Goal: Task Accomplishment & Management: Complete application form

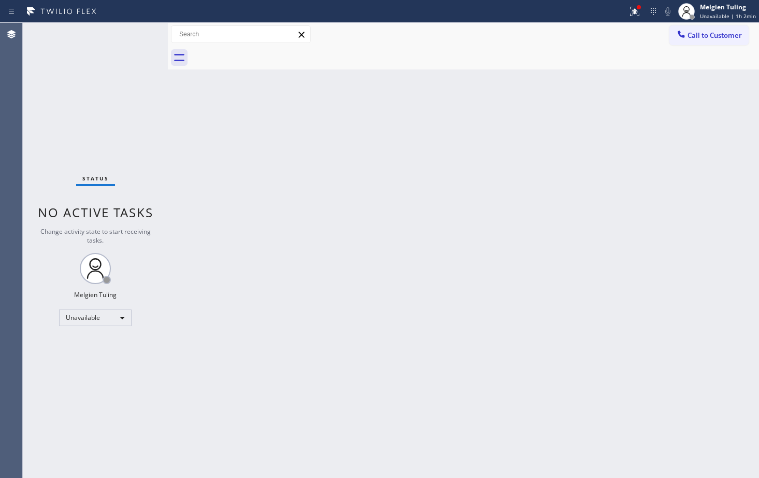
click at [204, 184] on div "Back to Dashboard Change Sender ID Customers Technicians Select a contact Outbo…" at bounding box center [463, 250] width 591 height 455
click at [122, 319] on div "Unavailable" at bounding box center [95, 317] width 73 height 17
click at [89, 347] on li "Available" at bounding box center [95, 345] width 70 height 12
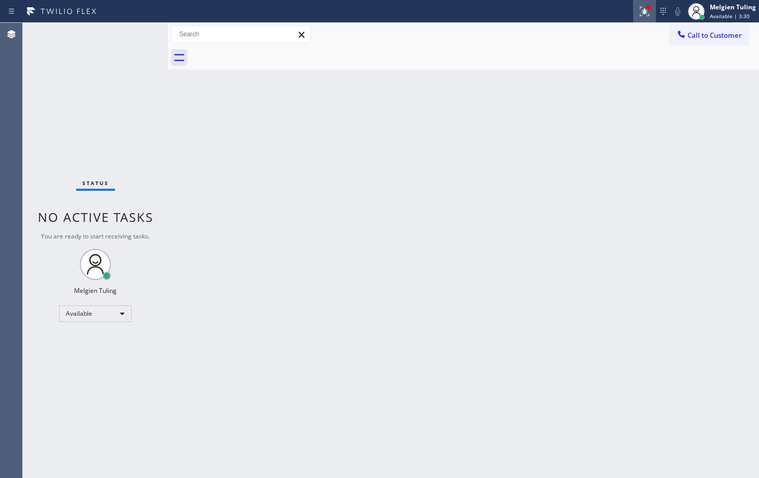
click at [645, 12] on icon at bounding box center [643, 10] width 6 height 7
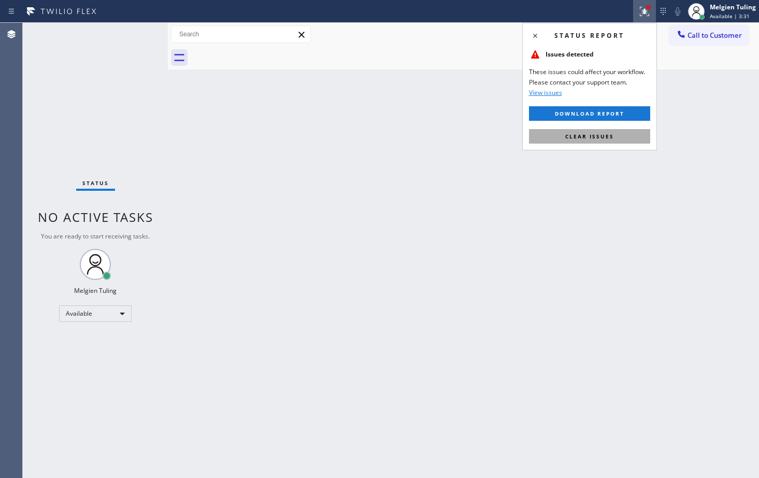
click at [615, 139] on button "Clear issues" at bounding box center [589, 136] width 121 height 15
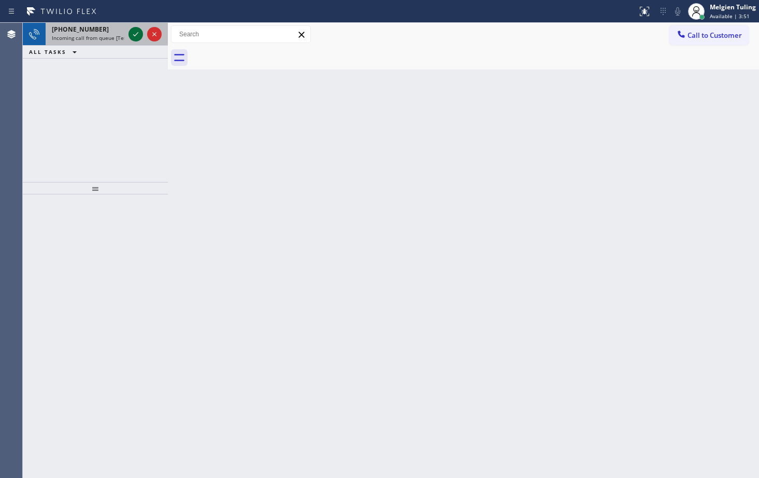
click at [135, 33] on icon at bounding box center [136, 34] width 12 height 12
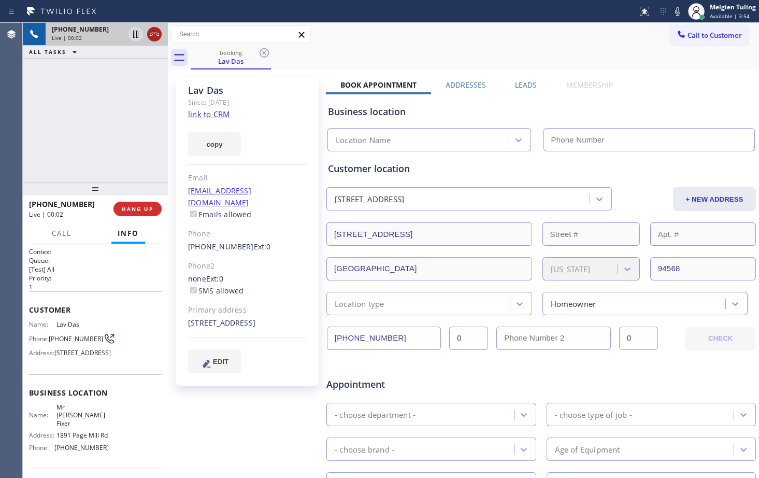
type input "[PHONE_NUMBER]"
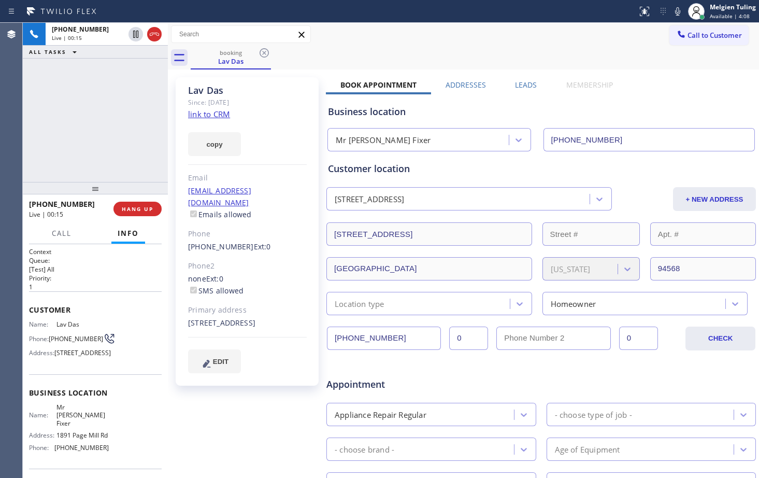
click at [192, 116] on link "link to CRM" at bounding box center [209, 114] width 42 height 10
click at [290, 149] on div "copy" at bounding box center [247, 138] width 119 height 36
click at [133, 31] on icon at bounding box center [136, 34] width 12 height 12
click at [679, 13] on icon at bounding box center [677, 11] width 5 height 8
click at [679, 10] on rect at bounding box center [677, 10] width 7 height 7
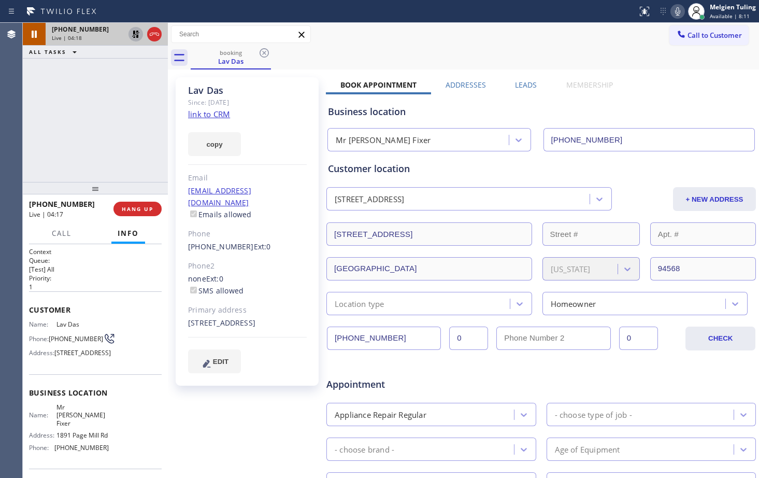
click at [134, 32] on icon at bounding box center [135, 34] width 7 height 7
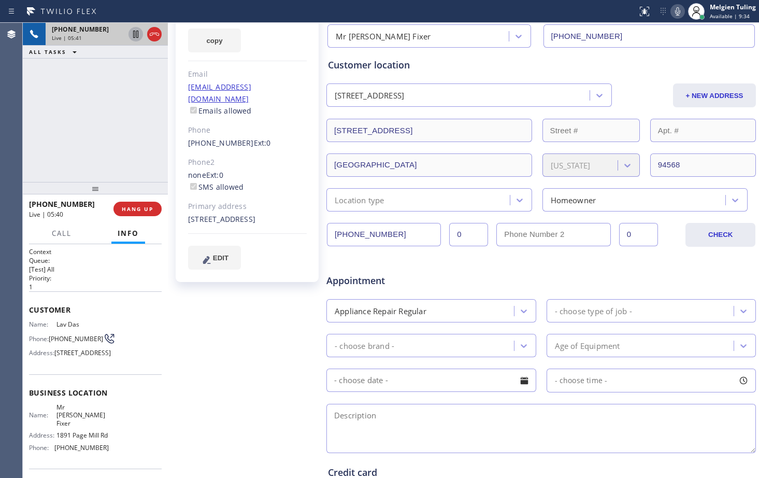
scroll to position [155, 0]
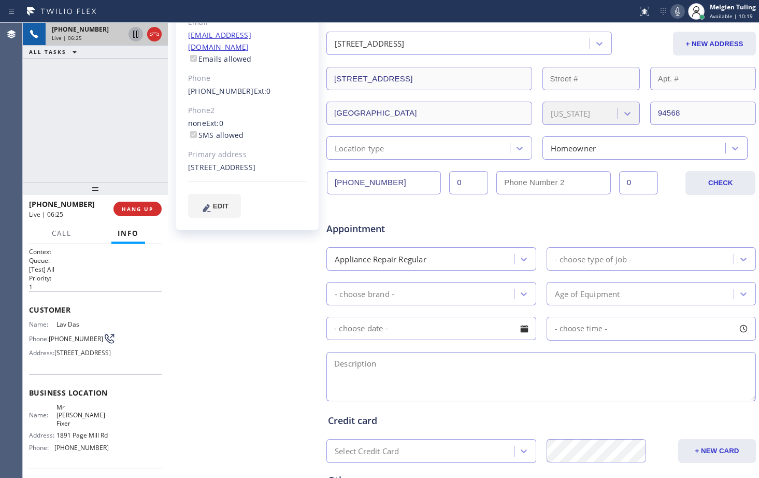
click at [277, 279] on div "Lav Das Since: [DATE] link to CRM copy Email [EMAIL_ADDRESS][DOMAIN_NAME] Email…" at bounding box center [247, 253] width 155 height 672
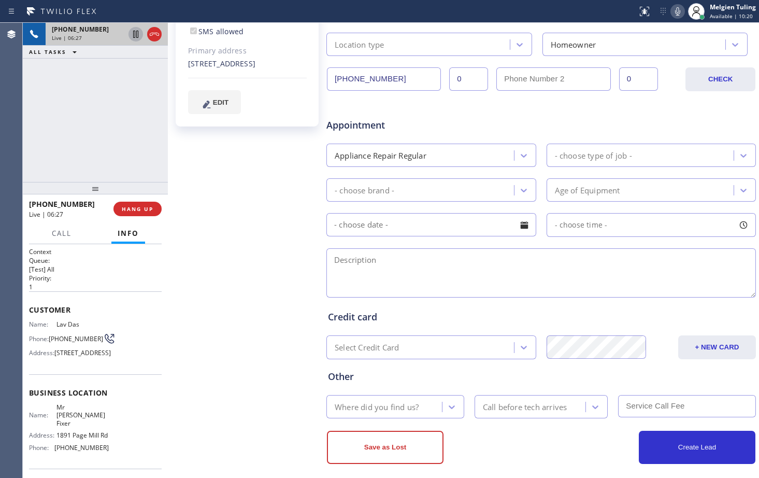
scroll to position [268, 0]
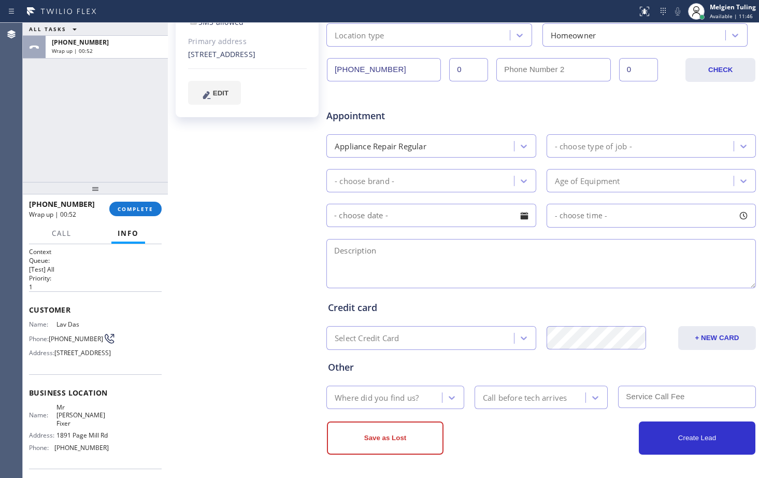
click at [293, 212] on div "Lav Das Since: [DATE] link to CRM copy Email [EMAIL_ADDRESS][DOMAIN_NAME] Email…" at bounding box center [247, 140] width 155 height 672
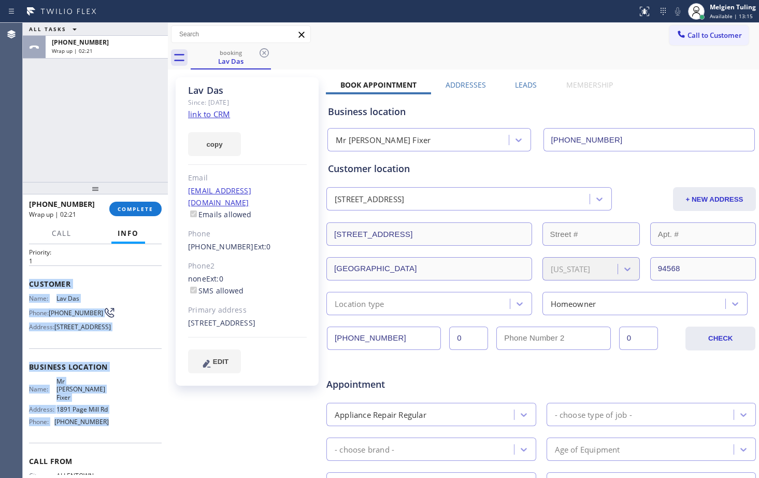
scroll to position [52, 0]
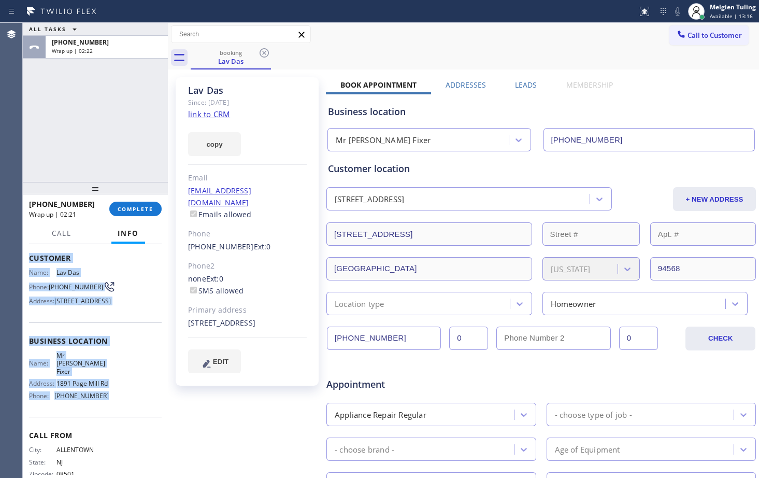
drag, startPoint x: 26, startPoint y: 308, endPoint x: 125, endPoint y: 425, distance: 153.3
click at [125, 425] on div "Context Queue: [Test] All Priority: 1 Customer Name: Lav Das Phone: [PHONE_NUMB…" at bounding box center [95, 361] width 145 height 234
copy div "Customer Name: Lav Das Phone: [PHONE_NUMBER] Address: [STREET_ADDRESS] Business…"
click at [137, 210] on span "COMPLETE" at bounding box center [136, 208] width 36 height 7
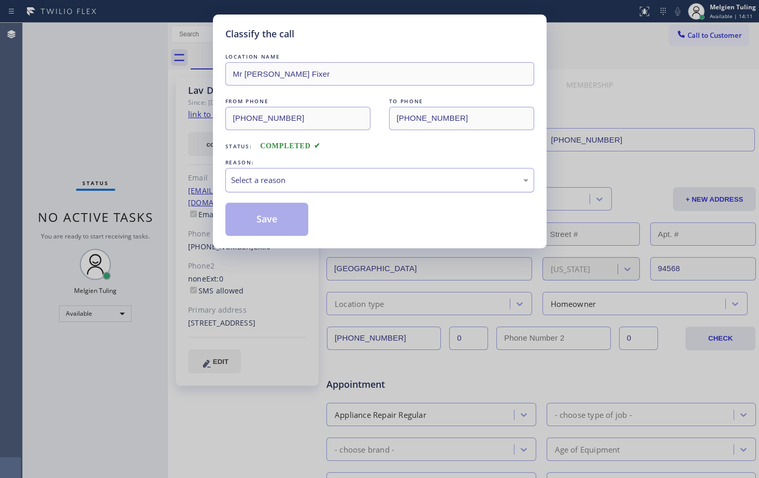
click at [308, 183] on div "Select a reason" at bounding box center [379, 180] width 297 height 12
click at [275, 226] on button "Save" at bounding box center [266, 219] width 83 height 33
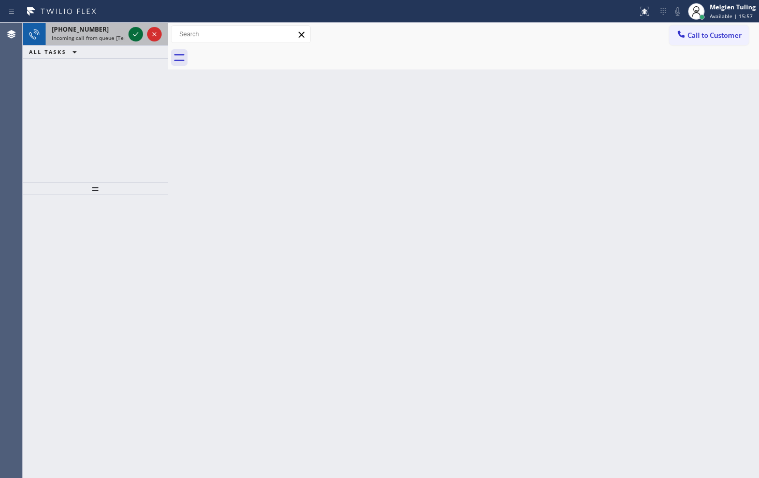
click at [137, 33] on icon at bounding box center [136, 34] width 12 height 12
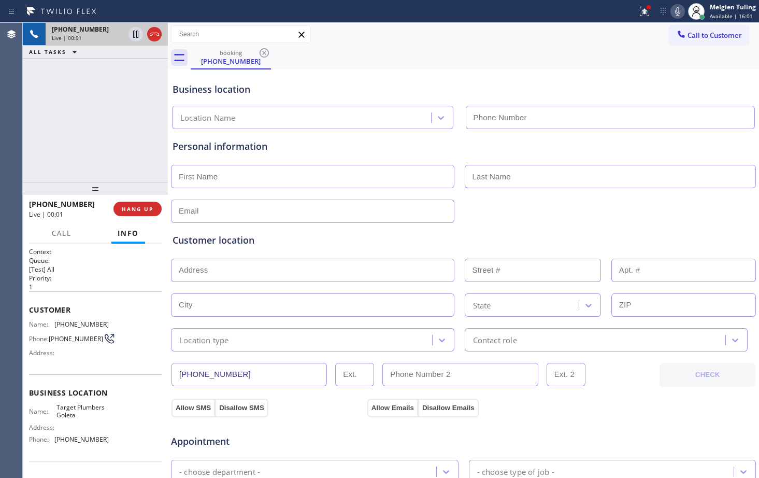
type input "[PHONE_NUMBER]"
click at [148, 208] on span "HANG UP" at bounding box center [138, 208] width 32 height 7
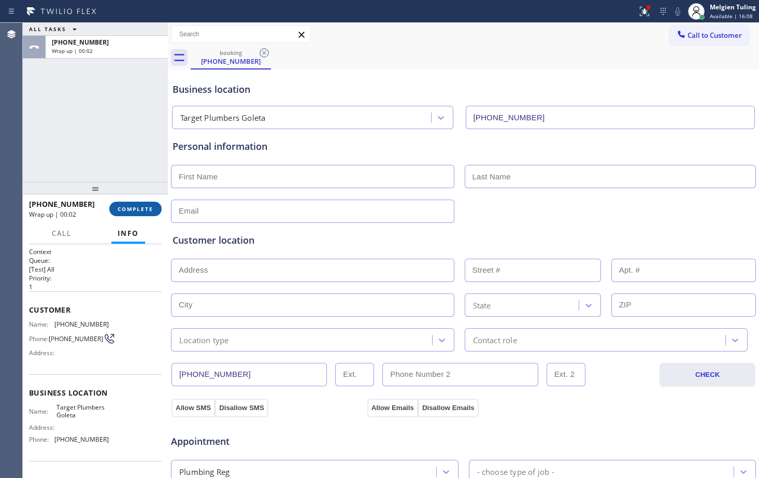
click at [134, 208] on span "COMPLETE" at bounding box center [136, 208] width 36 height 7
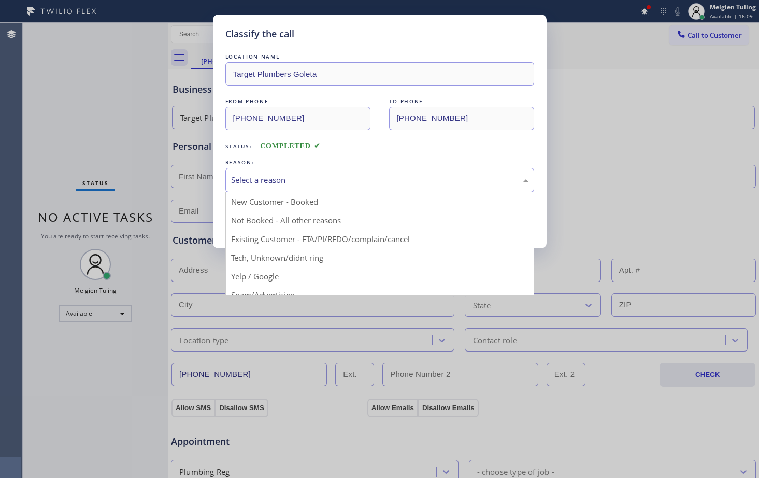
click at [282, 178] on div "Select a reason" at bounding box center [379, 180] width 297 height 12
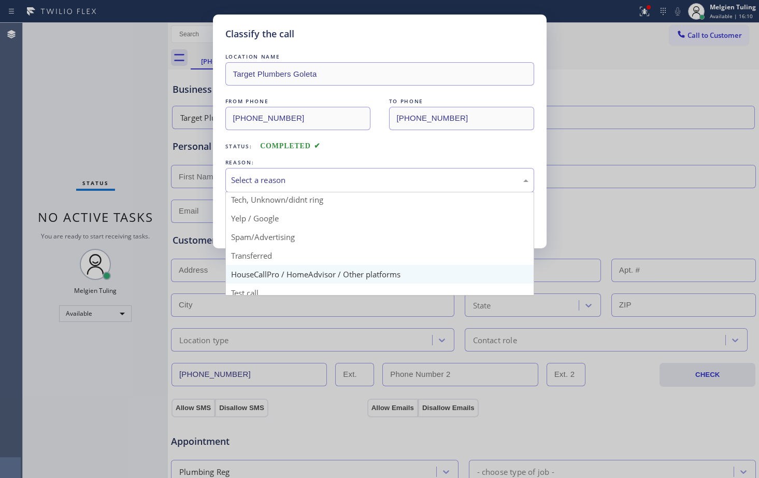
scroll to position [65, 0]
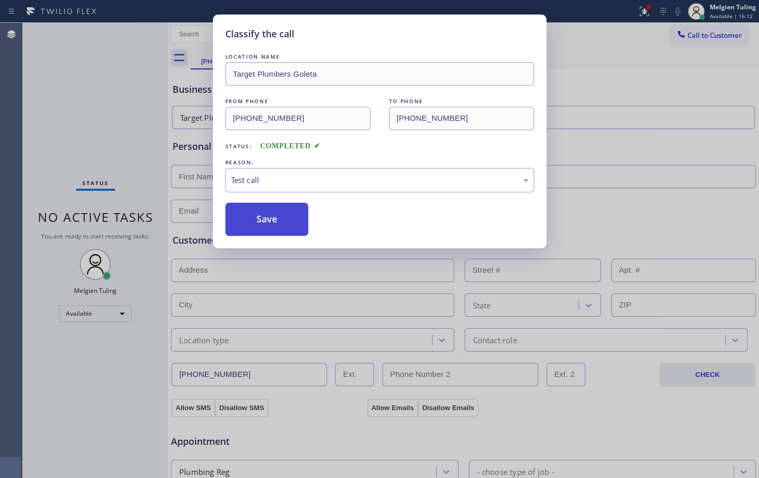
click at [274, 228] on button "Save" at bounding box center [266, 219] width 83 height 33
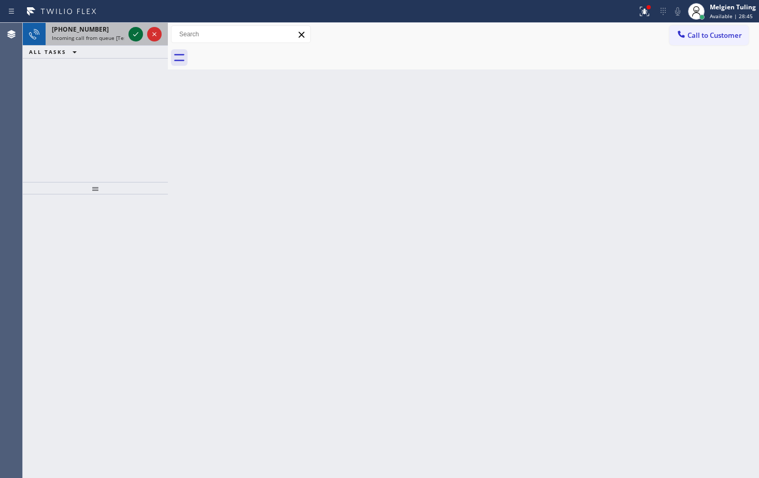
click at [135, 38] on icon at bounding box center [136, 34] width 12 height 12
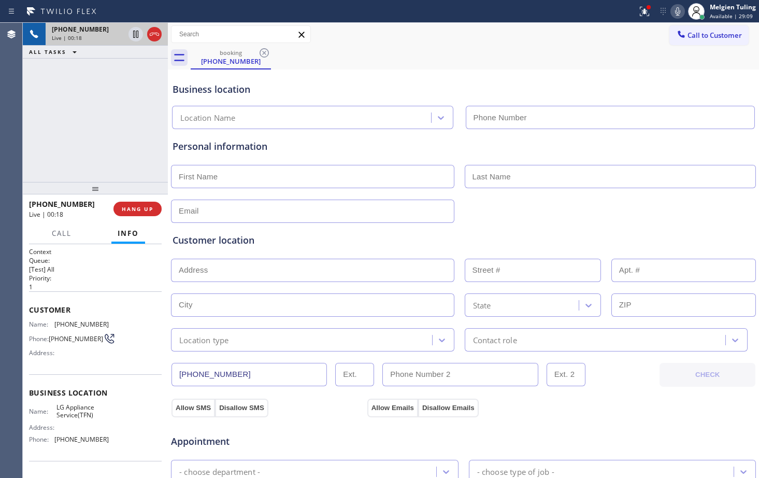
type input "[PHONE_NUMBER]"
drag, startPoint x: 601, startPoint y: 416, endPoint x: 653, endPoint y: 405, distance: 53.6
click at [135, 36] on icon at bounding box center [135, 34] width 5 height 7
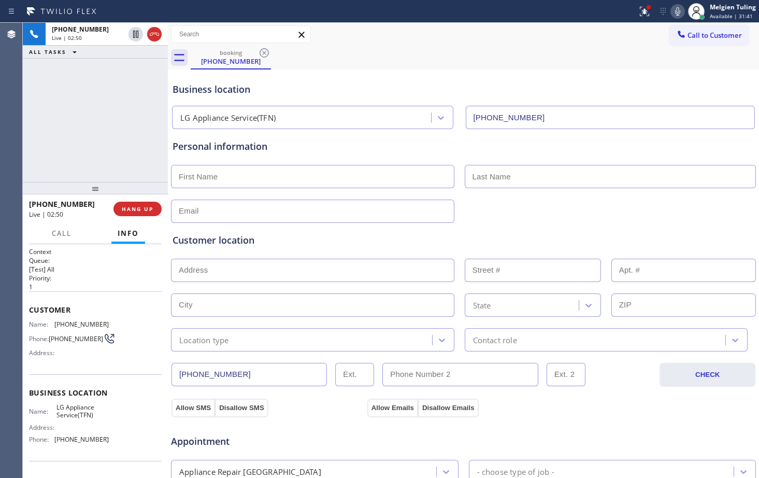
click at [679, 10] on icon at bounding box center [678, 11] width 12 height 12
click at [681, 10] on icon at bounding box center [678, 11] width 12 height 12
click at [134, 33] on icon at bounding box center [135, 34] width 7 height 7
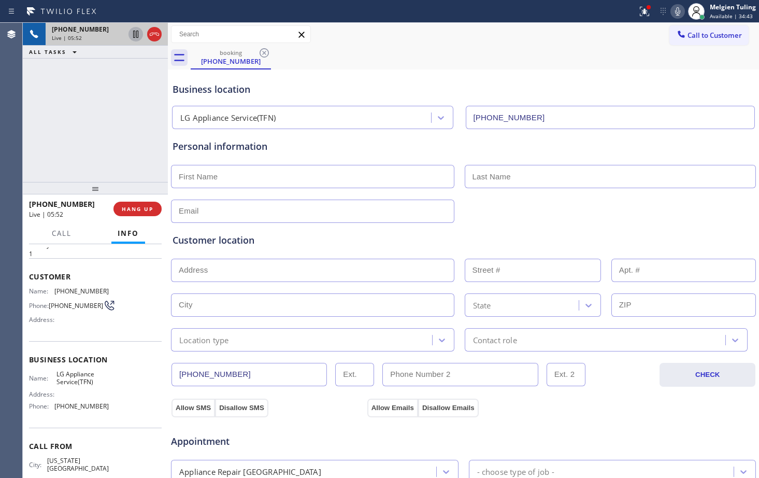
scroll to position [52, 0]
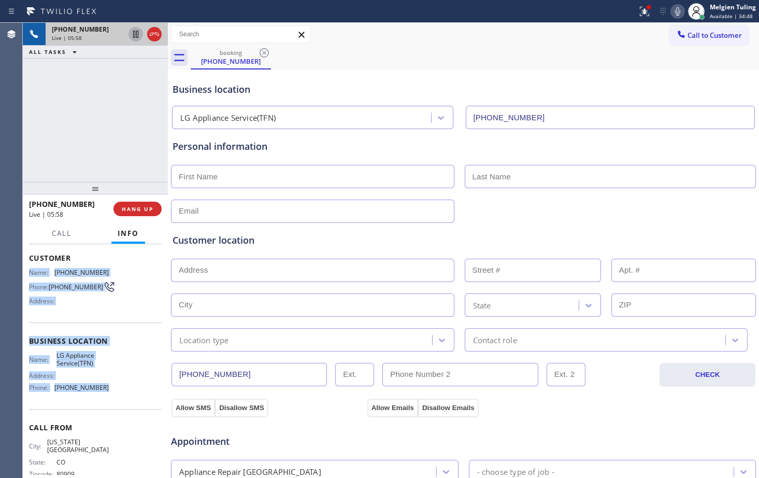
drag, startPoint x: 31, startPoint y: 268, endPoint x: 124, endPoint y: 394, distance: 156.7
click at [124, 394] on div "Context Queue: [Test] All Priority: 1 Customer Name: [PHONE_NUMBER] Phone: [PHO…" at bounding box center [95, 345] width 133 height 300
copy div "Name: [PHONE_NUMBER] Phone: [PHONE_NUMBER] Address: Business location Name: LG …"
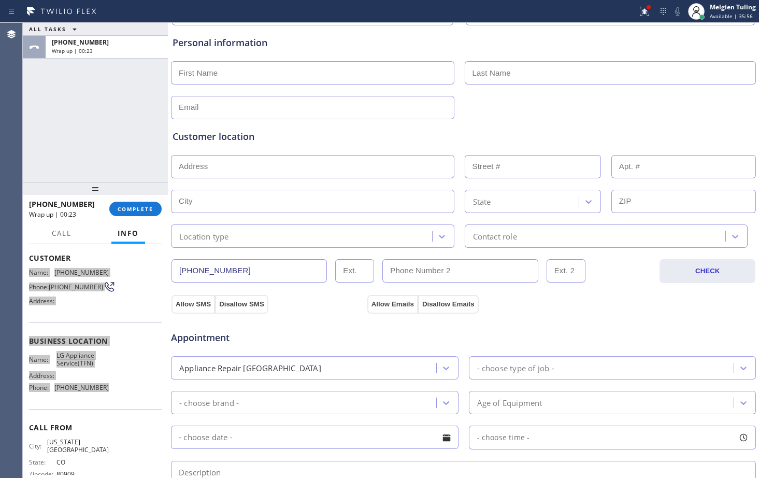
scroll to position [0, 0]
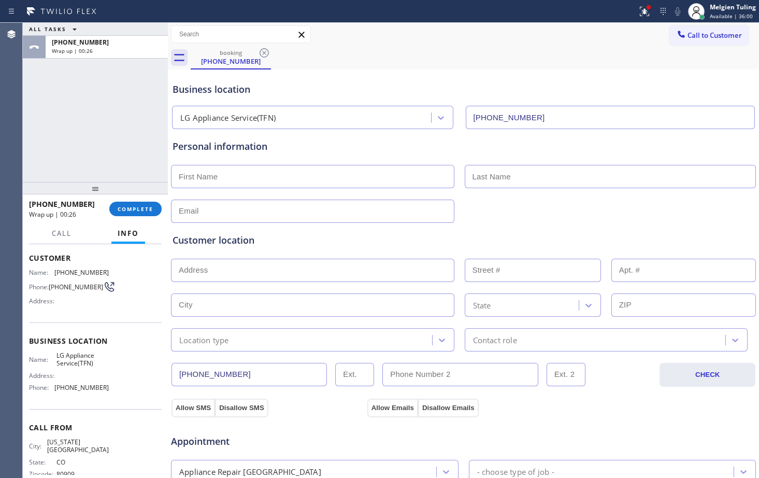
click at [214, 180] on input "text" at bounding box center [312, 176] width 283 height 23
click at [205, 180] on input "text" at bounding box center [312, 176] width 283 height 23
paste input "[PERSON_NAME]"
click at [180, 175] on input "[PERSON_NAME]" at bounding box center [312, 176] width 283 height 23
type input "[PERSON_NAME]"
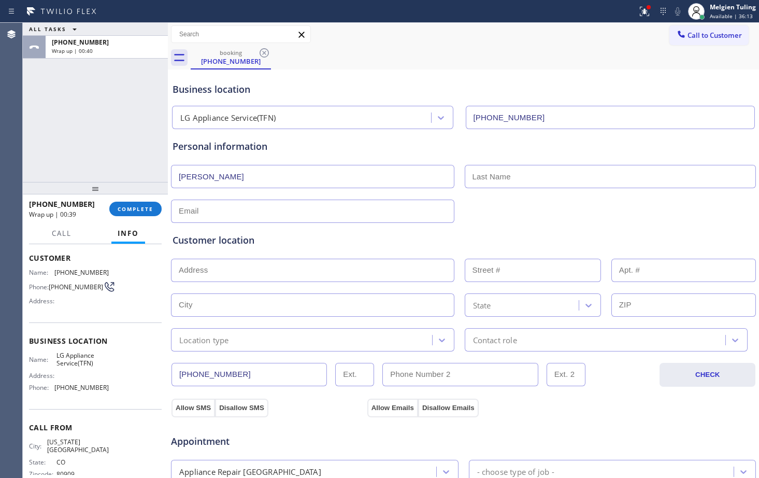
click at [493, 169] on input "text" at bounding box center [611, 176] width 292 height 23
type input "n"
type input "[PERSON_NAME]"
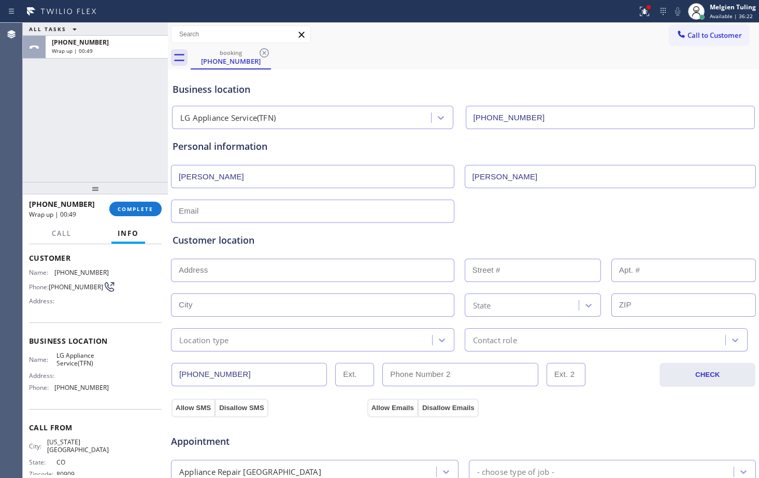
click at [251, 211] on input "text" at bounding box center [312, 211] width 283 height 23
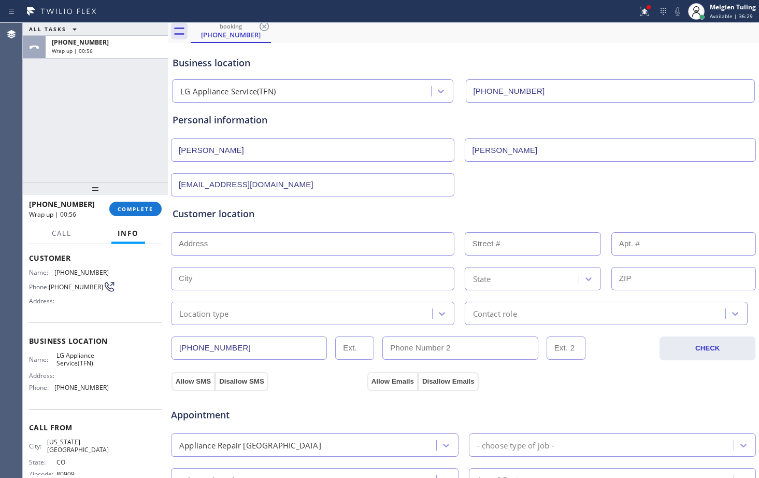
scroll to position [52, 0]
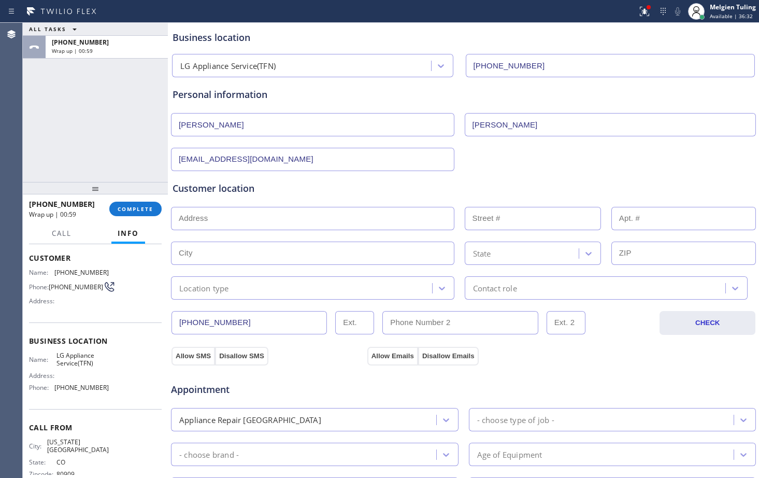
type input "[EMAIL_ADDRESS][DOMAIN_NAME]"
click at [197, 217] on input "text" at bounding box center [312, 218] width 283 height 23
paste input "[STREET_ADDRESS][DATE][US_STATE]"
type input "[DATE] Ln S"
type input "3919"
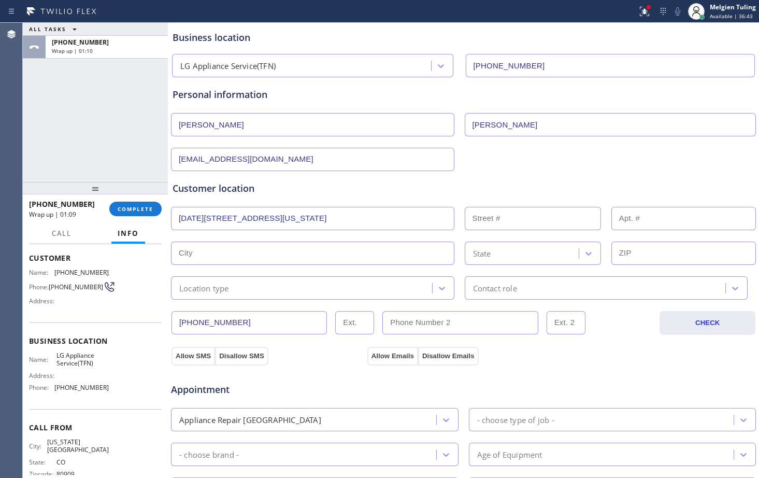
type input "[US_STATE][GEOGRAPHIC_DATA]"
type input "80917"
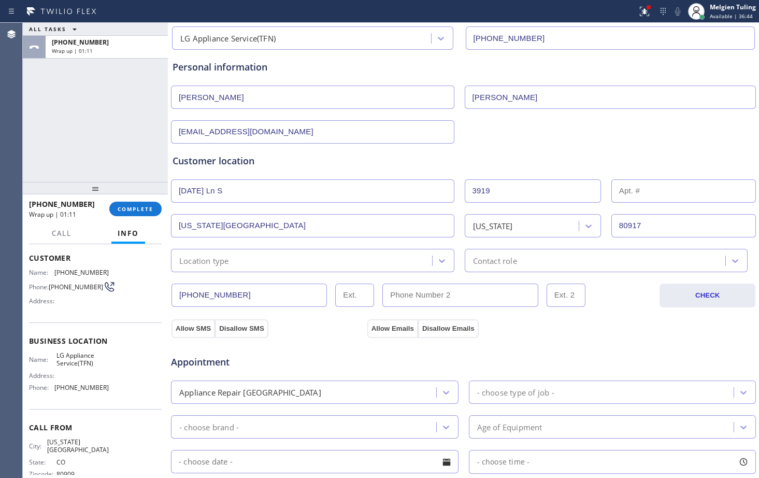
scroll to position [104, 0]
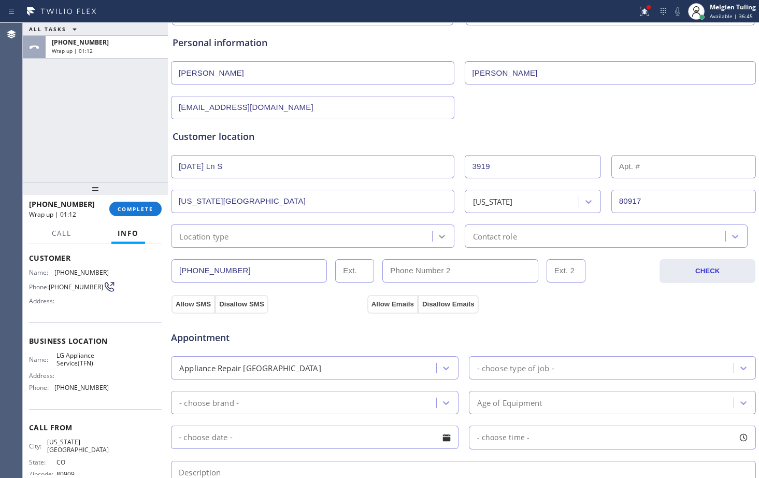
click at [437, 235] on icon at bounding box center [442, 236] width 10 height 10
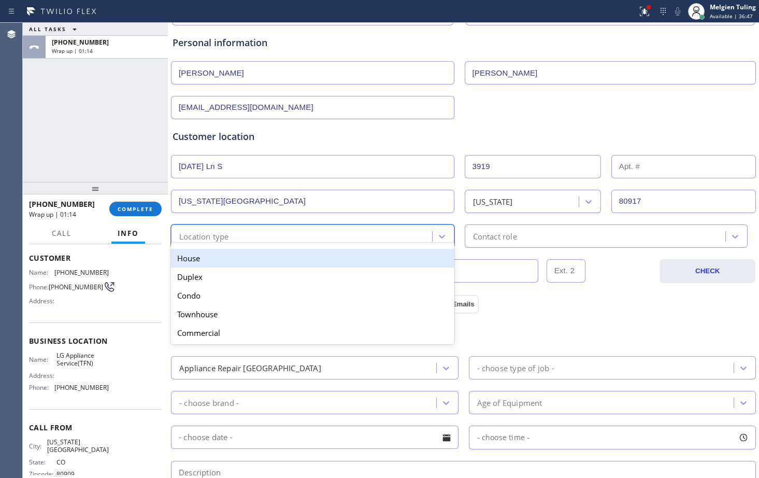
click at [357, 256] on div "House" at bounding box center [312, 258] width 283 height 19
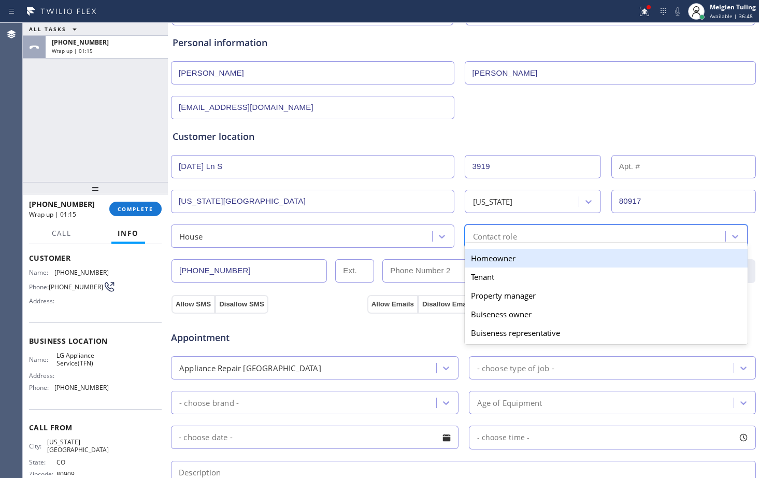
click at [641, 238] on div "Contact role" at bounding box center [597, 236] width 258 height 18
click at [515, 262] on div "Homeowner" at bounding box center [606, 258] width 283 height 19
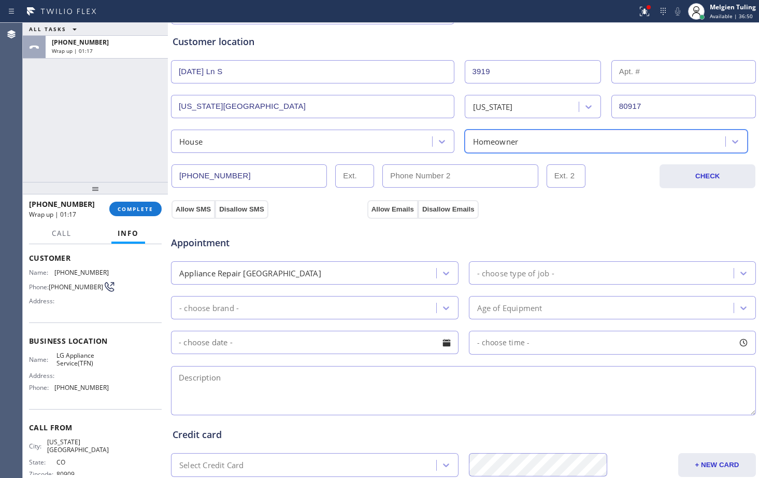
scroll to position [207, 0]
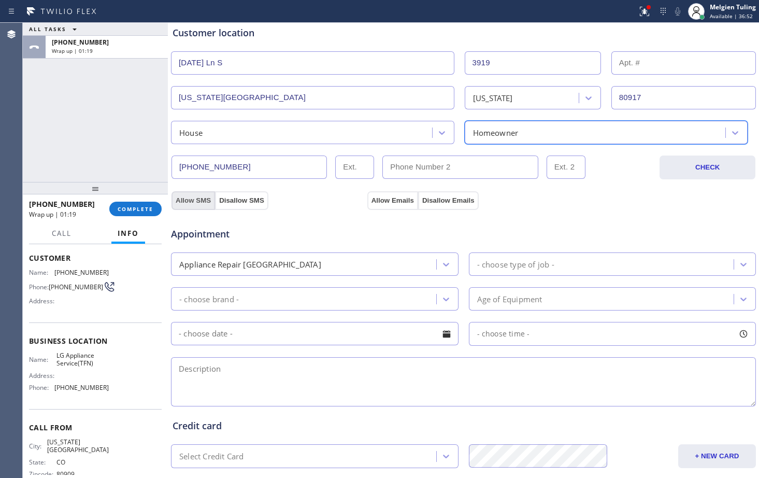
click at [201, 201] on button "Allow SMS" at bounding box center [194, 200] width 44 height 19
click at [383, 196] on button "Allow Emails" at bounding box center [392, 200] width 51 height 19
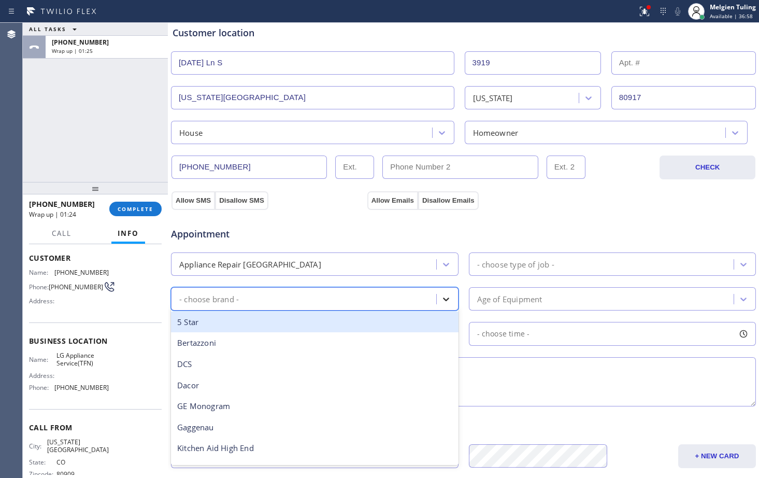
click at [441, 295] on icon at bounding box center [446, 299] width 10 height 10
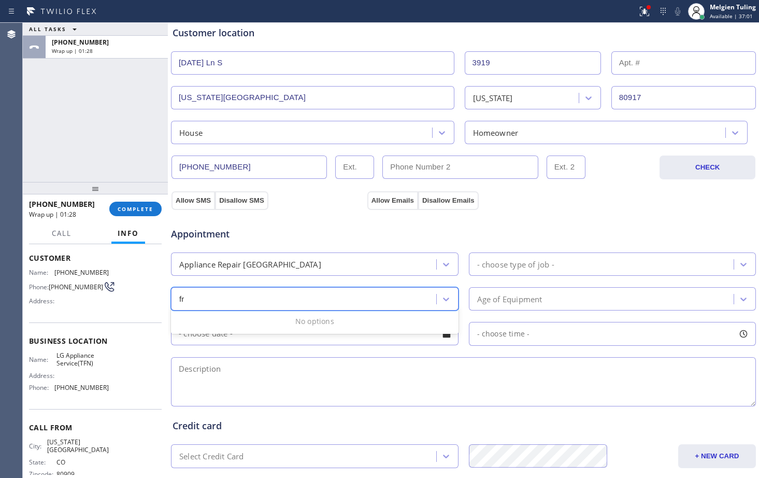
type input "f"
type input "l"
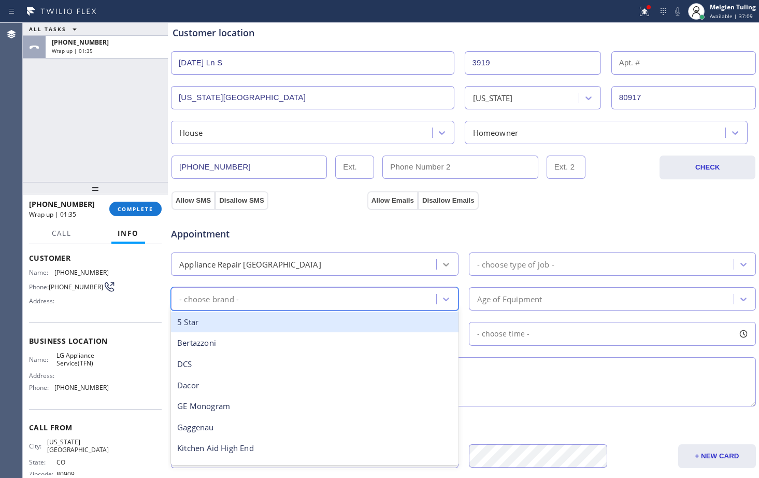
click at [441, 263] on icon at bounding box center [446, 264] width 10 height 10
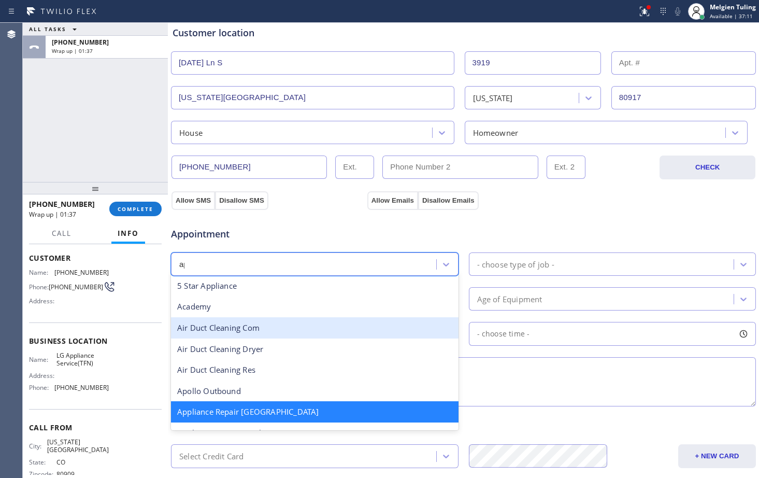
scroll to position [0, 0]
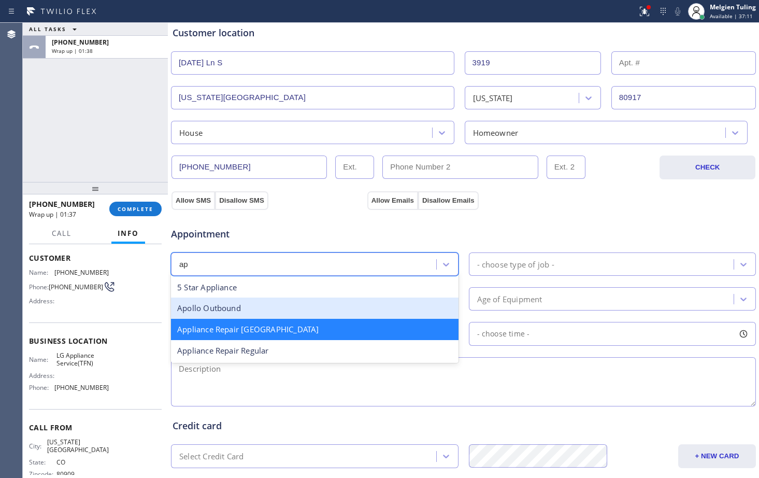
type input "app"
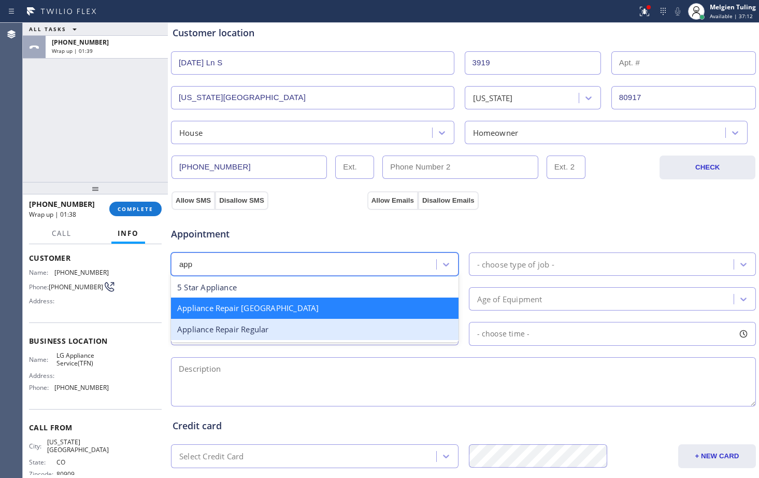
click at [253, 334] on div "Appliance Repair Regular" at bounding box center [315, 329] width 288 height 21
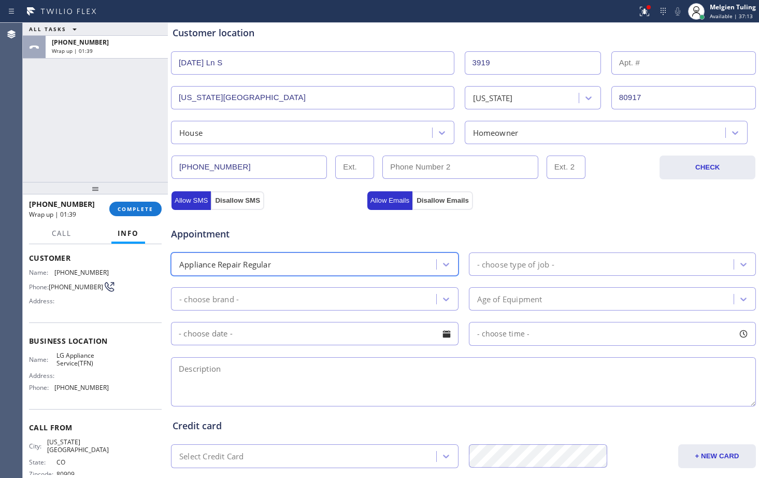
click at [294, 296] on div "- choose brand -" at bounding box center [305, 299] width 262 height 18
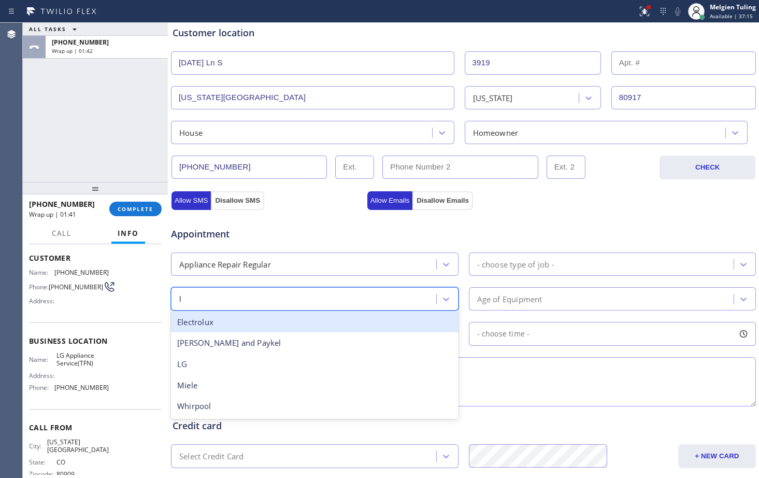
type input "lg"
click at [204, 318] on div "LG" at bounding box center [315, 321] width 288 height 21
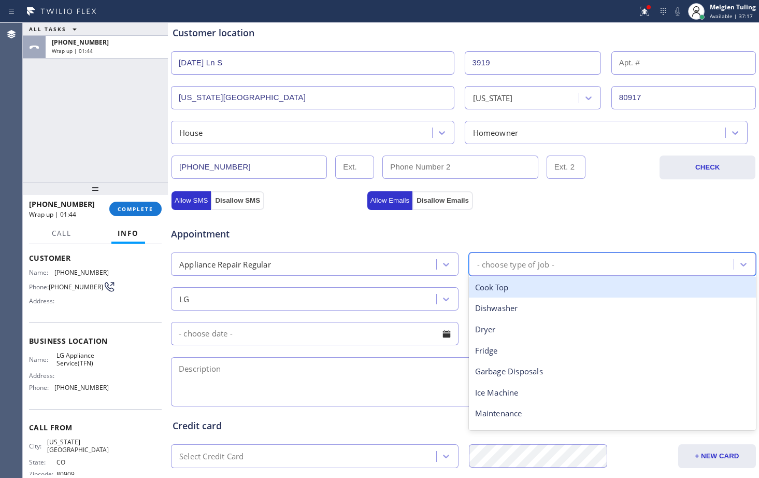
click at [726, 260] on div "- choose type of job -" at bounding box center [603, 264] width 262 height 18
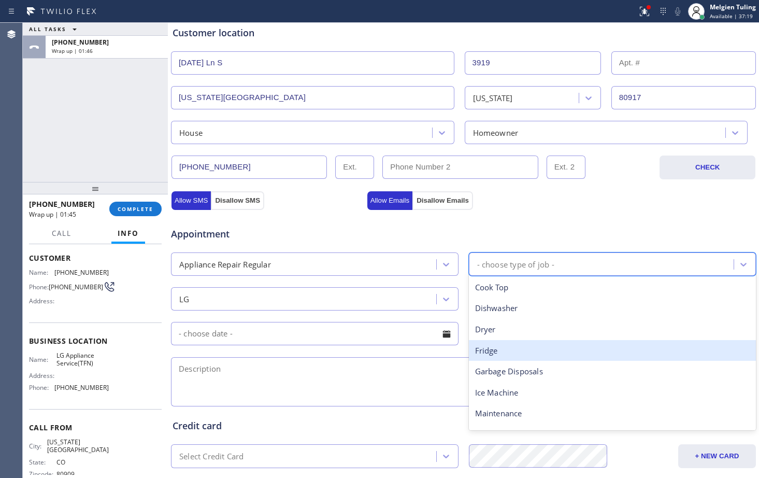
click at [506, 347] on div "Fridge" at bounding box center [613, 350] width 288 height 21
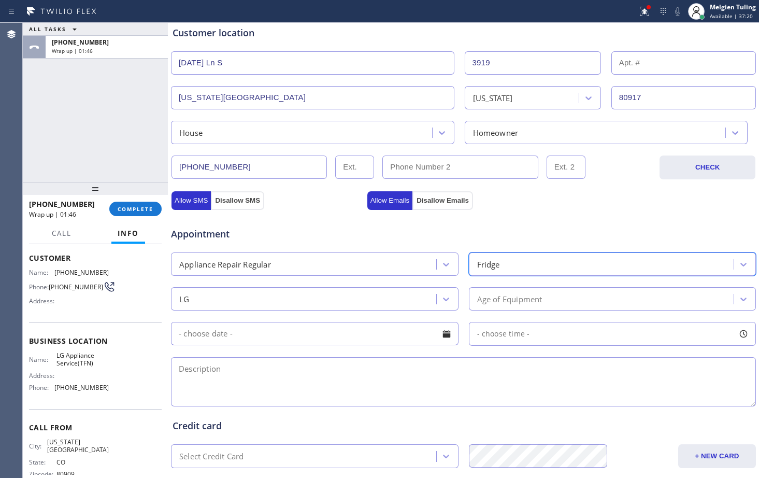
click at [630, 304] on div "Age of Equipment" at bounding box center [603, 299] width 262 height 18
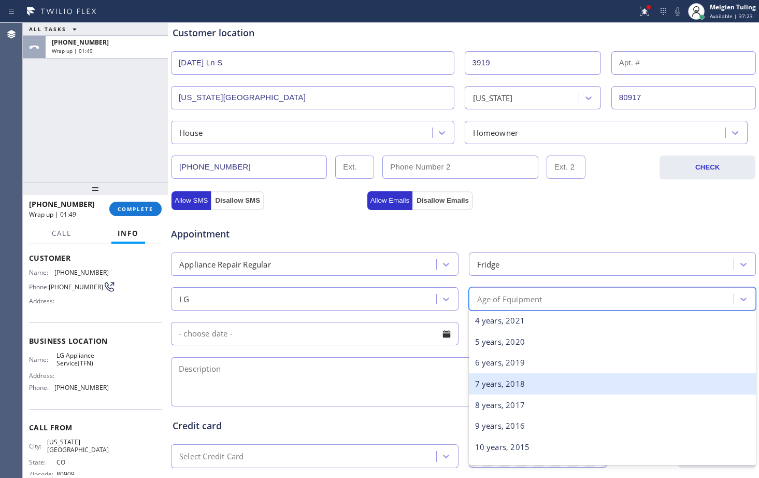
scroll to position [104, 0]
click at [504, 389] on div "8 years, 2017" at bounding box center [613, 386] width 288 height 21
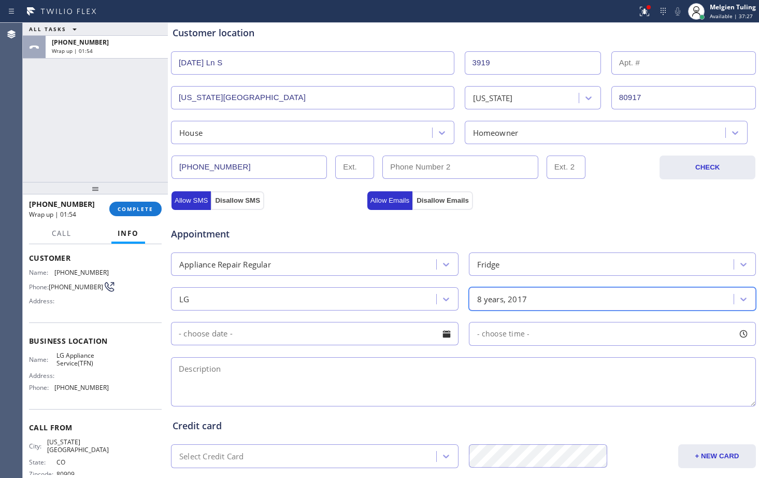
click at [245, 329] on input "text" at bounding box center [315, 333] width 288 height 23
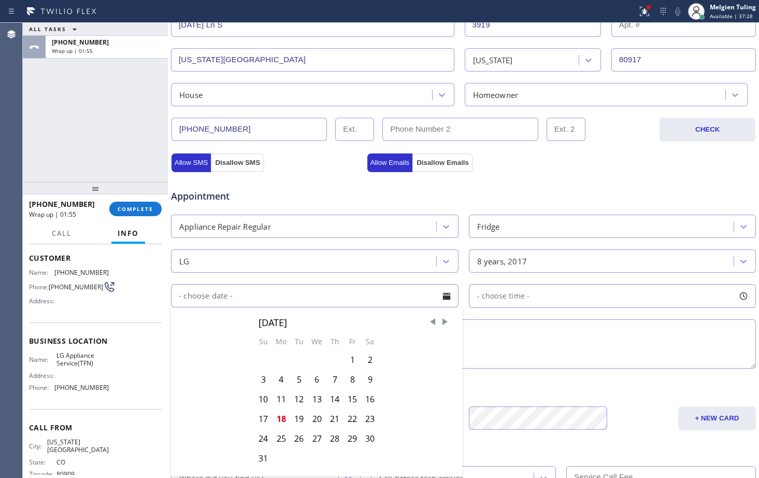
scroll to position [325, 0]
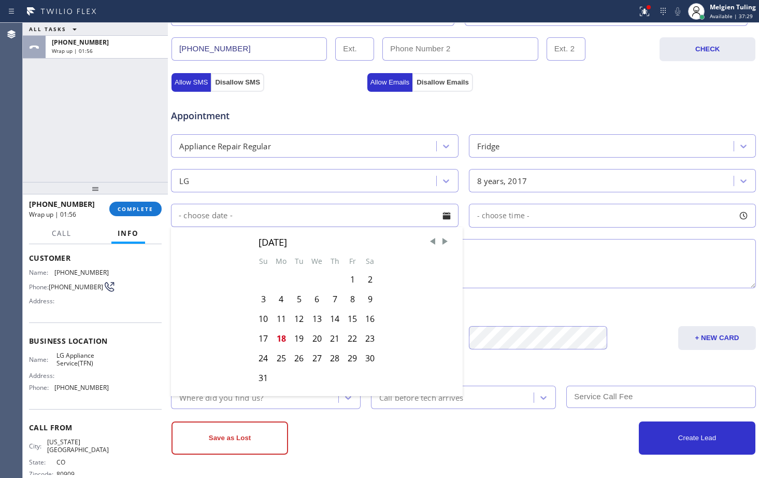
click at [376, 430] on div "Save as Lost" at bounding box center [318, 437] width 292 height 33
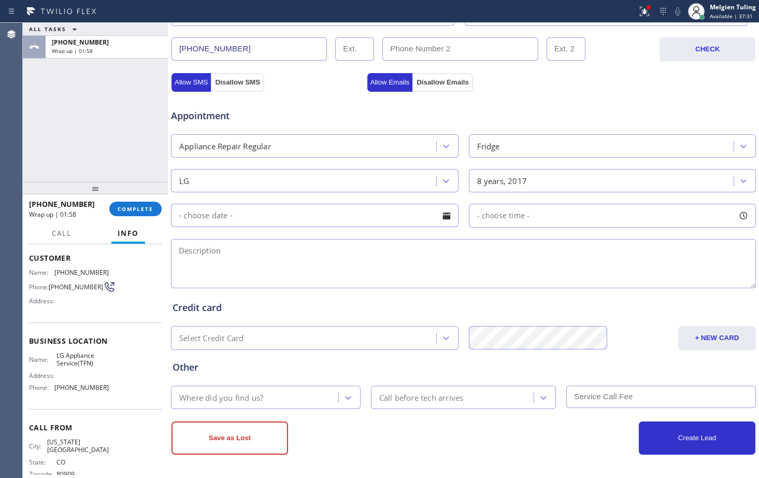
click at [453, 263] on textarea at bounding box center [463, 263] width 585 height 49
type textarea "l"
click at [224, 247] on textarea "LG,fridge," at bounding box center [463, 263] width 585 height 49
paste textarea "[STREET_ADDRESS][DATE][US_STATE]"
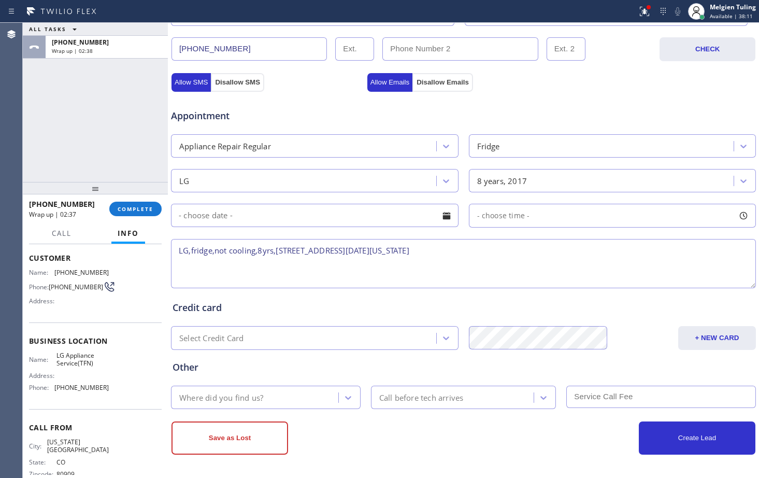
click at [475, 249] on textarea "LG,fridge,not cooling,8yrs,[STREET_ADDRESS][DATE][US_STATE]" at bounding box center [463, 263] width 585 height 49
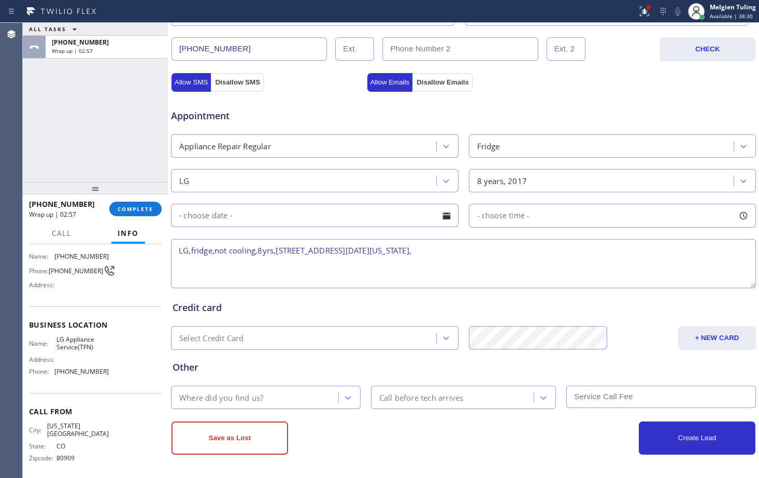
scroll to position [76, 0]
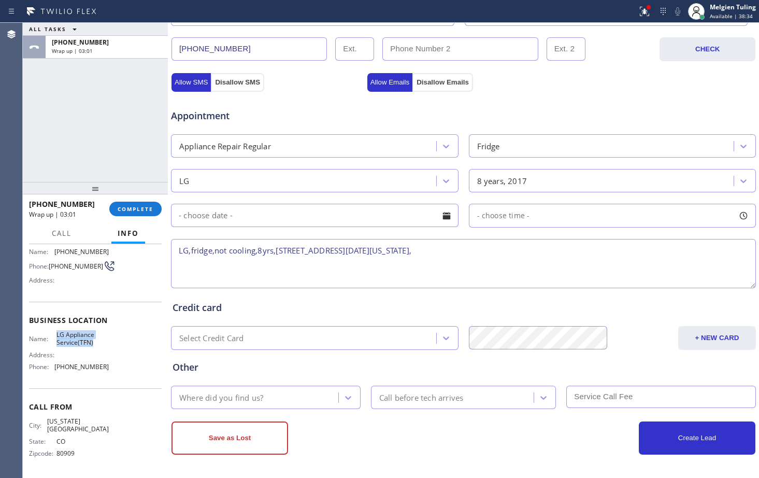
drag, startPoint x: 100, startPoint y: 347, endPoint x: 52, endPoint y: 335, distance: 49.5
click at [52, 335] on div "Name: LG Appliance Service(TFN) Address: Phone: [PHONE_NUMBER]" at bounding box center [69, 353] width 80 height 45
copy div "LG Appliance Service(TFN)"
click at [476, 251] on textarea "LG,fridge,not cooling,8yrs,[STREET_ADDRESS][DATE][US_STATE]," at bounding box center [463, 263] width 585 height 49
paste textarea "LG Appliance Service(TFN)"
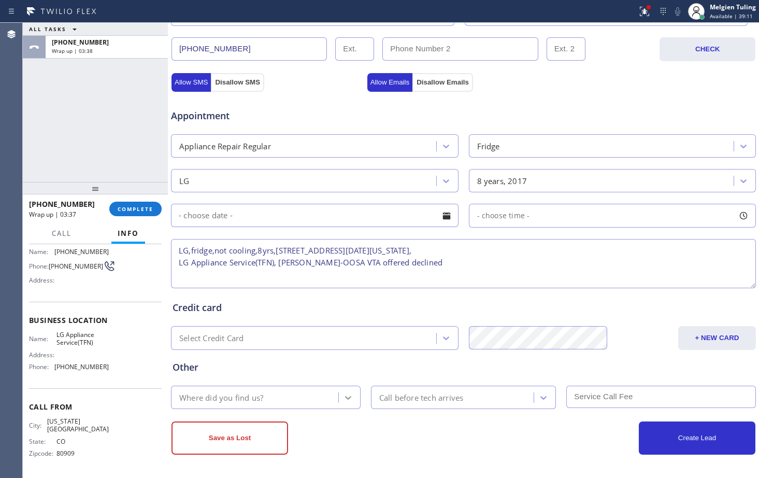
type textarea "LG,fridge,not cooling,8yrs,[STREET_ADDRESS][DATE][US_STATE], LG Appliance Servi…"
click at [344, 399] on icon at bounding box center [348, 397] width 10 height 10
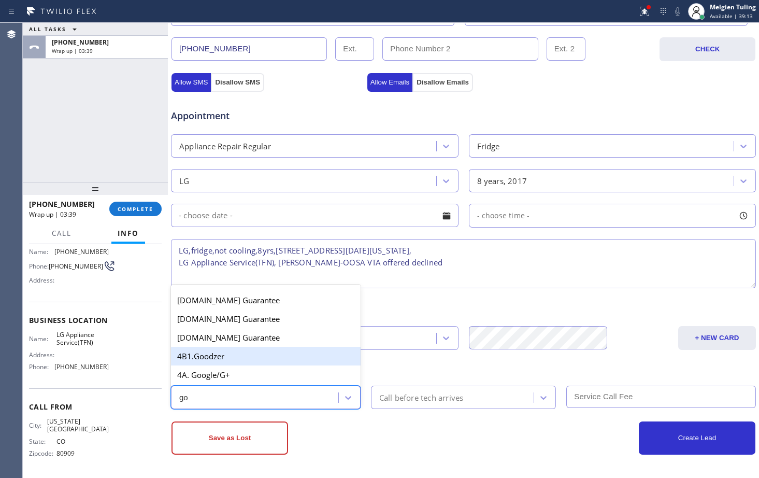
type input "goo"
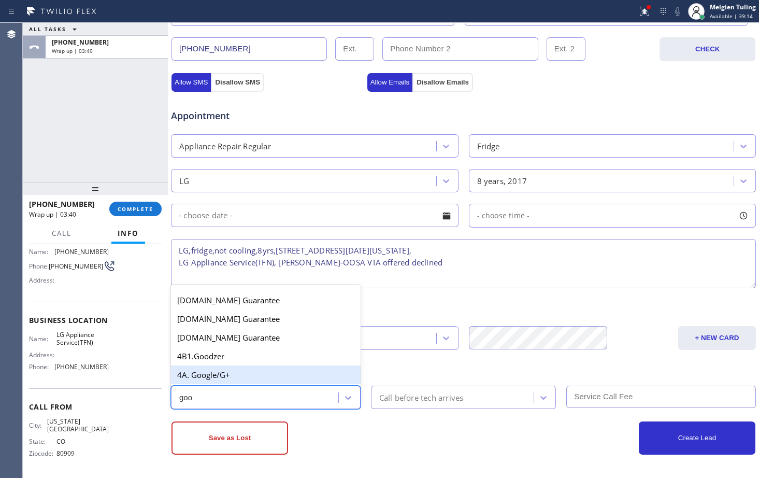
click at [227, 376] on div "4A. Google/G+" at bounding box center [266, 374] width 190 height 19
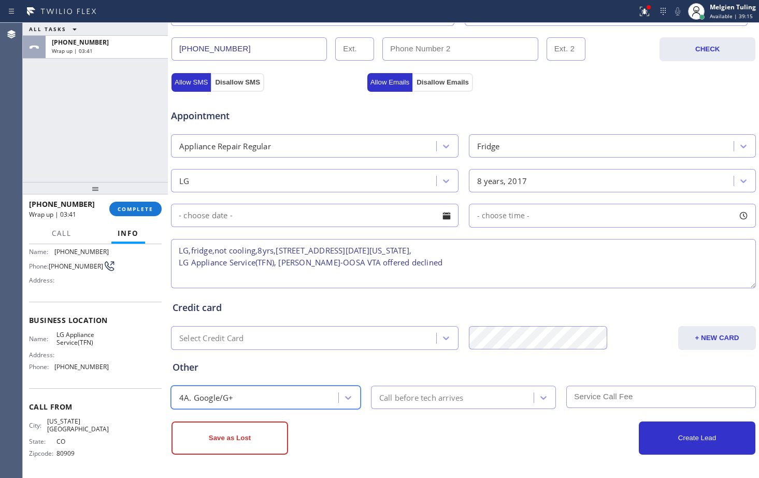
click at [490, 397] on div "Call before tech arrives" at bounding box center [454, 397] width 160 height 18
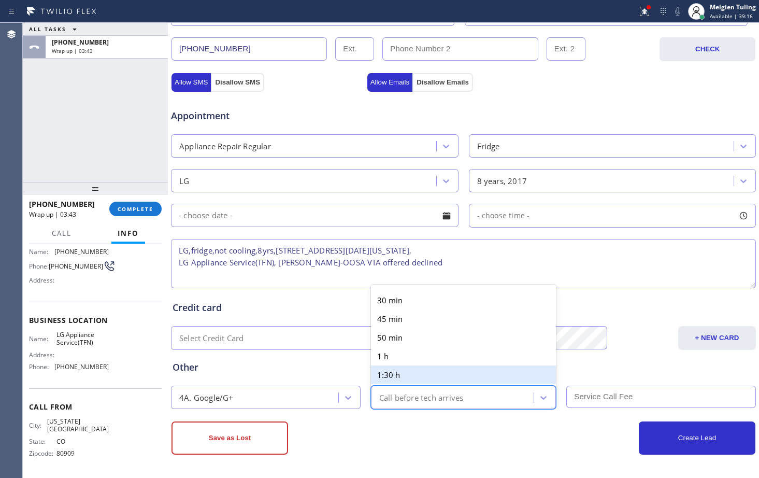
click at [447, 434] on div "Save as Lost" at bounding box center [318, 437] width 292 height 33
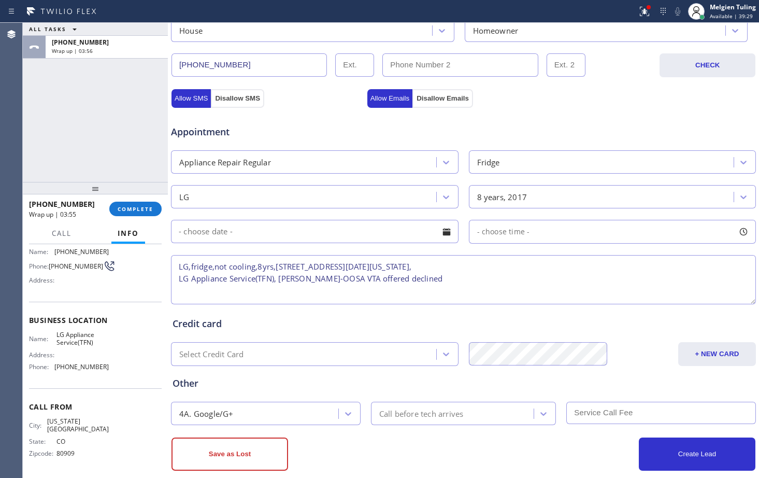
scroll to position [325, 0]
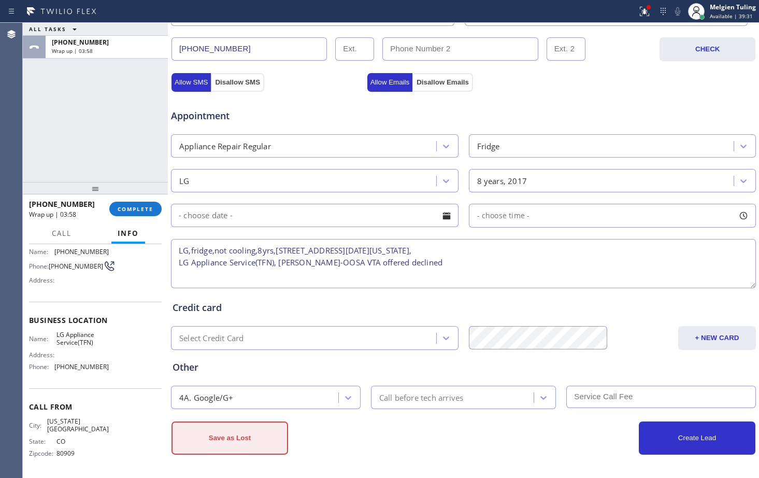
click at [242, 433] on button "Save as Lost" at bounding box center [230, 437] width 117 height 33
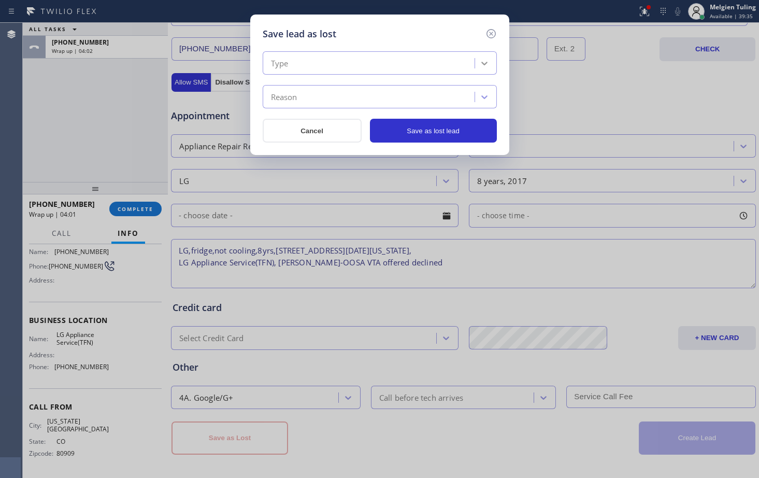
click at [487, 66] on icon at bounding box center [484, 63] width 10 height 10
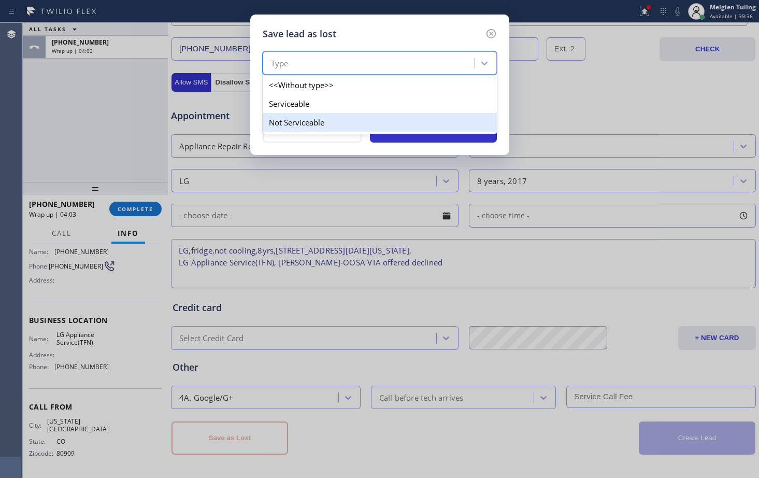
click at [292, 128] on div "Not Serviceable" at bounding box center [380, 122] width 234 height 19
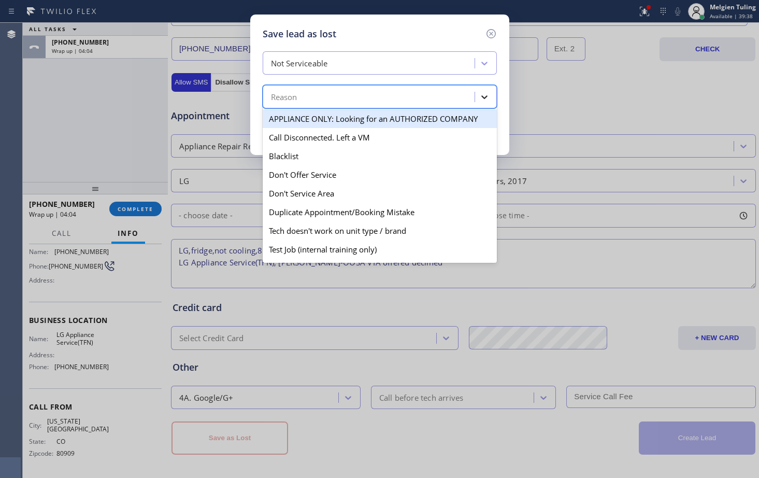
click at [485, 96] on icon at bounding box center [484, 97] width 10 height 10
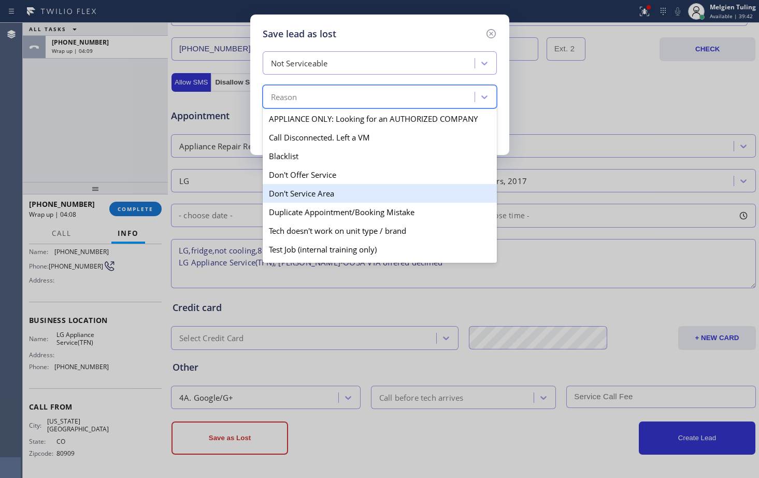
drag, startPoint x: 336, startPoint y: 170, endPoint x: 332, endPoint y: 196, distance: 26.8
click at [332, 196] on div "APPLIANCE ONLY: Looking for an AUTHORIZED COMPANY Call Disconnected. Left a VM …" at bounding box center [380, 184] width 234 height 155
click at [332, 196] on div "Don't Service Area" at bounding box center [380, 193] width 234 height 19
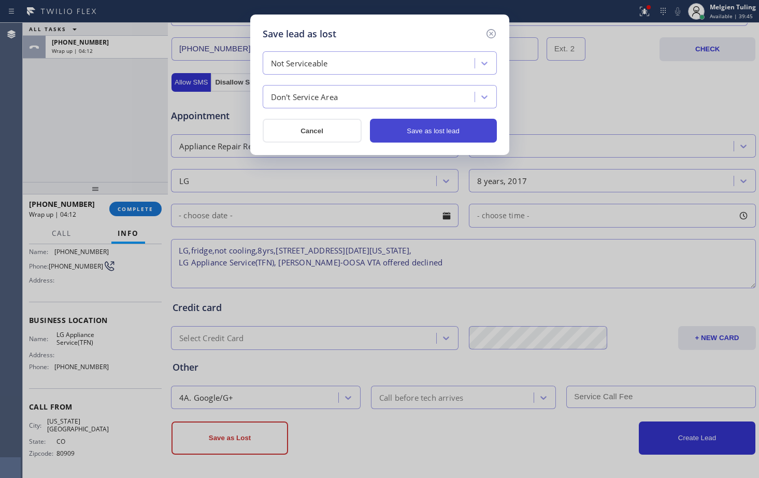
click at [431, 134] on button "Save as lost lead" at bounding box center [433, 131] width 127 height 24
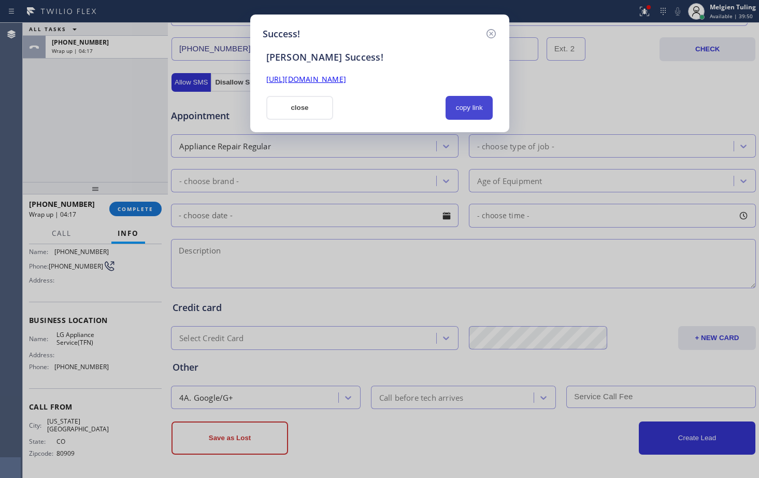
click at [469, 106] on button "copy link" at bounding box center [470, 108] width 48 height 24
click at [319, 102] on button "close" at bounding box center [299, 108] width 67 height 24
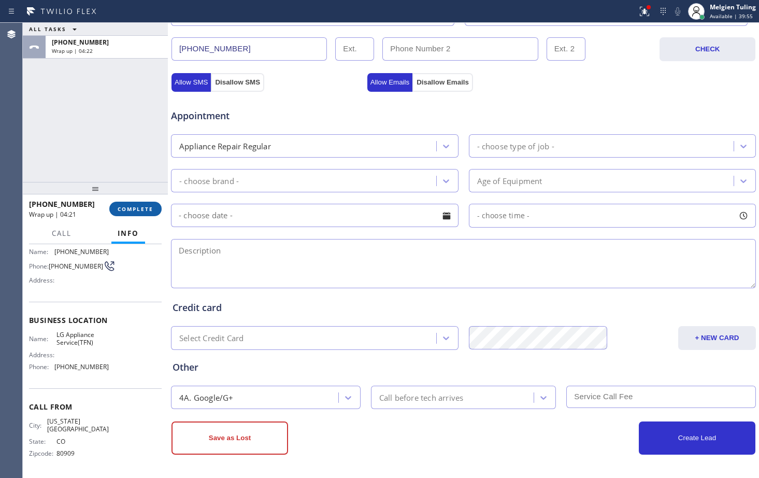
click at [135, 208] on span "COMPLETE" at bounding box center [136, 208] width 36 height 7
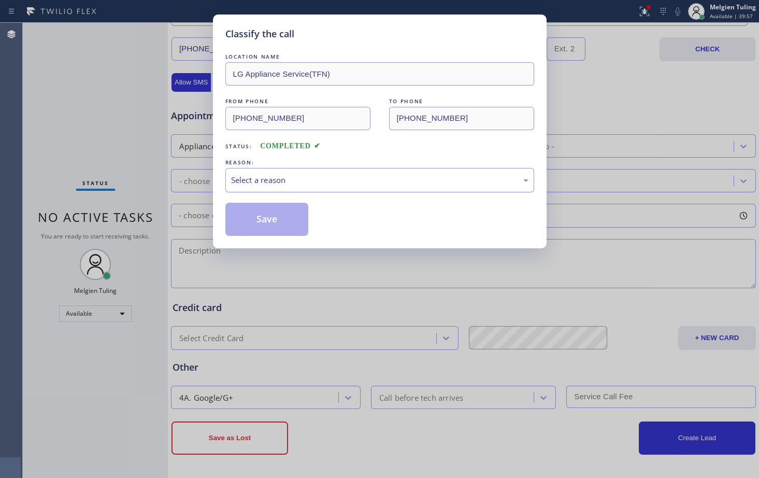
click at [295, 180] on div "Select a reason" at bounding box center [379, 180] width 297 height 12
click at [277, 218] on button "Save" at bounding box center [266, 219] width 83 height 33
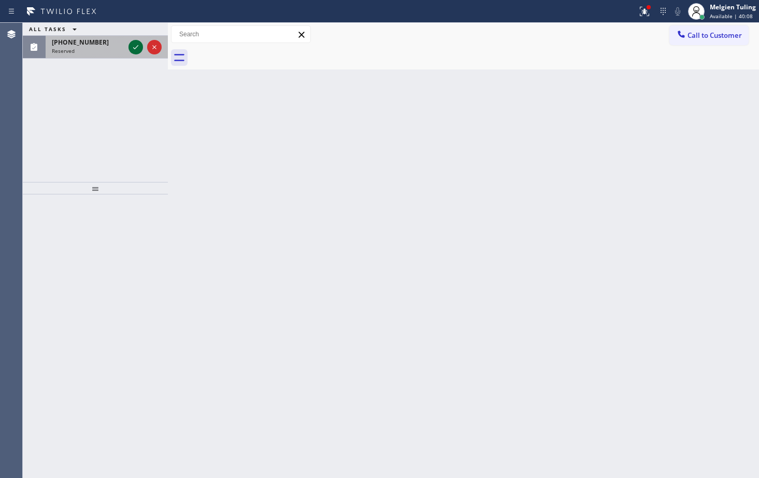
click at [133, 49] on icon at bounding box center [136, 47] width 12 height 12
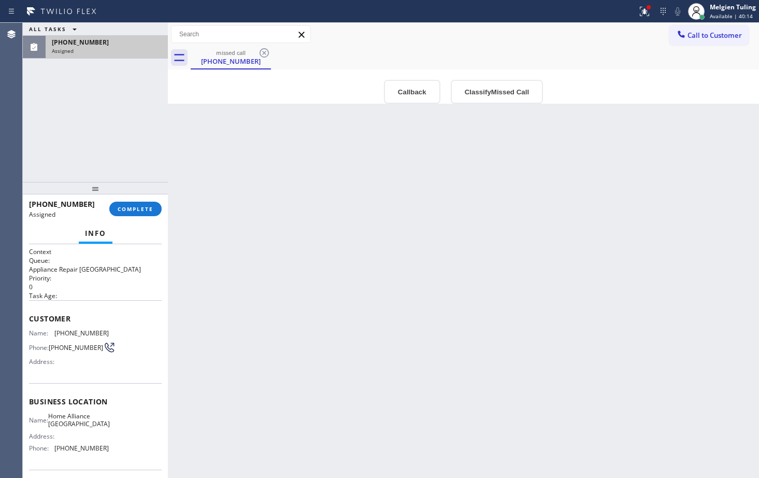
scroll to position [52, 0]
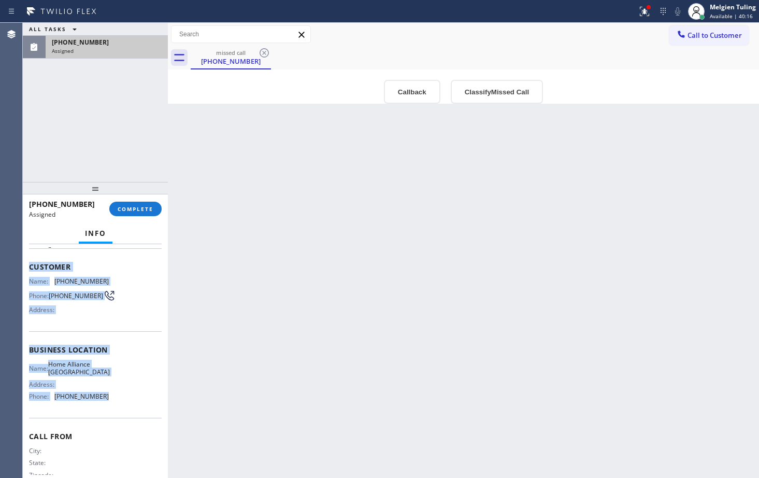
drag, startPoint x: 30, startPoint y: 269, endPoint x: 107, endPoint y: 413, distance: 163.0
click at [107, 413] on div "Context Queue: Appliance Repair High End Priority: 0 Task Age: Customer Name: […" at bounding box center [95, 345] width 133 height 301
copy div "Customer Name: [PHONE_NUMBER] Phone: [PHONE_NUMBER] Address: Business location …"
click at [145, 210] on span "COMPLETE" at bounding box center [136, 208] width 36 height 7
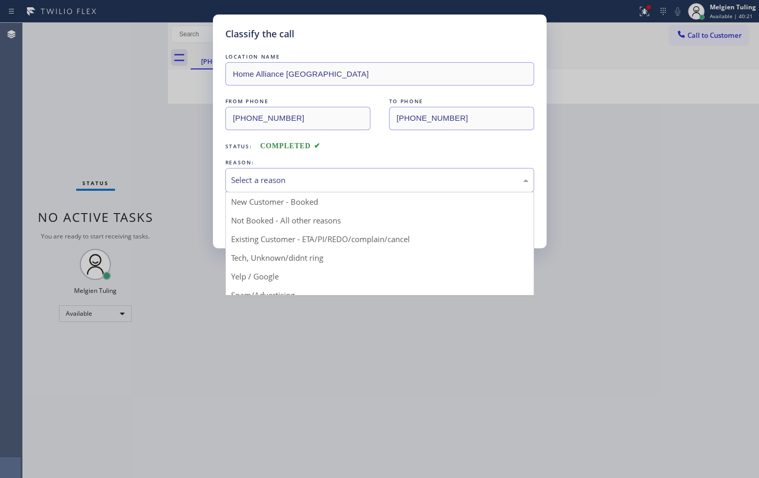
click at [277, 174] on div "Select a reason" at bounding box center [379, 180] width 297 height 12
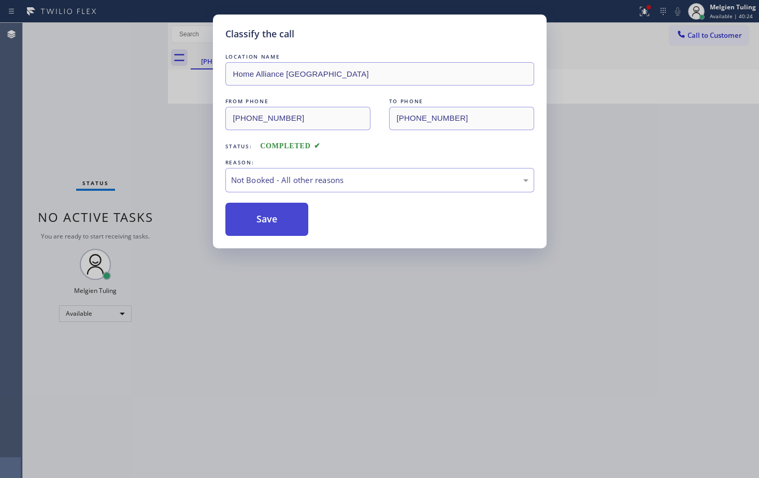
click at [265, 210] on button "Save" at bounding box center [266, 219] width 83 height 33
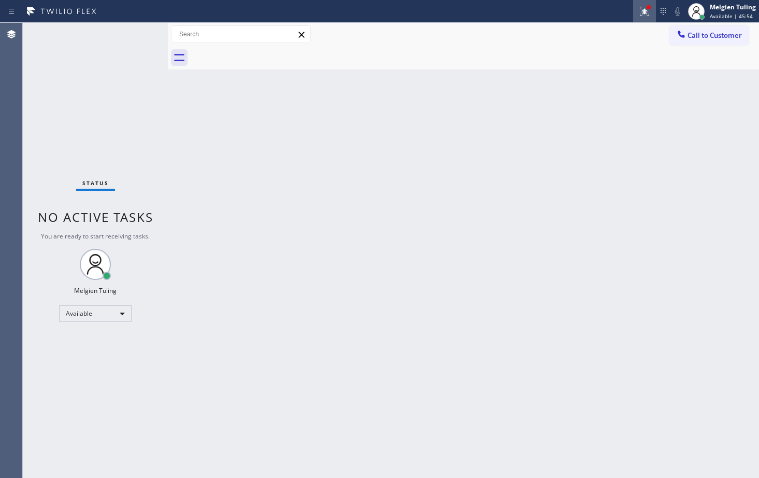
click at [649, 12] on icon at bounding box center [644, 11] width 12 height 12
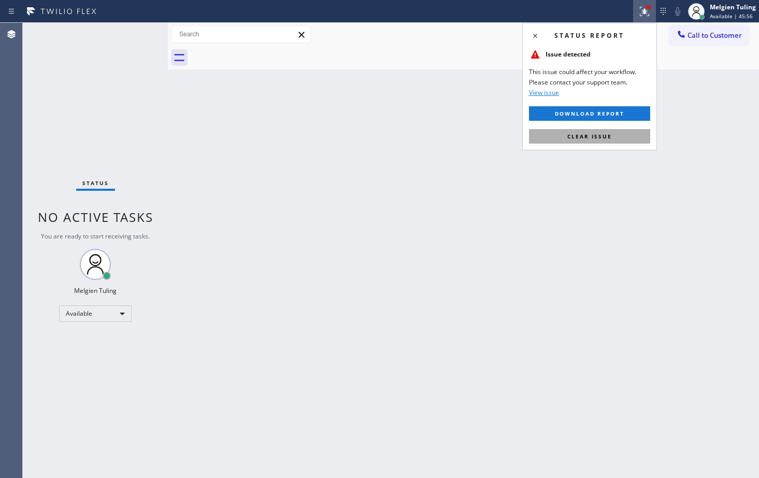
click at [602, 137] on span "Clear issue" at bounding box center [589, 136] width 45 height 7
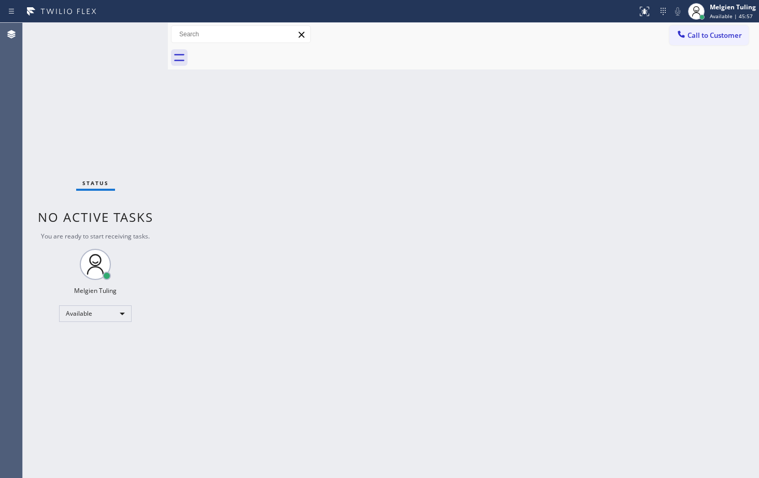
click at [602, 146] on div "Back to Dashboard Change Sender ID Customers Technicians Select a contact Outbo…" at bounding box center [463, 250] width 591 height 455
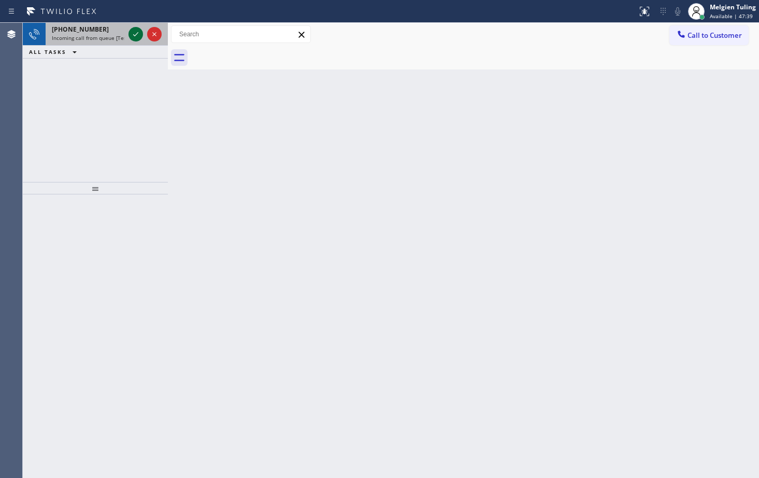
click at [135, 30] on icon at bounding box center [136, 34] width 12 height 12
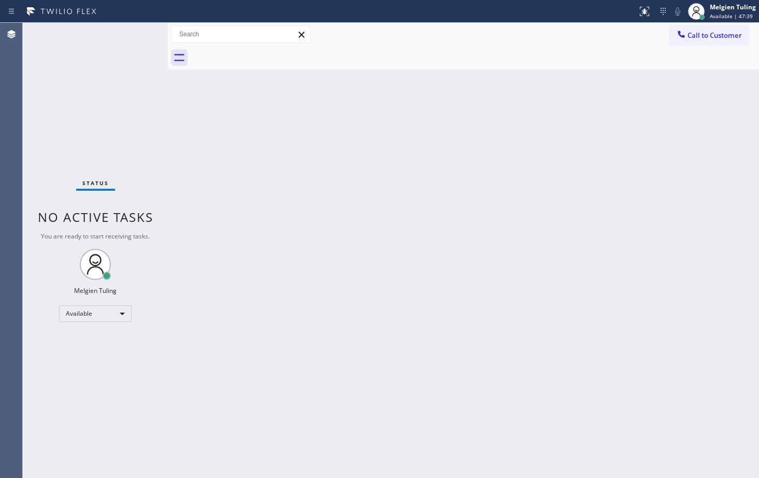
click at [135, 30] on div "Status No active tasks You are ready to start receiving tasks. Melgien Tuling A…" at bounding box center [95, 250] width 145 height 455
click at [138, 35] on icon at bounding box center [136, 34] width 12 height 12
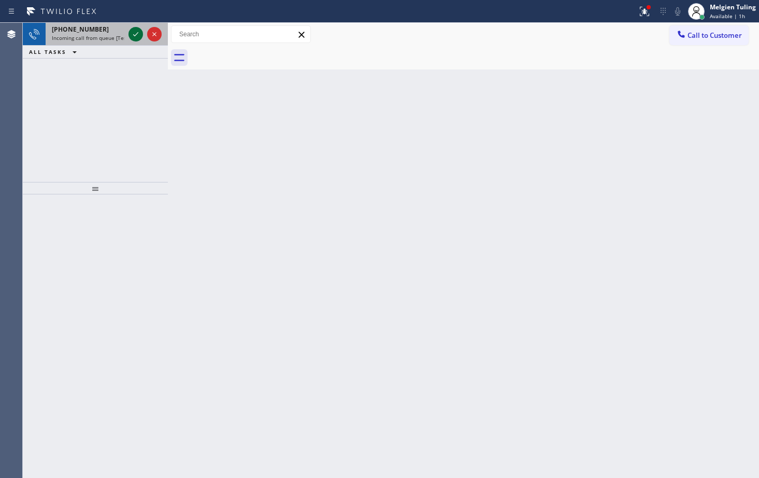
click at [134, 29] on icon at bounding box center [136, 34] width 12 height 12
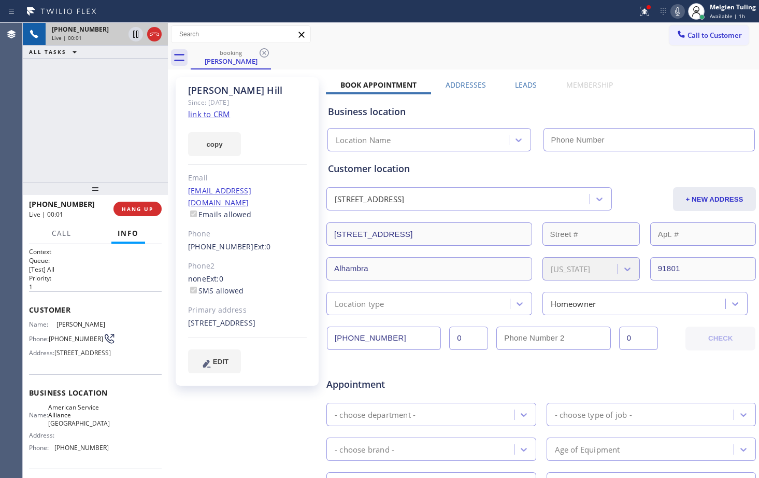
type input "[PHONE_NUMBER]"
click at [295, 180] on div "Email" at bounding box center [247, 178] width 119 height 12
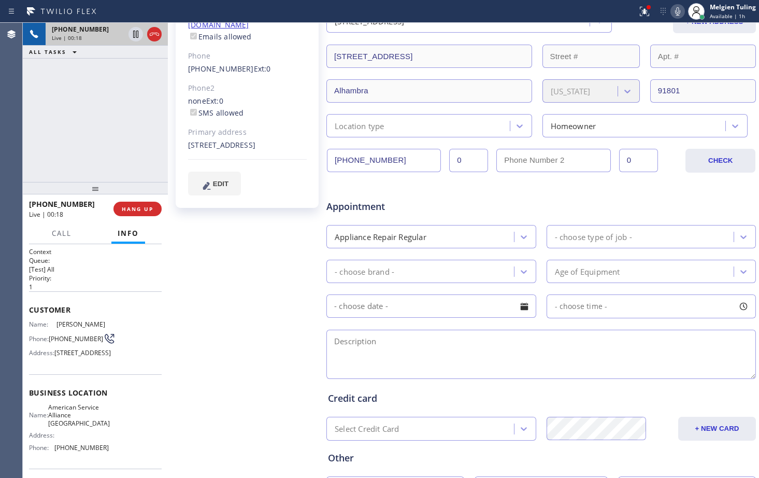
scroll to position [207, 0]
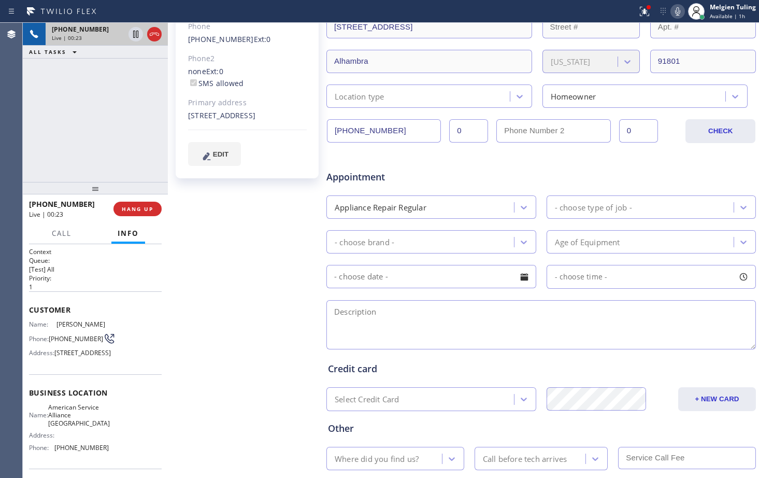
click at [298, 260] on div "[PERSON_NAME] Since: [DATE] link to CRM copy Email [EMAIL_ADDRESS][DOMAIN_NAME]…" at bounding box center [247, 201] width 155 height 672
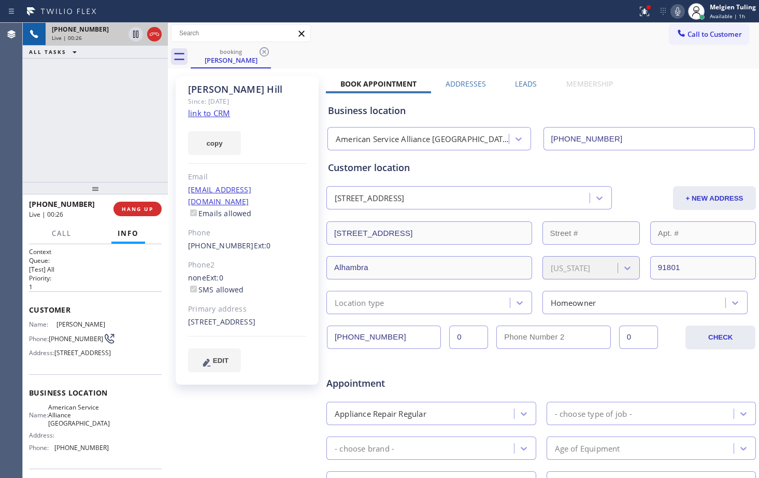
scroll to position [0, 0]
click at [205, 116] on link "link to CRM" at bounding box center [209, 114] width 42 height 10
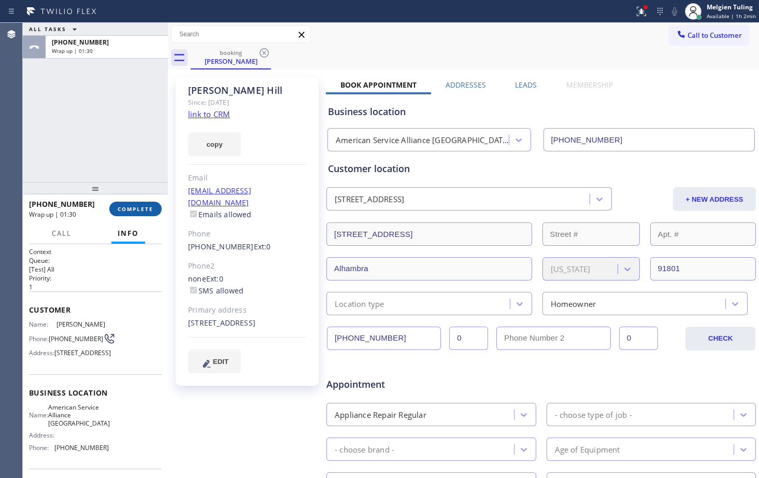
click at [143, 209] on span "COMPLETE" at bounding box center [136, 208] width 36 height 7
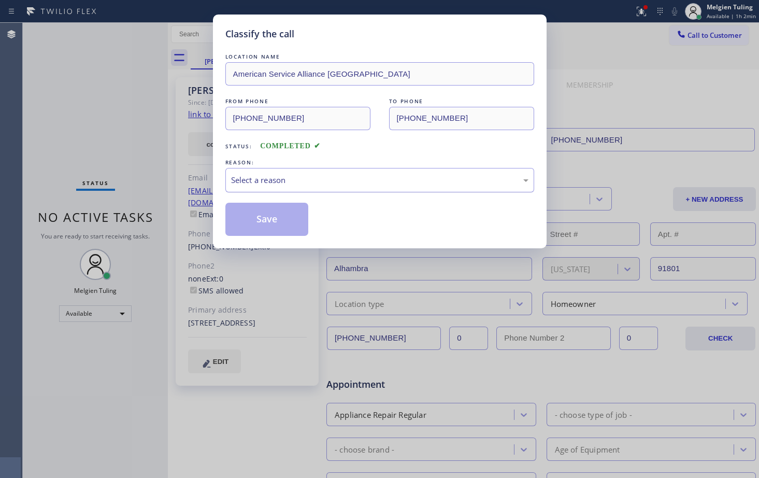
click at [272, 181] on div "Select a reason" at bounding box center [379, 180] width 297 height 12
click at [271, 221] on button "Save" at bounding box center [266, 219] width 83 height 33
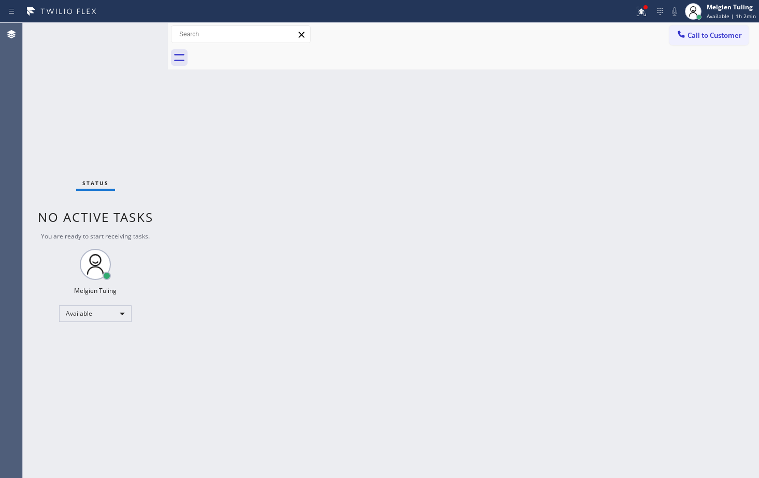
click at [649, 277] on div "Back to Dashboard Change Sender ID Customers Technicians Select a contact Outbo…" at bounding box center [463, 250] width 591 height 455
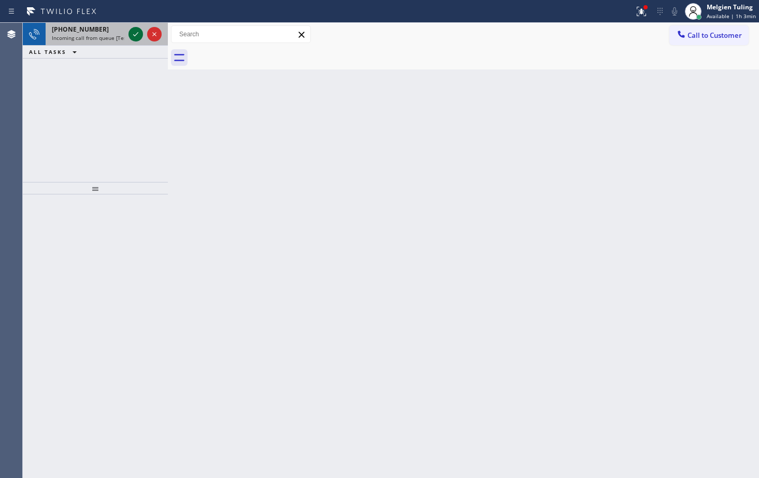
click at [135, 31] on icon at bounding box center [136, 34] width 12 height 12
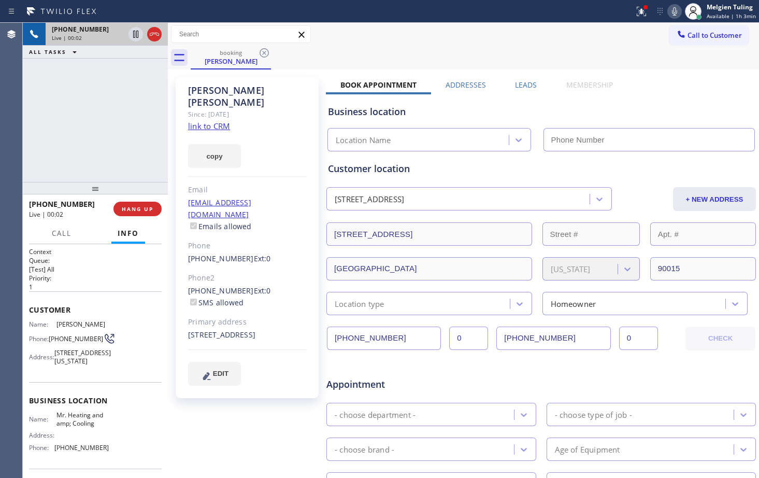
type input "[PHONE_NUMBER]"
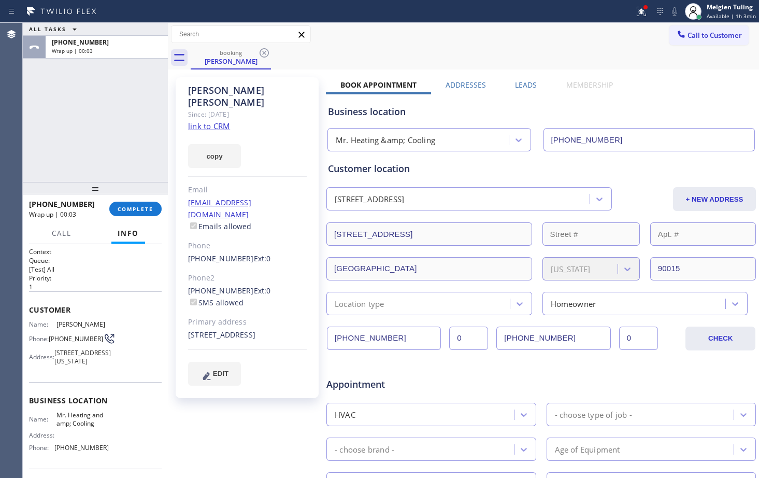
click at [138, 201] on div "[PHONE_NUMBER] Wrap up | 00:03 COMPLETE" at bounding box center [95, 208] width 133 height 27
click at [136, 206] on span "COMPLETE" at bounding box center [136, 208] width 36 height 7
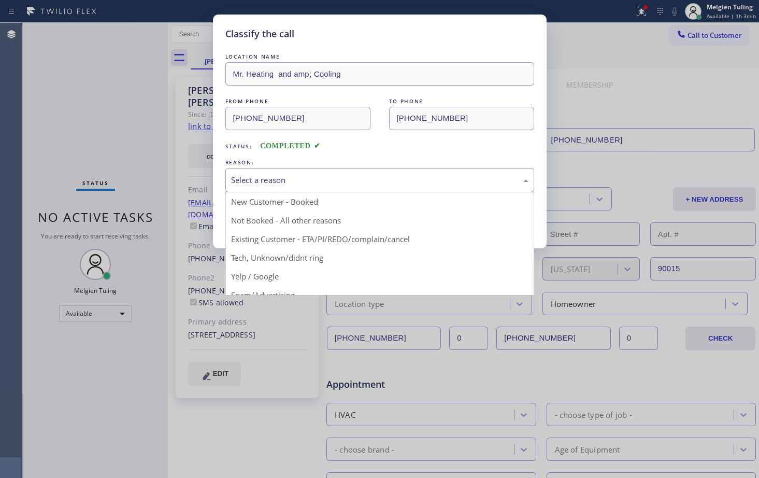
click at [305, 182] on div "Select a reason" at bounding box center [379, 180] width 297 height 12
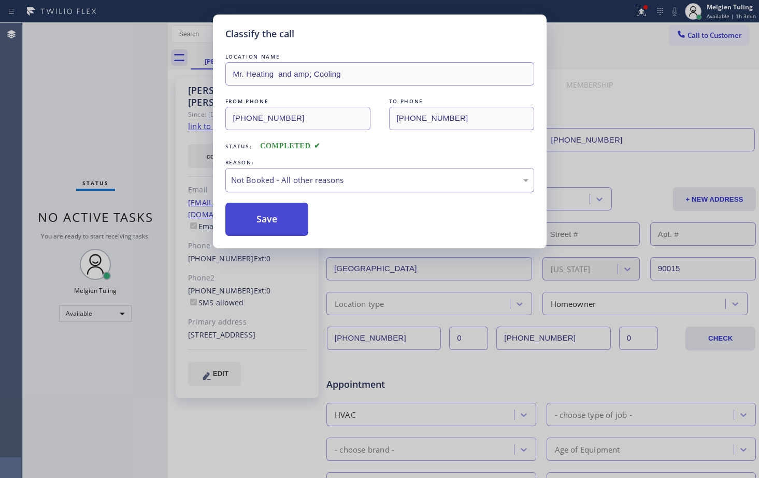
click at [282, 208] on button "Save" at bounding box center [266, 219] width 83 height 33
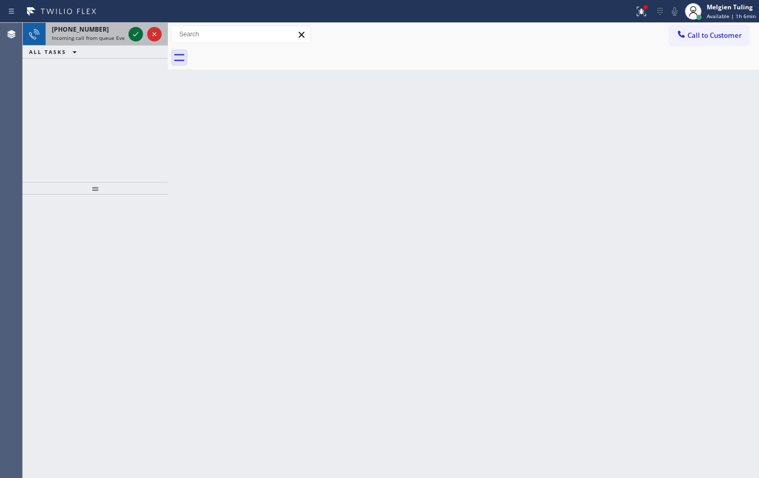
drag, startPoint x: 456, startPoint y: 202, endPoint x: 136, endPoint y: 35, distance: 360.4
click at [136, 35] on icon at bounding box center [136, 34] width 12 height 12
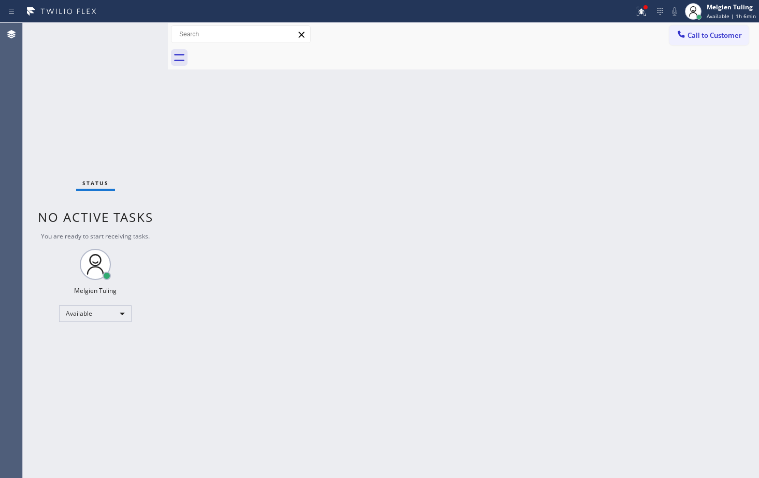
click at [136, 34] on div "Status No active tasks You are ready to start receiving tasks. Melgien Tuling A…" at bounding box center [95, 250] width 145 height 455
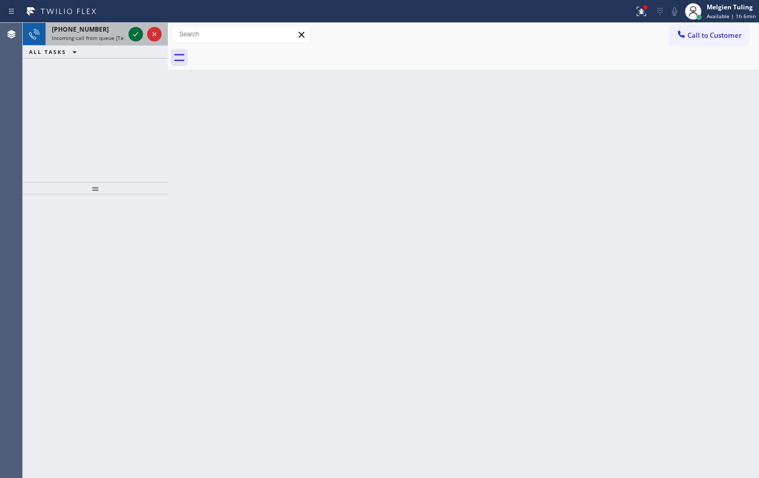
click at [136, 32] on icon at bounding box center [136, 34] width 12 height 12
click at [135, 30] on icon at bounding box center [136, 34] width 12 height 12
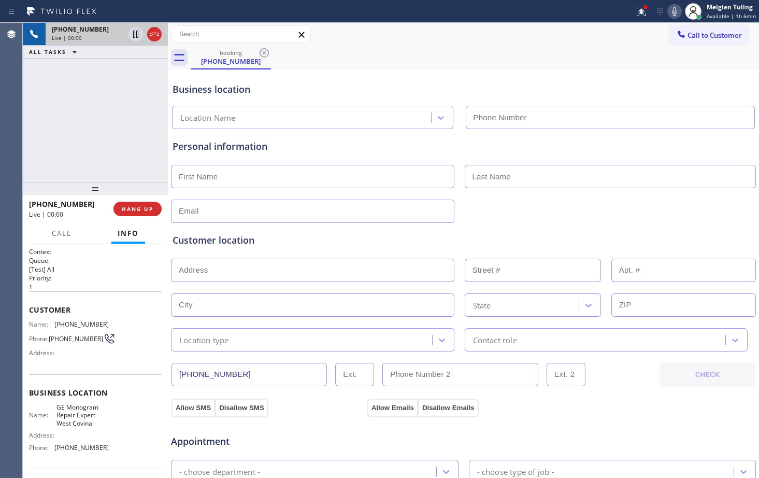
type input "[PHONE_NUMBER]"
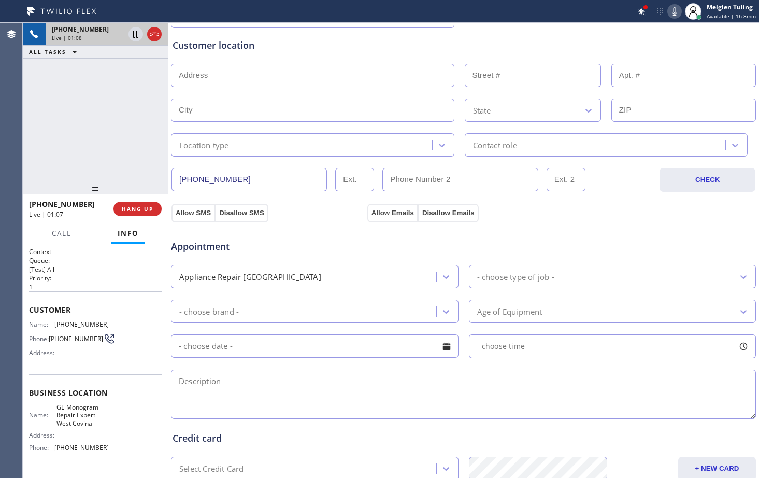
scroll to position [207, 0]
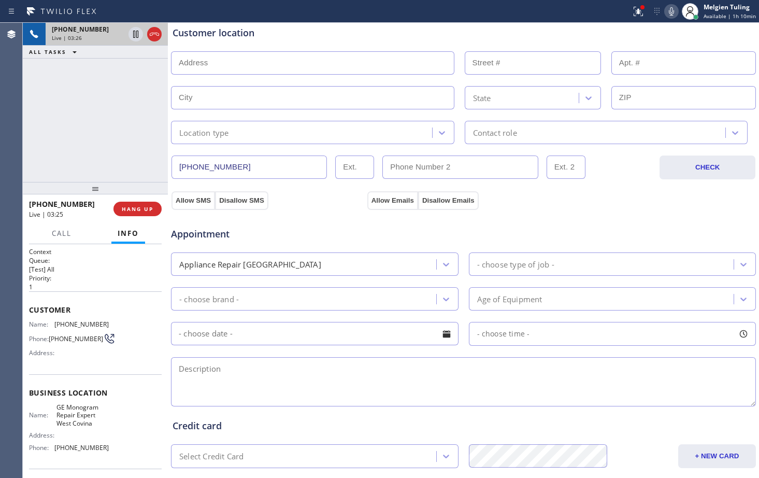
click at [676, 9] on icon at bounding box center [671, 11] width 12 height 12
click at [671, 12] on icon at bounding box center [671, 11] width 12 height 12
click at [135, 34] on icon at bounding box center [135, 34] width 5 height 7
click at [671, 10] on icon at bounding box center [671, 11] width 12 height 12
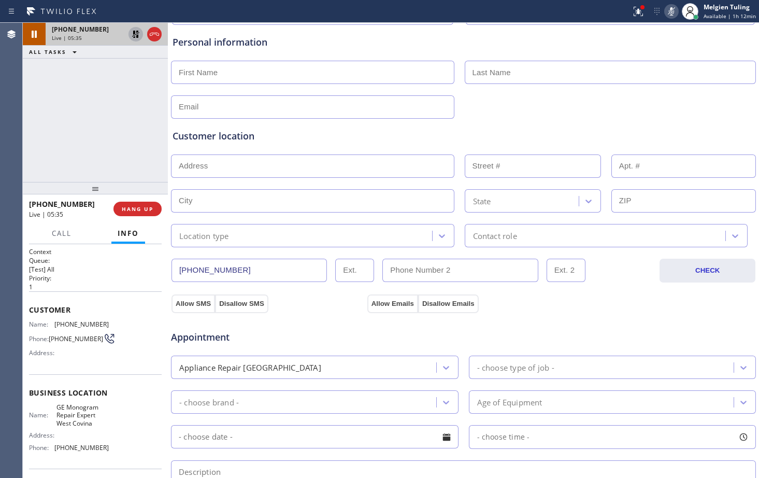
scroll to position [104, 0]
click at [673, 11] on rect at bounding box center [671, 10] width 7 height 7
click at [134, 33] on icon at bounding box center [135, 34] width 7 height 7
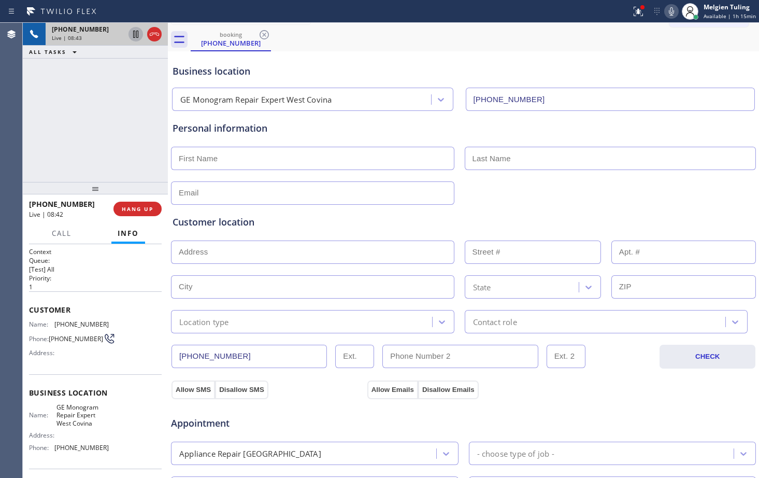
scroll to position [0, 0]
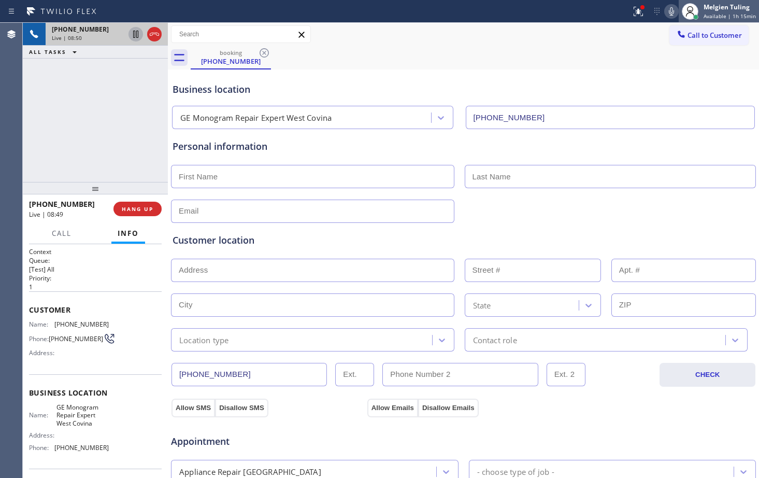
click at [715, 12] on div "Melgien Tuling Available | 1h 15min" at bounding box center [731, 11] width 58 height 18
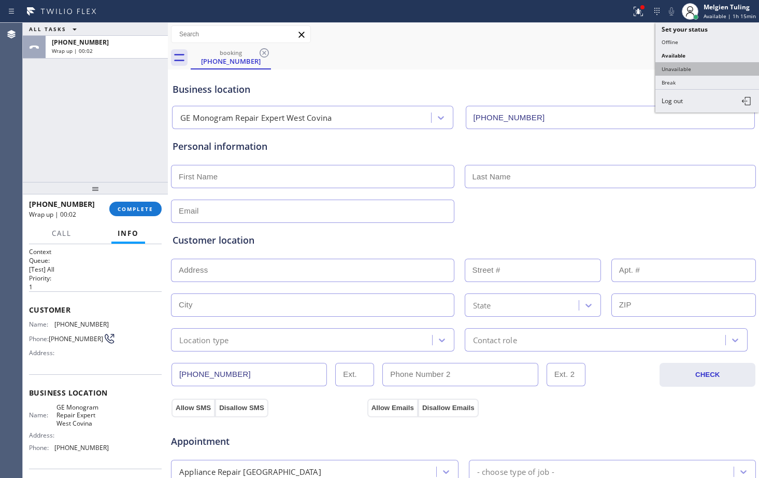
click at [684, 70] on button "Unavailable" at bounding box center [708, 68] width 104 height 13
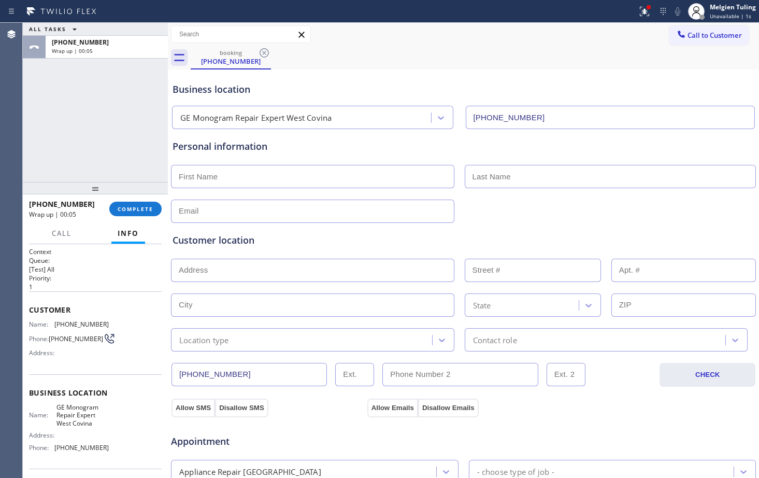
click at [236, 178] on input "text" at bounding box center [312, 176] width 283 height 23
type input "[PERSON_NAME]"
click at [511, 176] on input "text" at bounding box center [611, 176] width 292 height 23
type input "c"
type input "Corona"
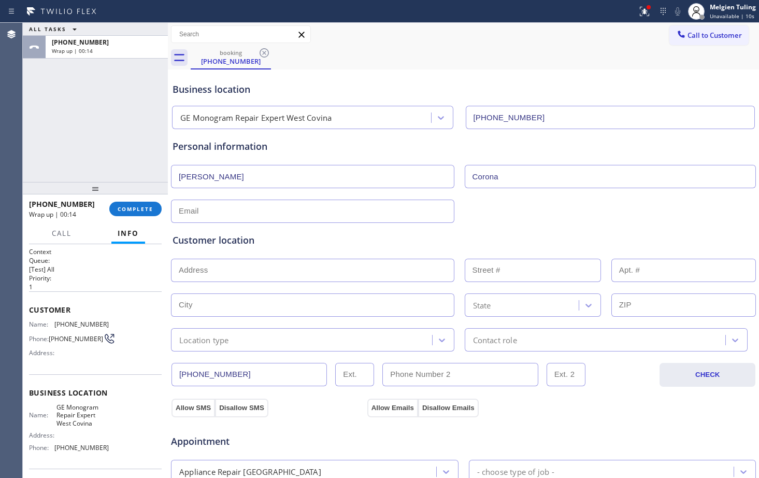
click at [212, 212] on input "text" at bounding box center [312, 211] width 283 height 23
type input "I"
type input "[EMAIL_ADDRESS][DOMAIN_NAME]"
click at [217, 269] on input "text" at bounding box center [312, 270] width 283 height 23
click at [193, 272] on input "text" at bounding box center [312, 270] width 283 height 23
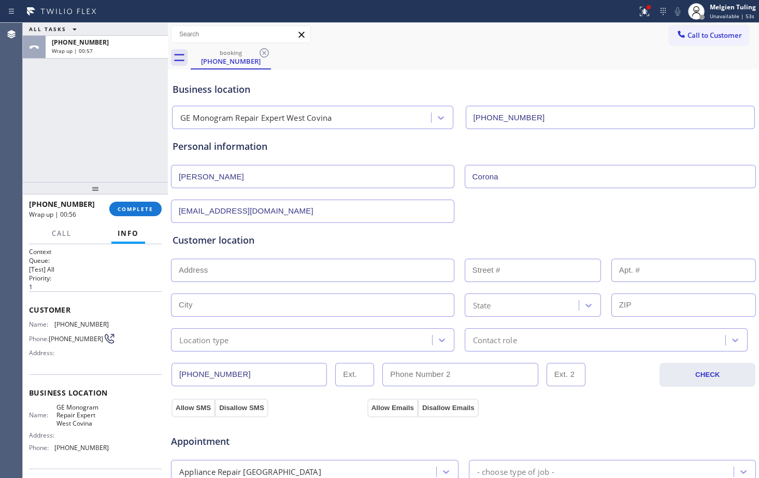
paste input "[STREET_ADDRESS]"
type input "[STREET_ADDRESS]"
type input "18314"
type input "La [PERSON_NAME]"
type input "91744"
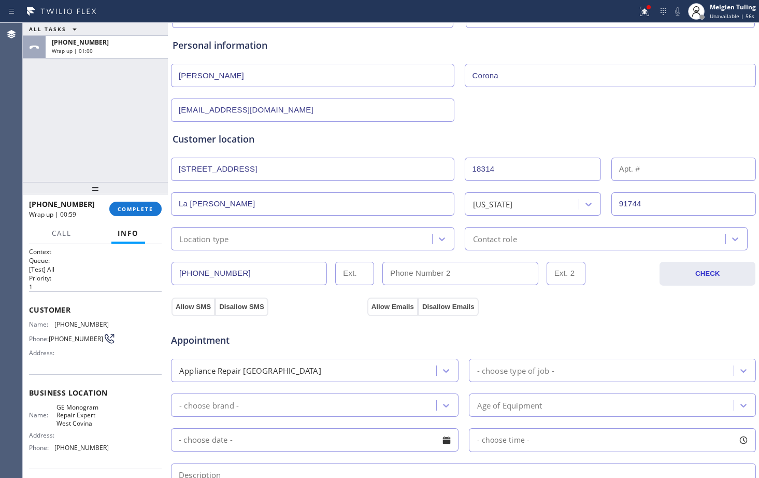
scroll to position [104, 0]
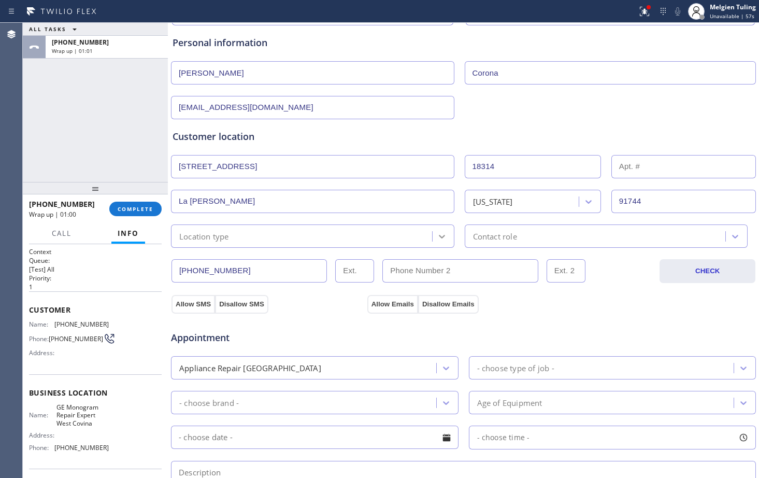
click at [433, 233] on div at bounding box center [442, 236] width 19 height 19
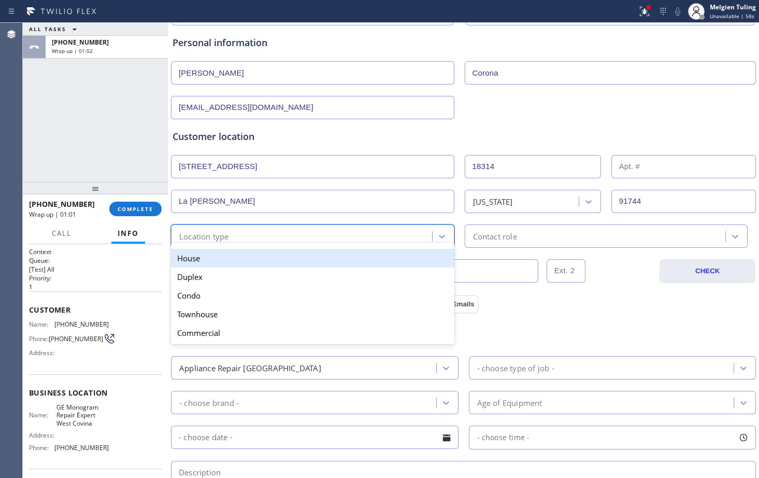
click at [229, 260] on div "House" at bounding box center [312, 258] width 283 height 19
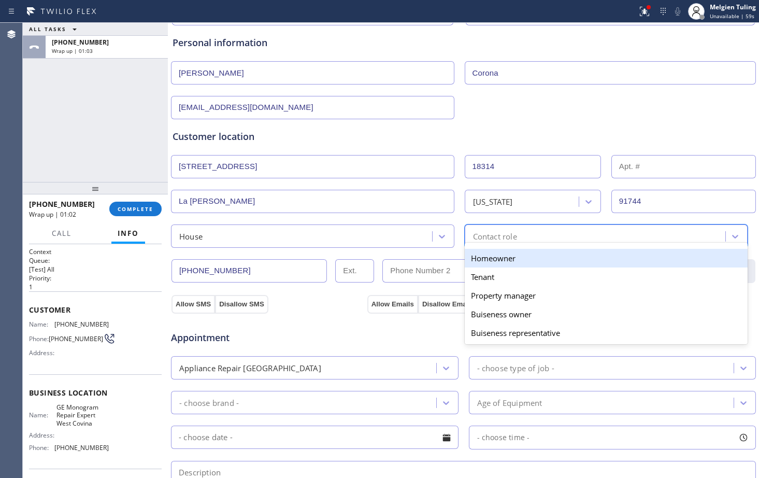
click at [595, 241] on div "Contact role" at bounding box center [597, 236] width 258 height 18
click at [535, 262] on div "Homeowner" at bounding box center [606, 258] width 283 height 19
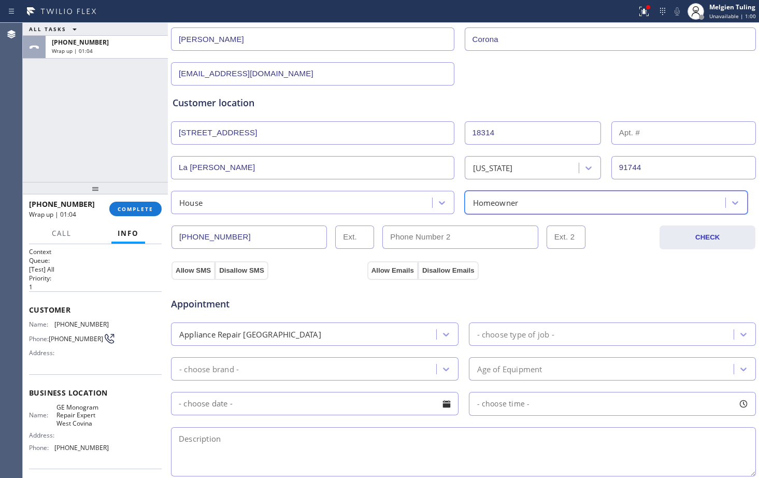
scroll to position [155, 0]
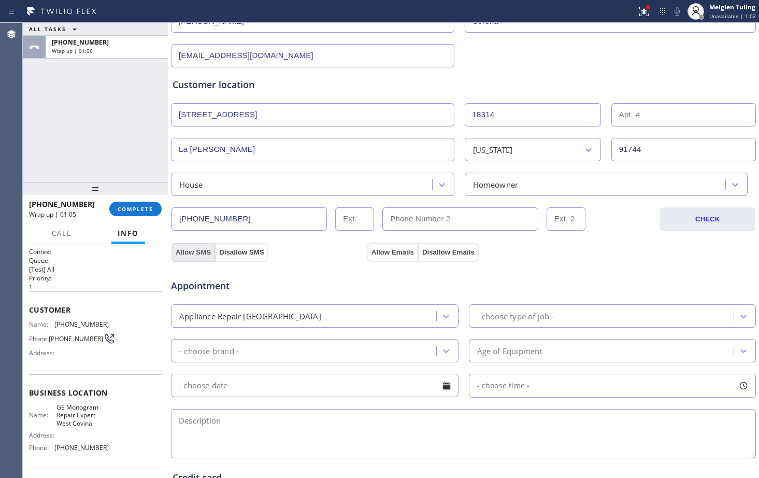
click at [194, 254] on button "Allow SMS" at bounding box center [194, 252] width 44 height 19
click at [378, 252] on button "Allow Emails" at bounding box center [392, 252] width 51 height 19
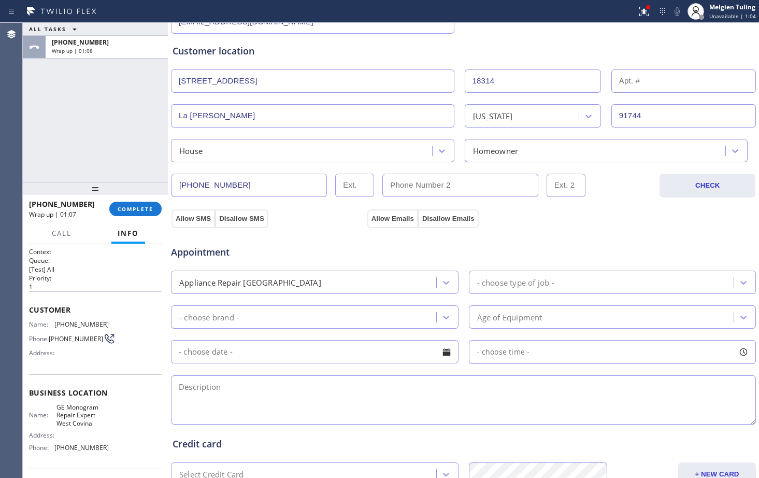
scroll to position [207, 0]
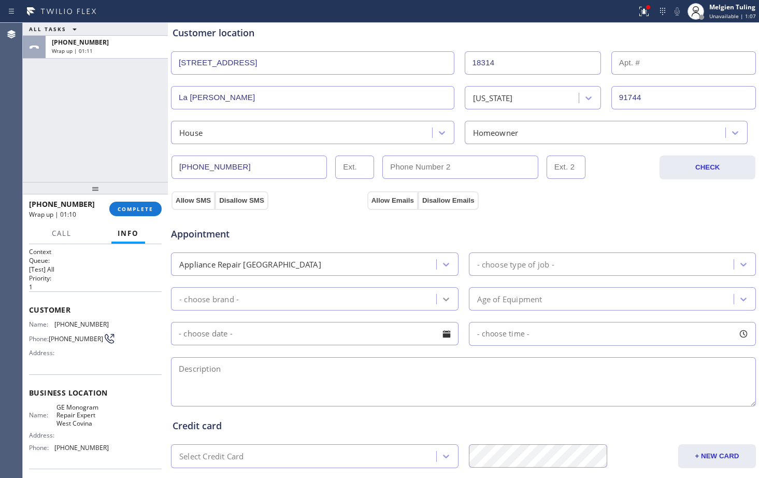
click at [443, 297] on icon at bounding box center [446, 299] width 10 height 10
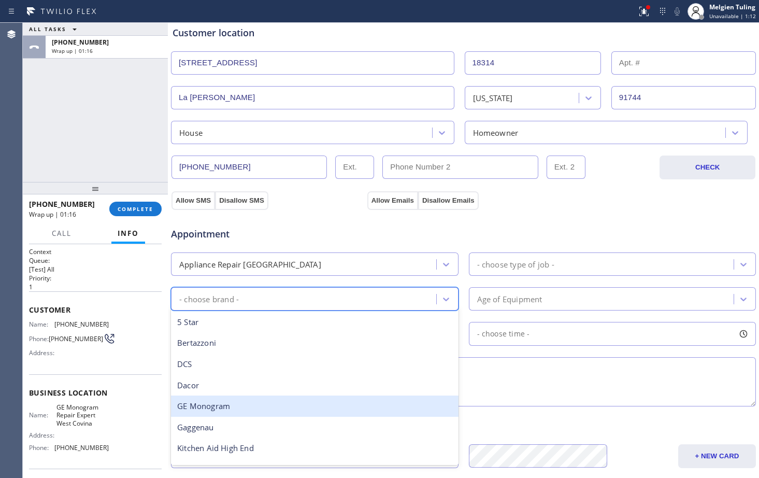
click at [209, 409] on div "GE Monogram" at bounding box center [315, 405] width 288 height 21
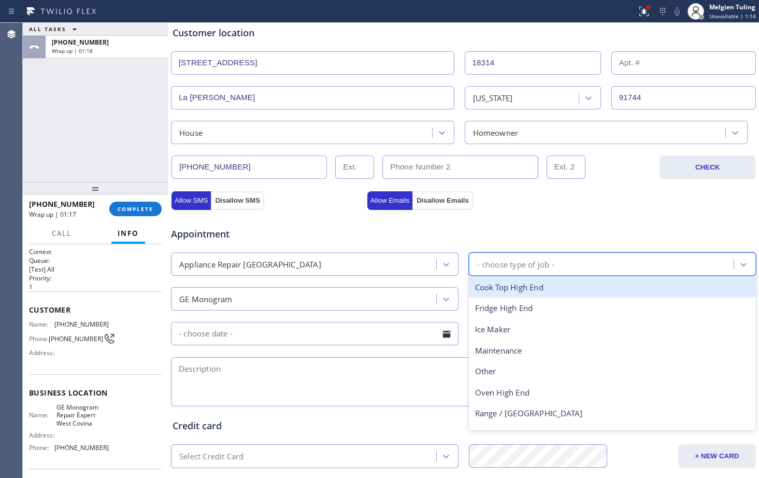
click at [564, 259] on div "- choose type of job -" at bounding box center [603, 264] width 262 height 18
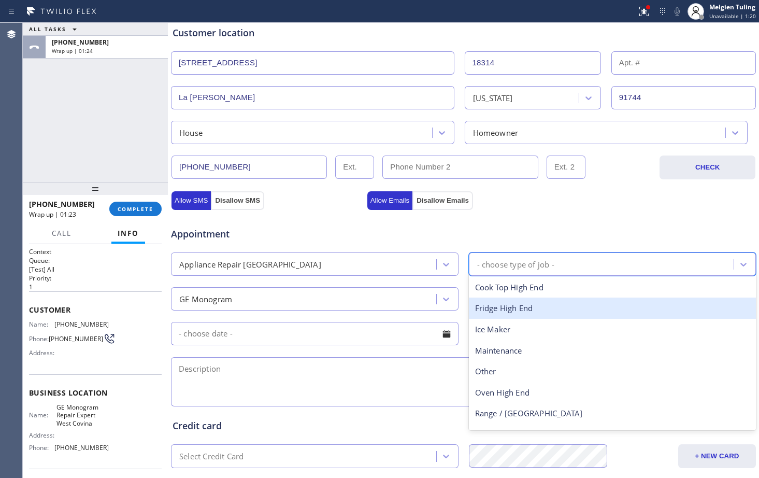
click at [519, 306] on div "Fridge High End" at bounding box center [613, 307] width 288 height 21
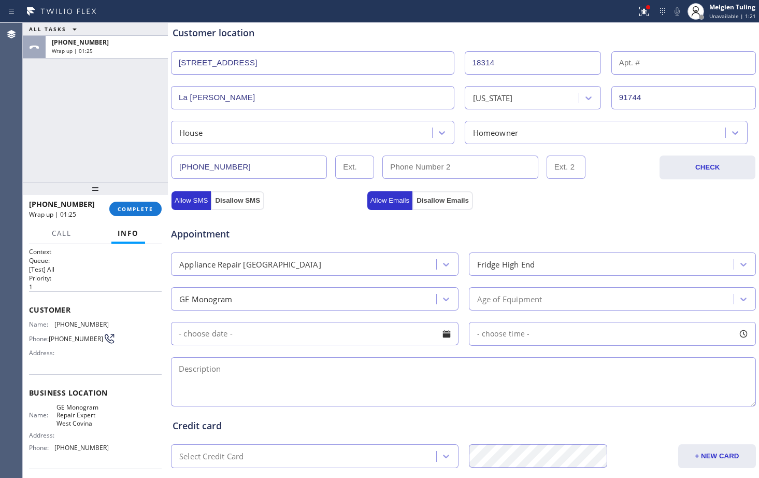
click at [284, 335] on input "text" at bounding box center [315, 333] width 288 height 23
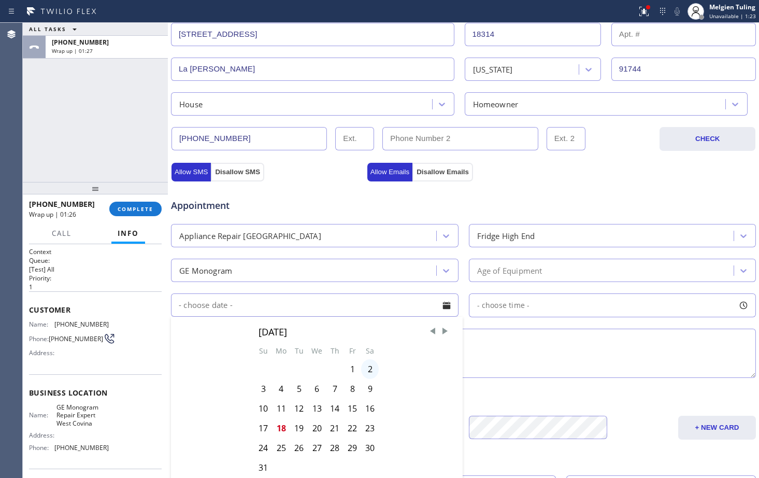
scroll to position [259, 0]
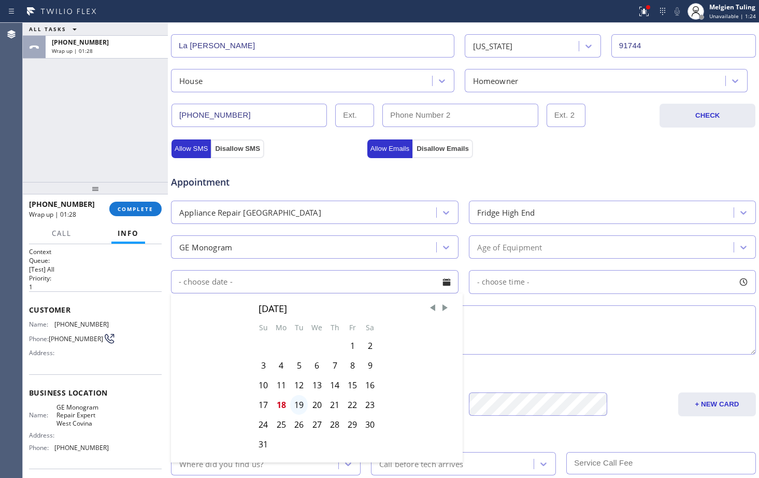
click at [296, 406] on div "19" at bounding box center [299, 405] width 18 height 20
type input "[DATE]"
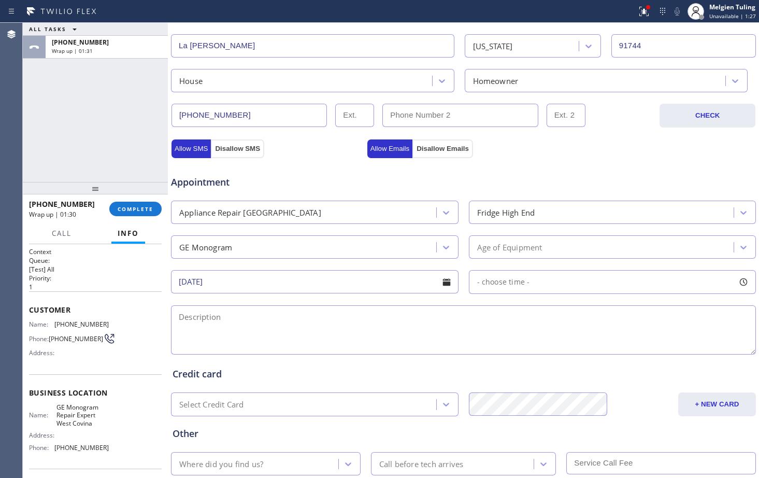
click at [737, 281] on div at bounding box center [744, 282] width 18 height 18
drag, startPoint x: 468, startPoint y: 346, endPoint x: 497, endPoint y: 350, distance: 29.2
click at [497, 350] on div "FROM TILL 8:00 AM 8:00 AM" at bounding box center [605, 331] width 272 height 75
drag, startPoint x: 478, startPoint y: 346, endPoint x: 641, endPoint y: 335, distance: 163.6
click at [641, 335] on div at bounding box center [644, 345] width 12 height 22
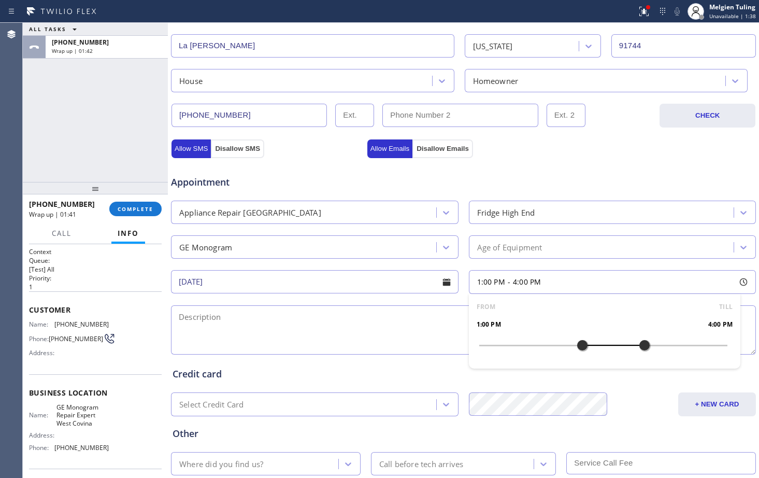
drag, startPoint x: 474, startPoint y: 346, endPoint x: 579, endPoint y: 346, distance: 104.7
click at [579, 346] on div at bounding box center [582, 345] width 12 height 22
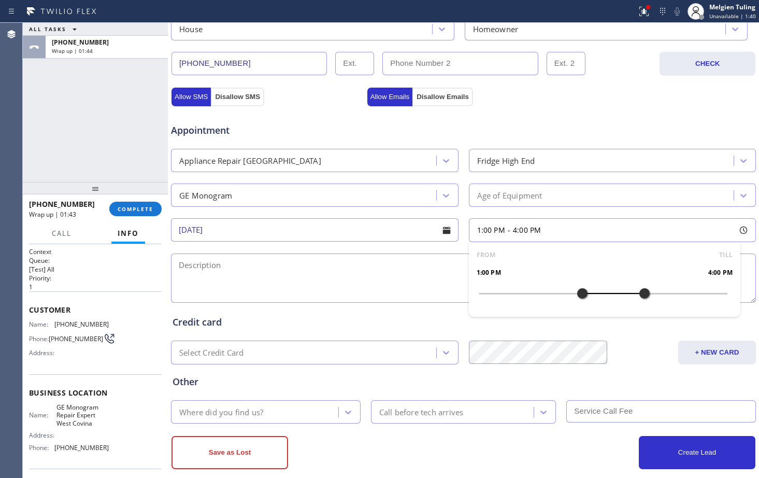
click at [244, 271] on textarea at bounding box center [463, 277] width 585 height 49
click at [601, 195] on div "Age of Equipment" at bounding box center [603, 195] width 262 height 18
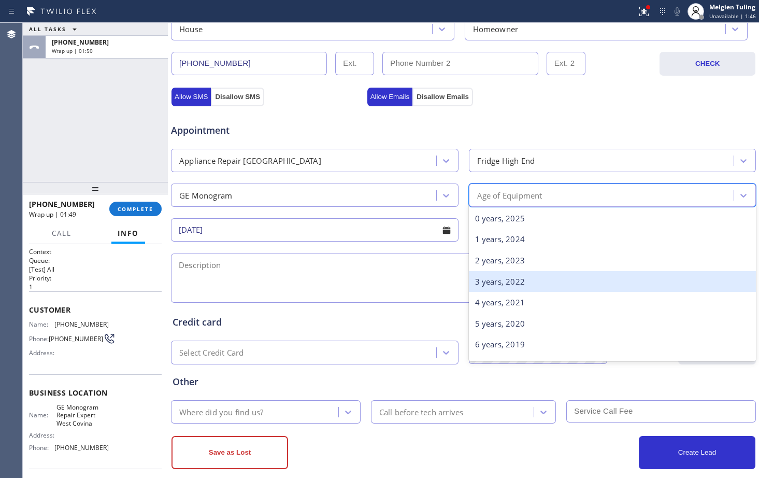
click at [516, 285] on div "3 years, 2022" at bounding box center [613, 281] width 288 height 21
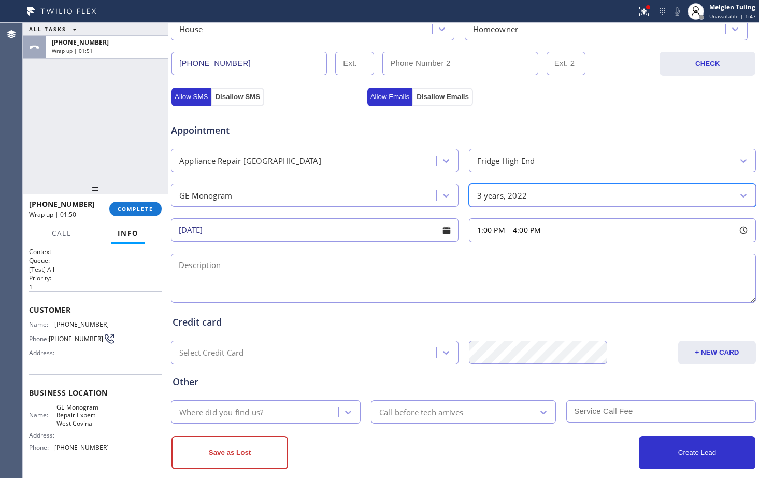
click at [216, 274] on textarea at bounding box center [463, 277] width 585 height 49
click at [194, 265] on textarea at bounding box center [463, 277] width 585 height 49
paste textarea "[STREET_ADDRESS]"
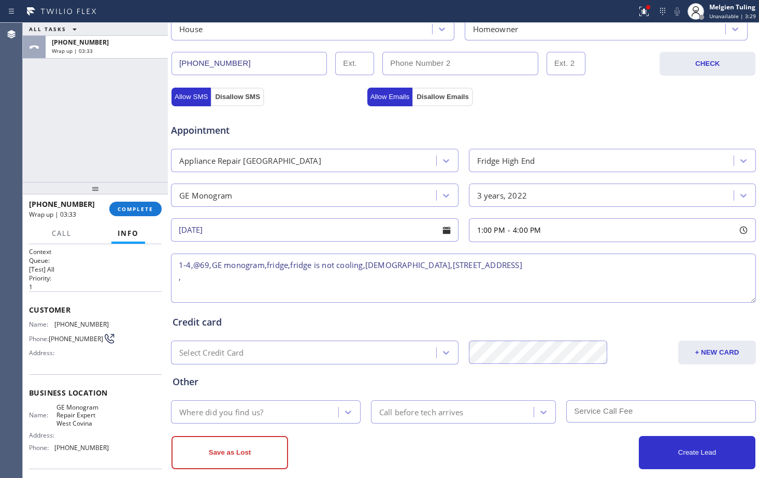
click at [549, 265] on textarea "1-4,@69,GE monogram,fridge,fridge is not cooling,[DEMOGRAPHIC_DATA],[STREET_ADD…" at bounding box center [463, 277] width 585 height 49
drag, startPoint x: 103, startPoint y: 425, endPoint x: 50, endPoint y: 413, distance: 54.2
click at [50, 413] on div "Name: GE Monogram Repair Expert West Covina" at bounding box center [69, 415] width 80 height 24
copy div "GE Monogram Repair Expert West Covina"
click at [553, 264] on textarea "1-4,@69,GE monogram,fridge,fridge is not cooling,[DEMOGRAPHIC_DATA],[STREET_ADD…" at bounding box center [463, 277] width 585 height 49
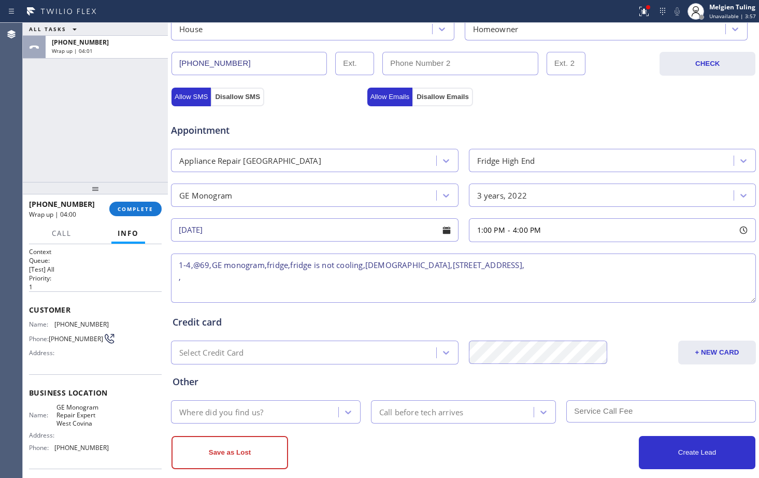
paste textarea "GE Monogram Repair Expert West Covina"
click at [183, 290] on textarea "1-4,@69,GE monogram,fridge,fridge is not cooling,[DEMOGRAPHIC_DATA],[STREET_ADD…" at bounding box center [463, 277] width 585 height 49
click at [344, 277] on textarea "1-4,@69,GE monogram,fridge,fridge is not cooling,[DEMOGRAPHIC_DATA],[STREET_ADD…" at bounding box center [463, 277] width 585 height 49
paste textarea "Please call customer 30 minutes prior to arrival"
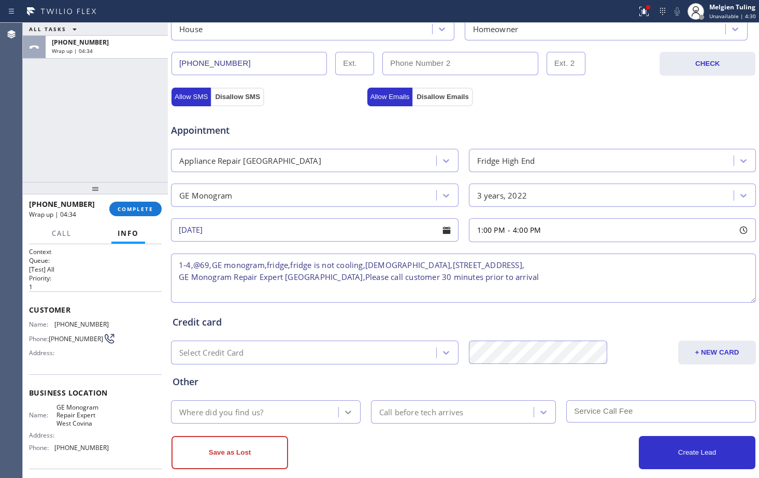
type textarea "1-4,@69,GE monogram,fridge,fridge is not cooling,[DEMOGRAPHIC_DATA],[STREET_ADD…"
click at [343, 413] on icon at bounding box center [348, 412] width 10 height 10
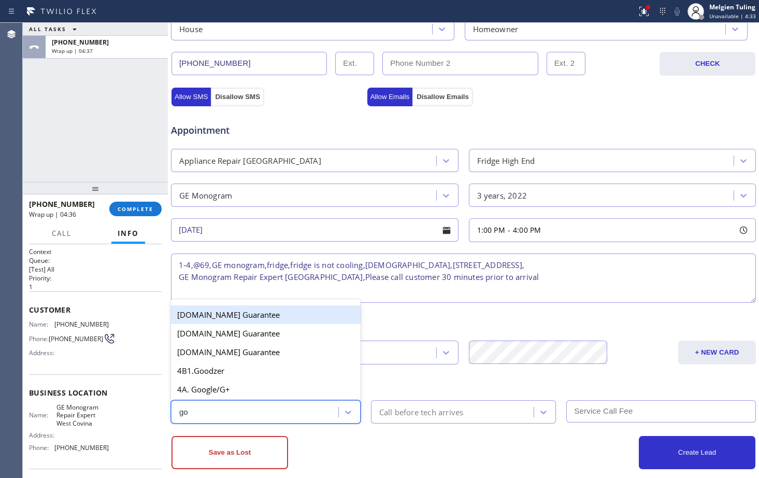
type input "goo"
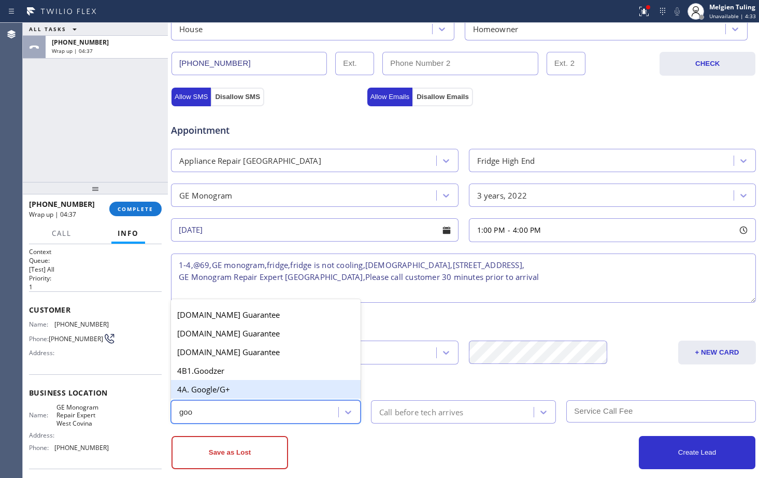
click at [220, 392] on div "4A. Google/G+" at bounding box center [266, 389] width 190 height 19
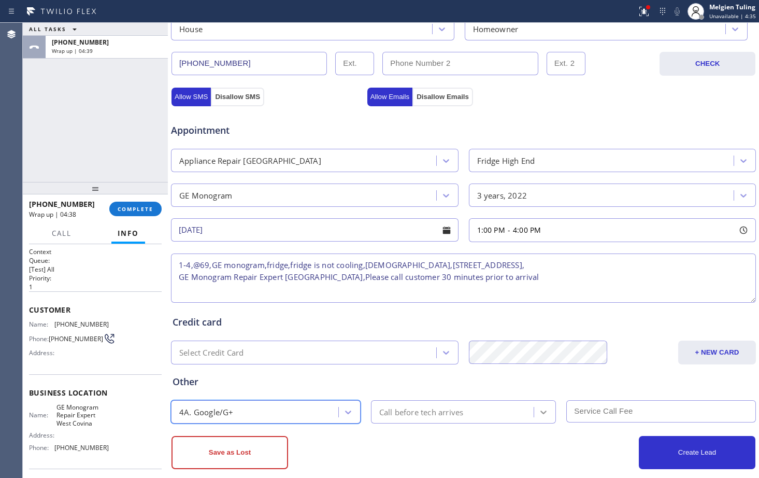
click at [539, 410] on icon at bounding box center [543, 412] width 10 height 10
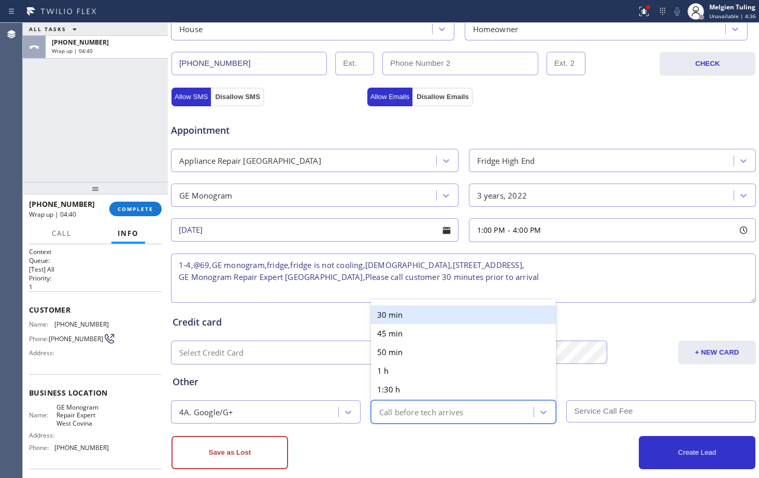
click at [399, 315] on div "30 min" at bounding box center [464, 314] width 186 height 19
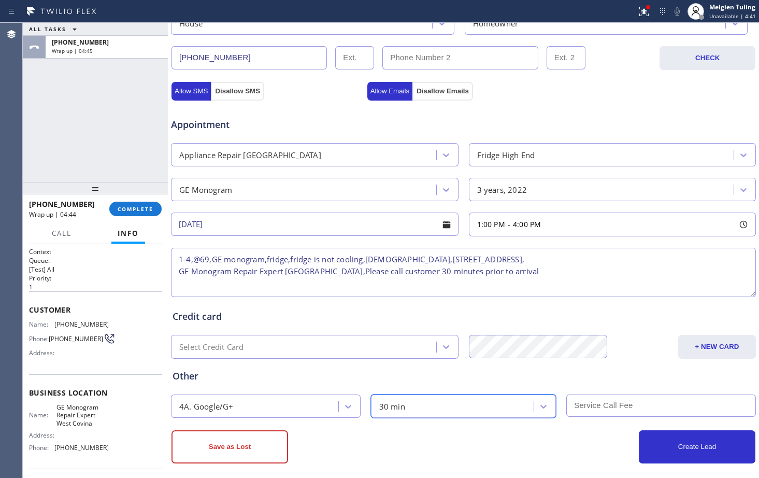
scroll to position [325, 0]
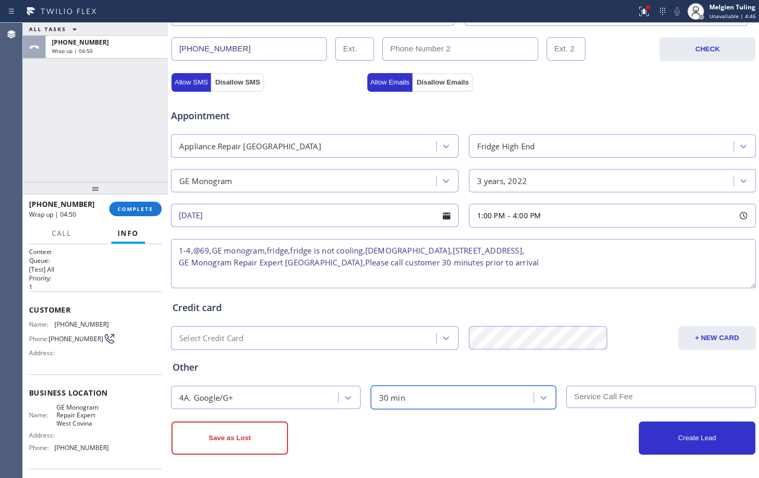
click at [198, 251] on textarea "1-4,@69,GE monogram,fridge,fridge is not cooling,[DEMOGRAPHIC_DATA],[STREET_ADD…" at bounding box center [463, 263] width 585 height 49
click at [309, 249] on textarea "1-4,$69,GE monogram,fridge,fridge is not cooling,[DEMOGRAPHIC_DATA],[STREET_ADD…" at bounding box center [463, 263] width 585 height 49
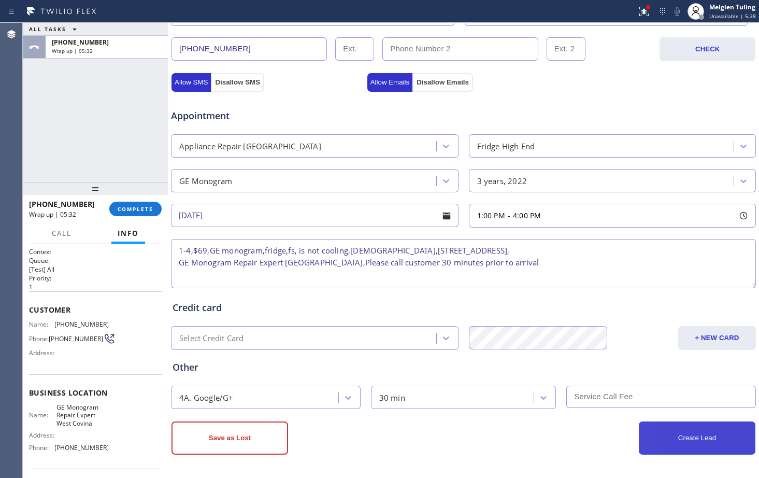
type textarea "1-4,$69,GE monogram,fridge,fs, is not cooling,[DEMOGRAPHIC_DATA],[STREET_ADDRES…"
click at [669, 435] on button "Create Lead" at bounding box center [697, 437] width 117 height 33
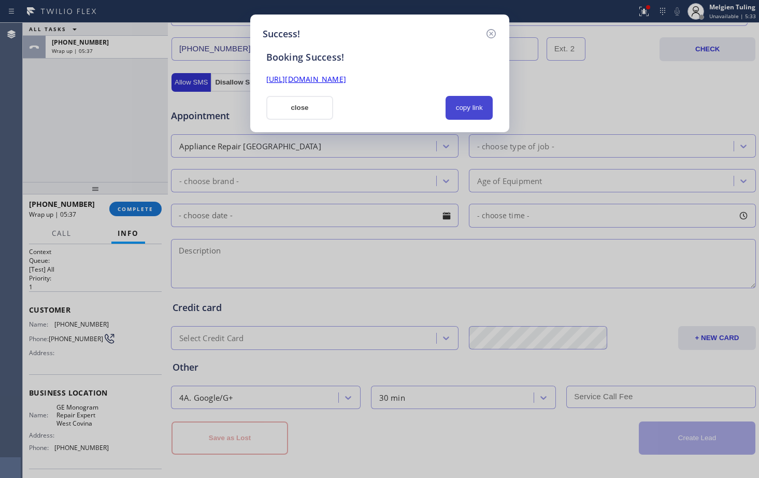
click at [463, 106] on button "copy link" at bounding box center [470, 108] width 48 height 24
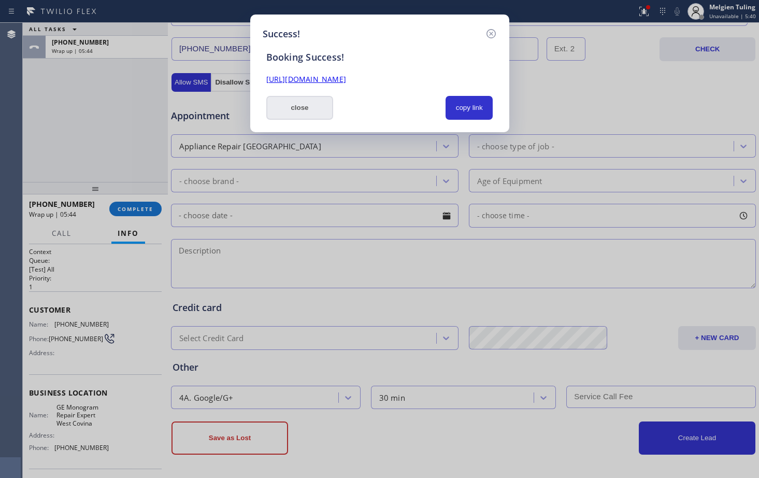
click at [294, 112] on button "close" at bounding box center [299, 108] width 67 height 24
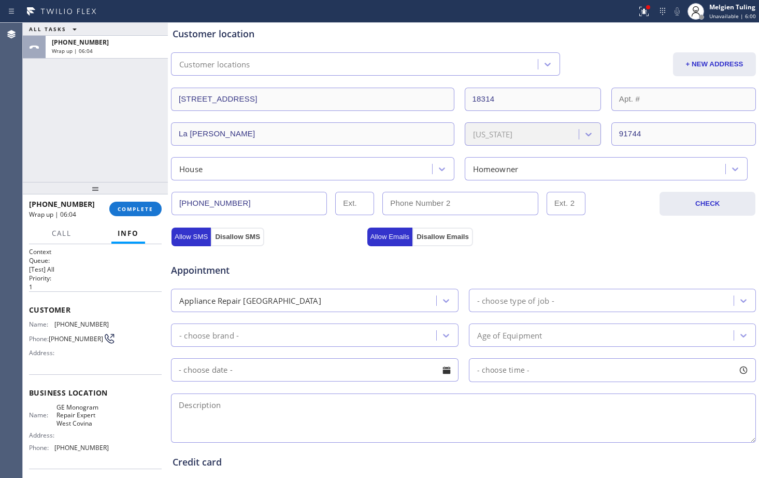
scroll to position [205, 0]
click at [128, 209] on span "COMPLETE" at bounding box center [136, 208] width 36 height 7
click at [137, 210] on span "COMPLETE" at bounding box center [136, 208] width 36 height 7
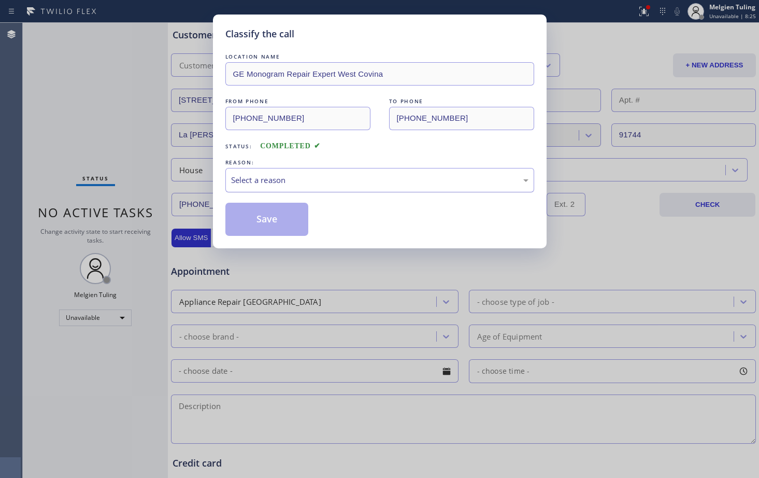
click at [326, 180] on div "Select a reason" at bounding box center [379, 180] width 297 height 12
click at [276, 216] on button "Save" at bounding box center [266, 219] width 83 height 33
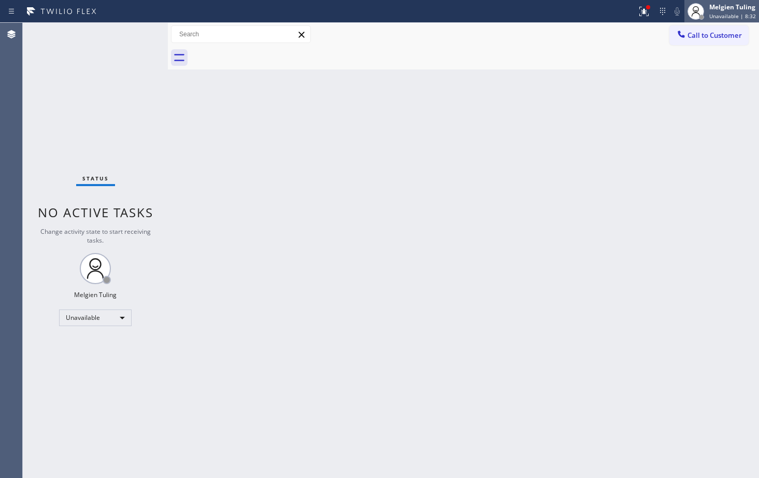
click at [716, 9] on div "Melgien Tuling" at bounding box center [732, 7] width 47 height 9
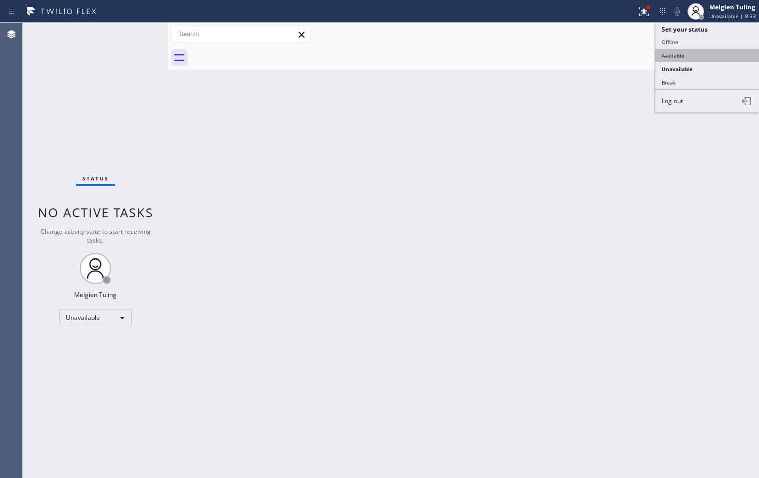
click at [677, 56] on button "Available" at bounding box center [708, 55] width 104 height 13
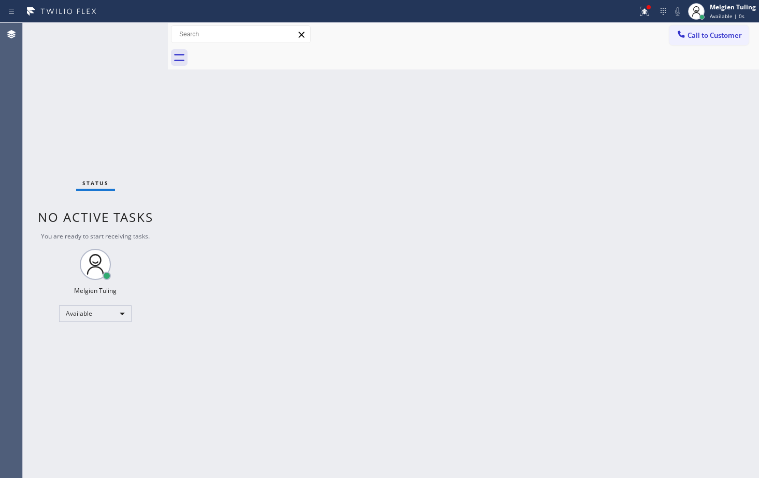
click at [703, 214] on div "Back to Dashboard Change Sender ID Customers Technicians Select a contact Outbo…" at bounding box center [463, 250] width 591 height 455
click at [646, 9] on icon at bounding box center [645, 10] width 6 height 4
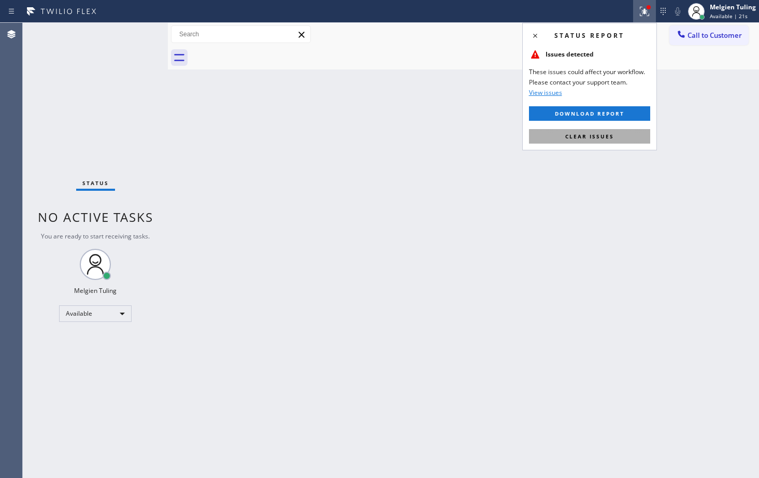
click at [579, 135] on span "Clear issues" at bounding box center [589, 136] width 49 height 7
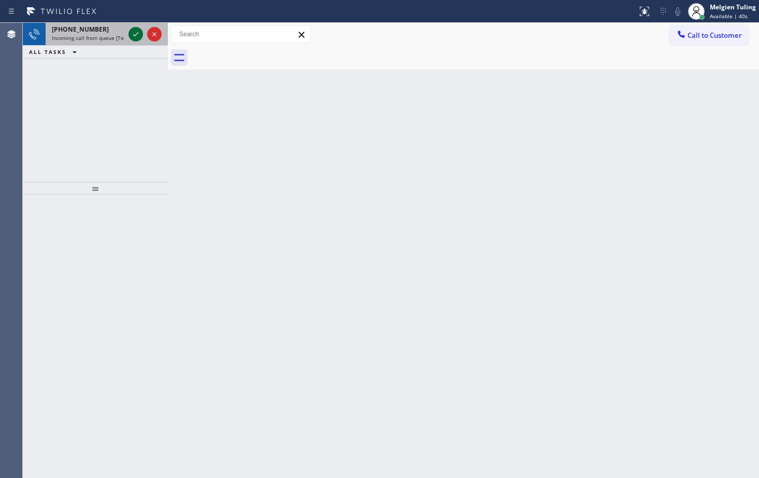
click at [140, 34] on icon at bounding box center [136, 34] width 12 height 12
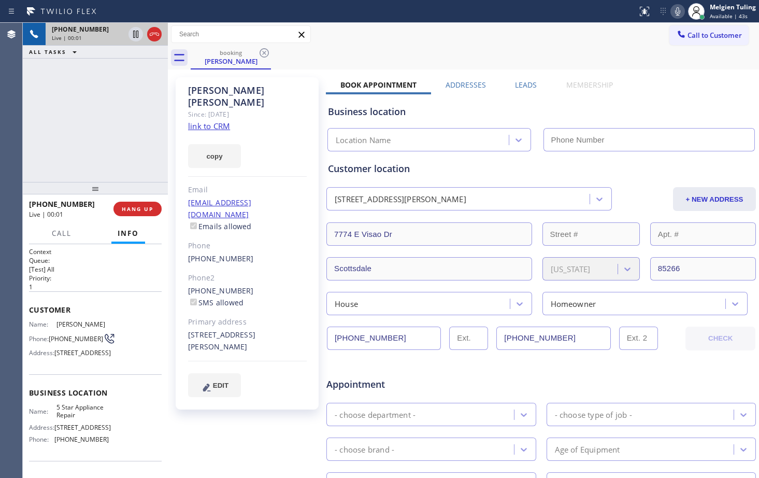
type input "[PHONE_NUMBER]"
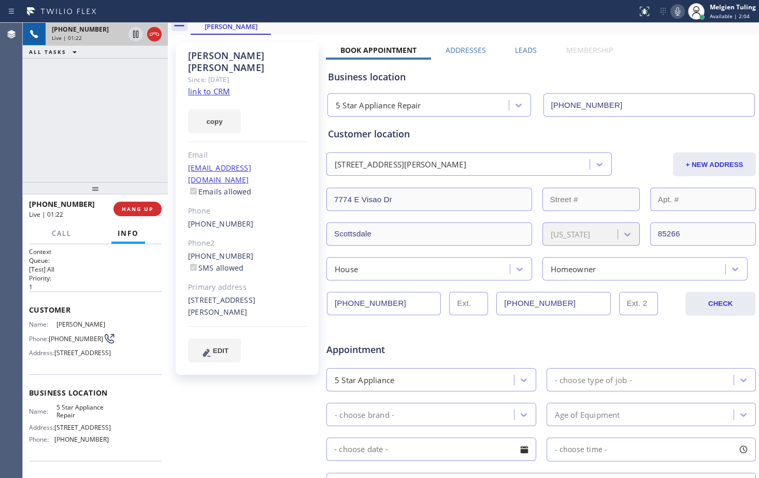
scroll to position [52, 0]
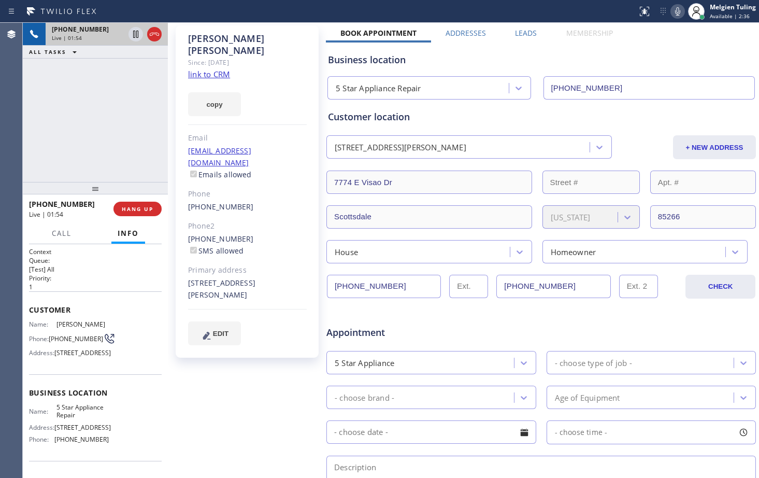
click at [265, 354] on div "[PERSON_NAME] Since: [DATE] link to CRM copy Email [EMAIL_ADDRESS][DOMAIN_NAME]…" at bounding box center [247, 356] width 155 height 672
click at [301, 365] on div "[PERSON_NAME] Since: [DATE] link to CRM copy Email [EMAIL_ADDRESS][DOMAIN_NAME]…" at bounding box center [247, 356] width 155 height 672
drag, startPoint x: 96, startPoint y: 379, endPoint x: 52, endPoint y: 358, distance: 49.4
click at [52, 358] on div "Name: [PERSON_NAME] Phone: [PHONE_NUMBER] Address: [STREET_ADDRESS]" at bounding box center [69, 340] width 80 height 41
copy div ": [STREET_ADDRESS]"
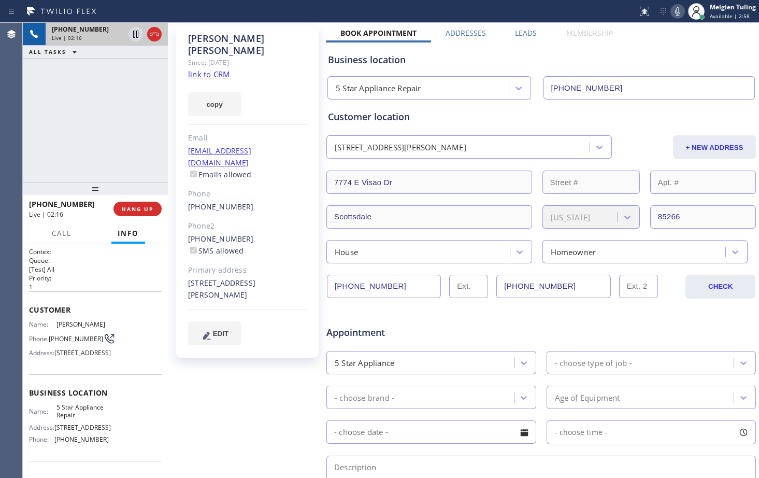
click at [218, 69] on link "link to CRM" at bounding box center [209, 74] width 42 height 10
click at [135, 34] on icon at bounding box center [135, 34] width 5 height 7
click at [677, 10] on icon at bounding box center [678, 11] width 12 height 12
click at [680, 10] on icon at bounding box center [677, 11] width 5 height 8
click at [132, 33] on icon at bounding box center [136, 34] width 12 height 12
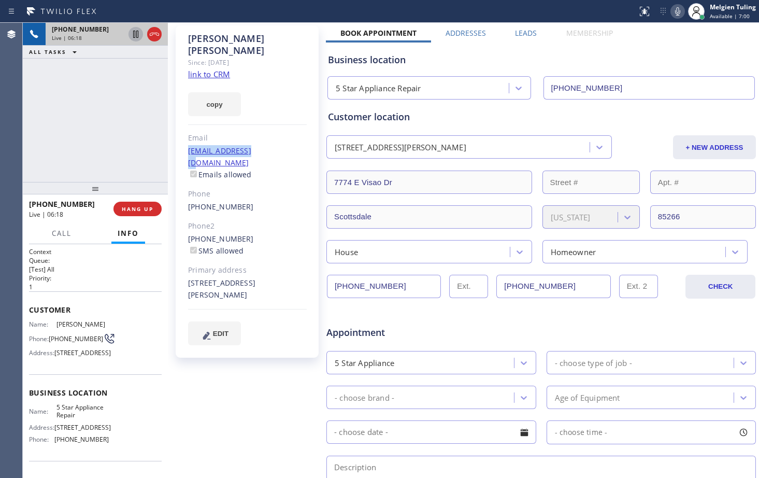
drag, startPoint x: 272, startPoint y: 138, endPoint x: 186, endPoint y: 137, distance: 86.5
click at [186, 137] on div "[PERSON_NAME] Since: [DATE] link to CRM copy Email [EMAIL_ADDRESS][DOMAIN_NAME]…" at bounding box center [247, 191] width 143 height 332
copy link "[EMAIL_ADDRESS][DOMAIN_NAME]"
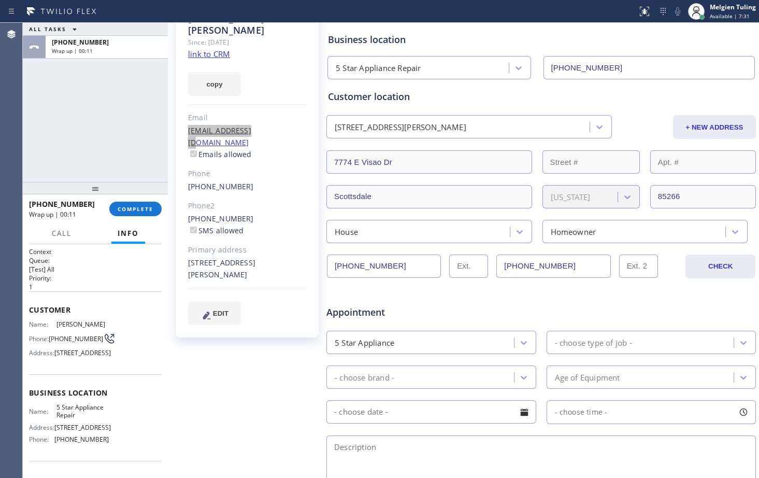
scroll to position [104, 0]
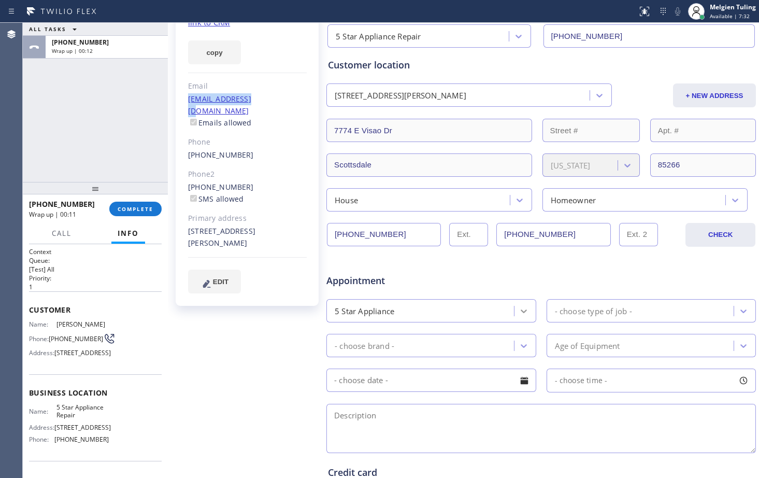
click at [521, 312] on icon at bounding box center [524, 311] width 6 height 4
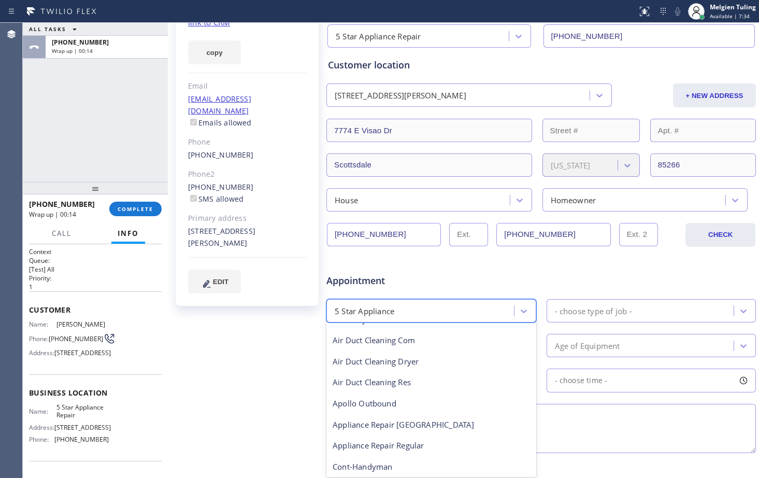
scroll to position [52, 0]
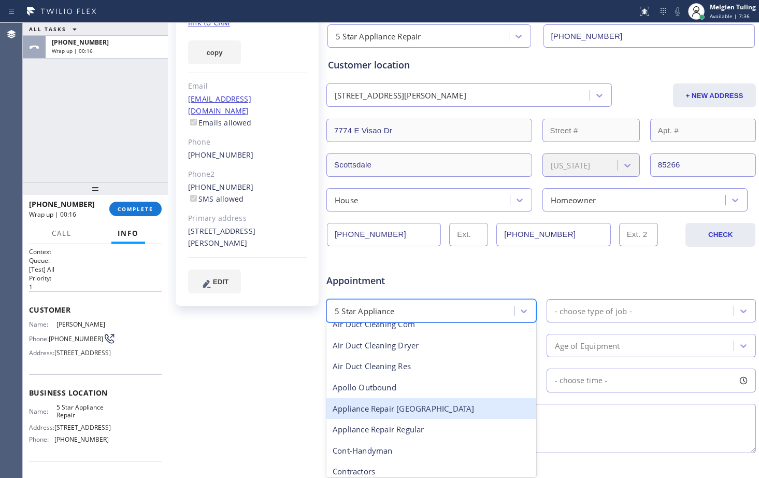
click at [417, 410] on div "Appliance Repair [GEOGRAPHIC_DATA]" at bounding box center [431, 408] width 210 height 21
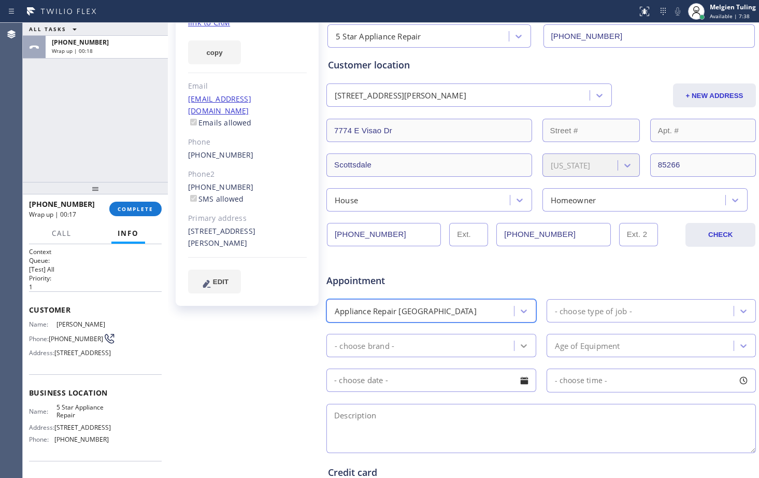
click at [521, 346] on icon at bounding box center [524, 346] width 6 height 4
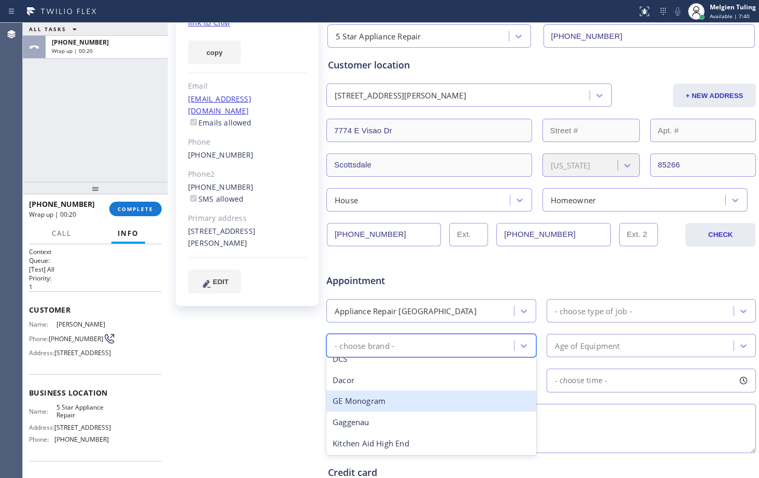
click at [378, 402] on div "GE Monogram" at bounding box center [431, 400] width 210 height 21
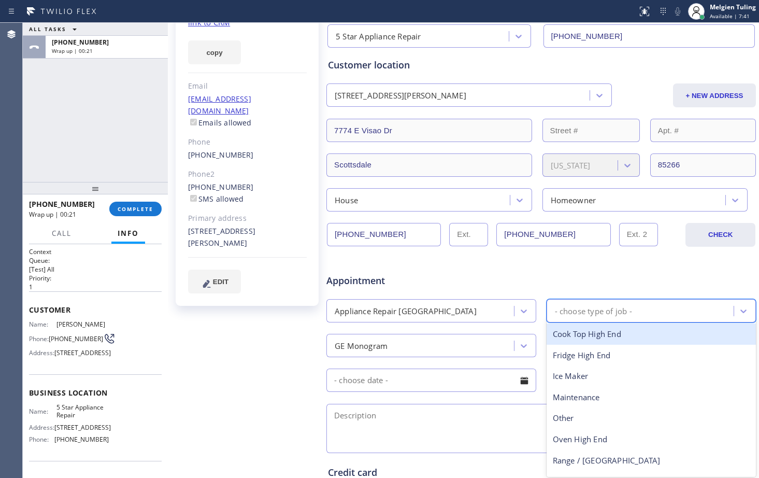
click at [628, 312] on div "- choose type of job -" at bounding box center [593, 311] width 77 height 12
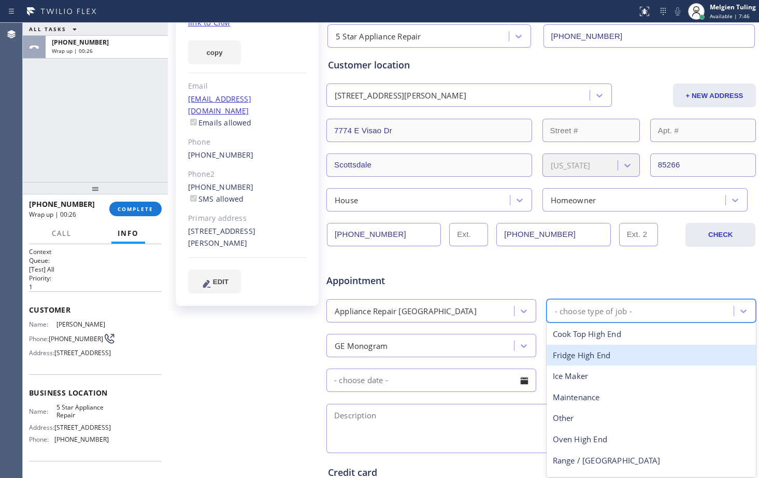
click at [581, 359] on div "Fridge High End" at bounding box center [652, 355] width 210 height 21
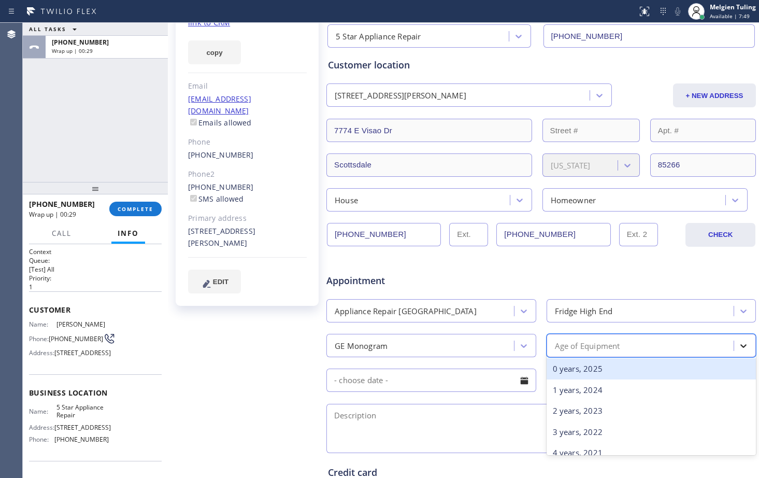
click at [738, 346] on icon at bounding box center [743, 345] width 10 height 10
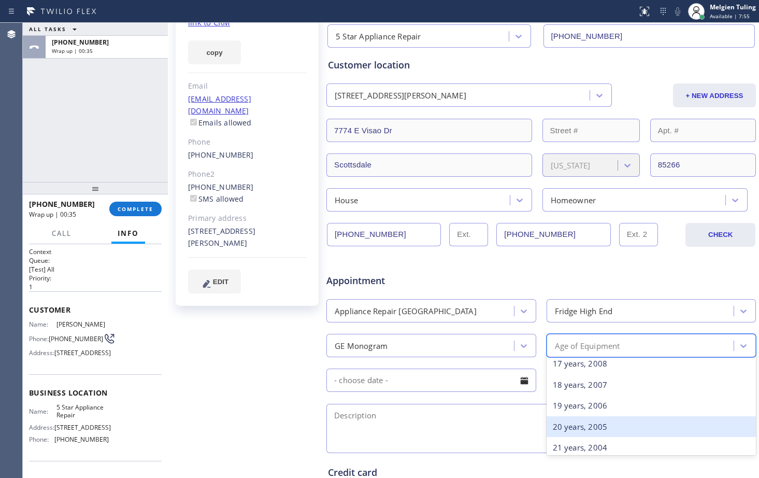
click at [594, 429] on div "20 years, 2005" at bounding box center [652, 426] width 210 height 21
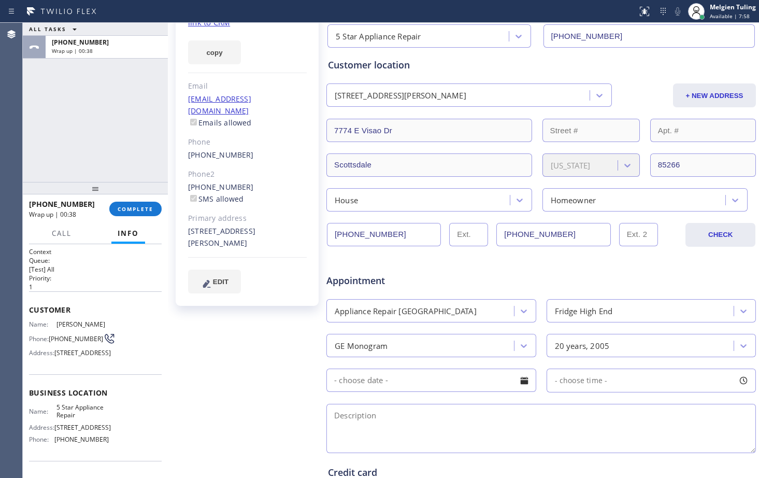
click at [411, 377] on input "text" at bounding box center [431, 379] width 210 height 23
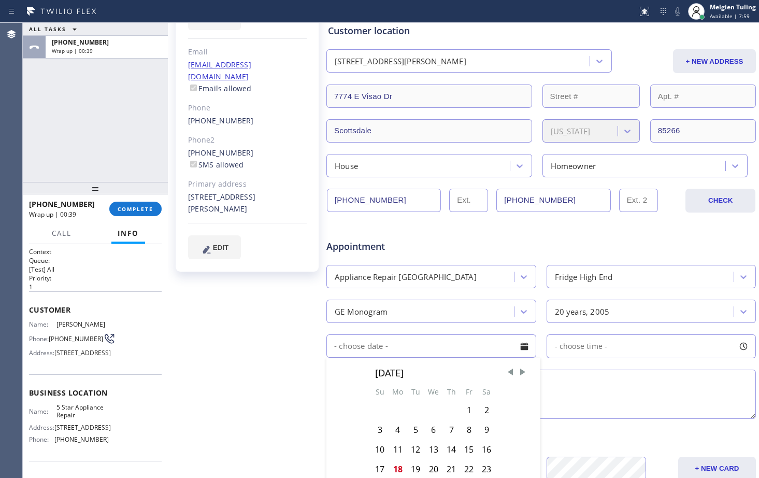
scroll to position [155, 0]
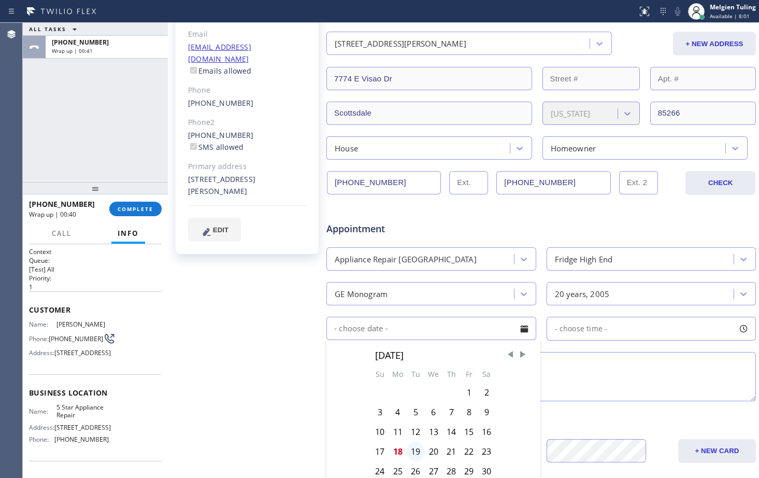
click at [414, 453] on div "19" at bounding box center [416, 452] width 18 height 20
type input "[DATE]"
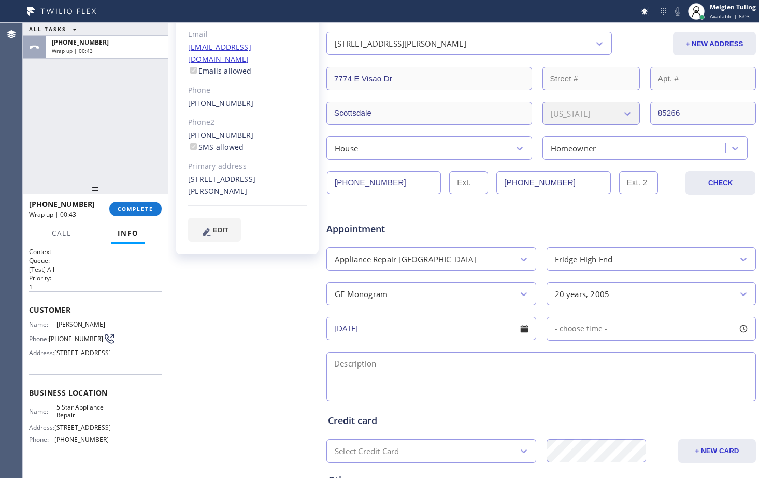
click at [736, 330] on div at bounding box center [744, 329] width 18 height 18
drag, startPoint x: 551, startPoint y: 390, endPoint x: 595, endPoint y: 388, distance: 44.6
click at [595, 388] on div at bounding box center [599, 392] width 12 height 22
drag, startPoint x: 595, startPoint y: 390, endPoint x: 616, endPoint y: 391, distance: 20.8
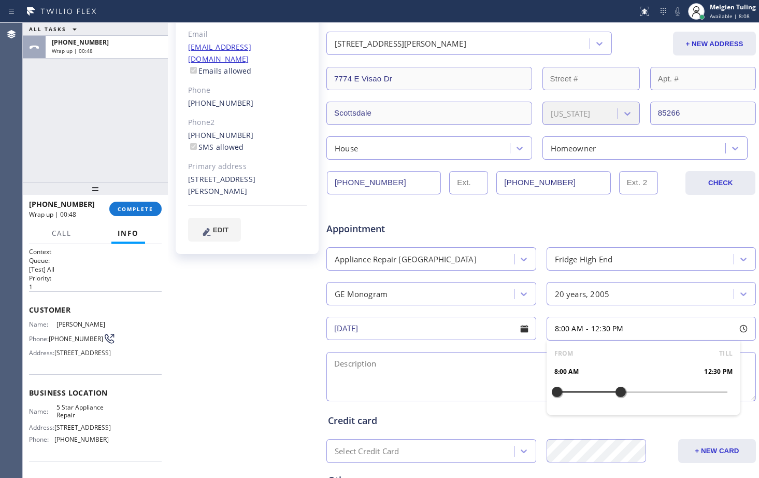
click at [616, 391] on div at bounding box center [621, 392] width 12 height 22
drag, startPoint x: 620, startPoint y: 392, endPoint x: 666, endPoint y: 389, distance: 46.7
click at [666, 389] on div at bounding box center [670, 392] width 12 height 22
drag, startPoint x: 553, startPoint y: 391, endPoint x: 622, endPoint y: 388, distance: 69.5
click at [622, 388] on div at bounding box center [628, 392] width 12 height 22
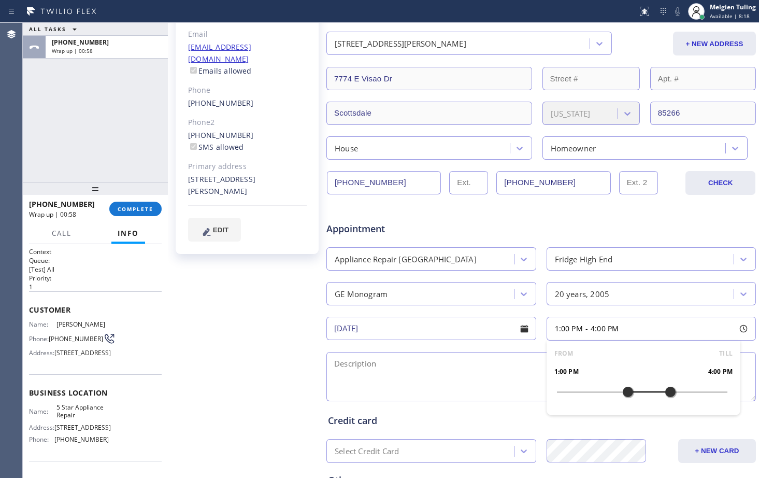
click at [402, 363] on textarea at bounding box center [541, 376] width 430 height 49
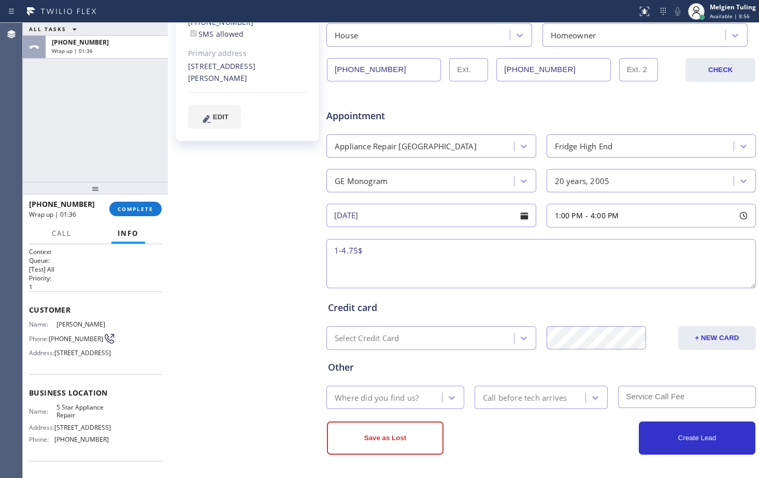
scroll to position [113, 0]
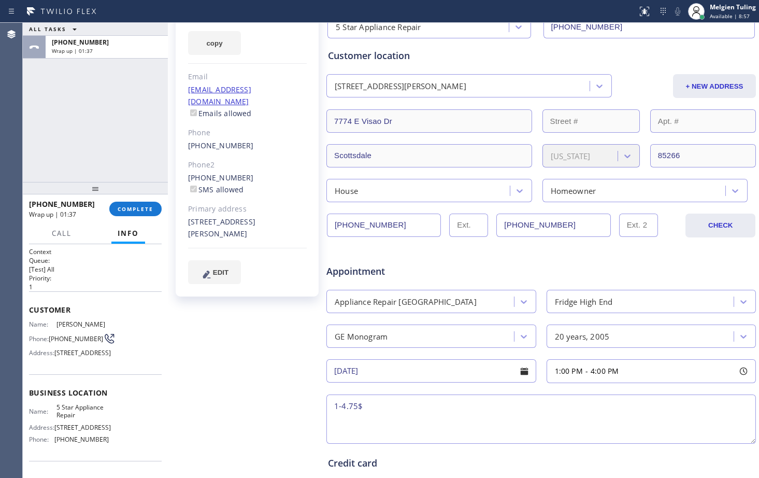
click at [212, 84] on link "[EMAIL_ADDRESS][DOMAIN_NAME]" at bounding box center [219, 95] width 63 height 22
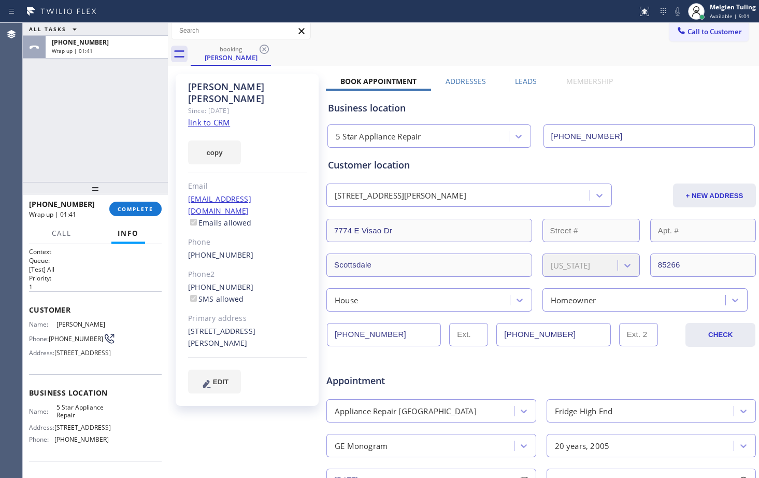
scroll to position [0, 0]
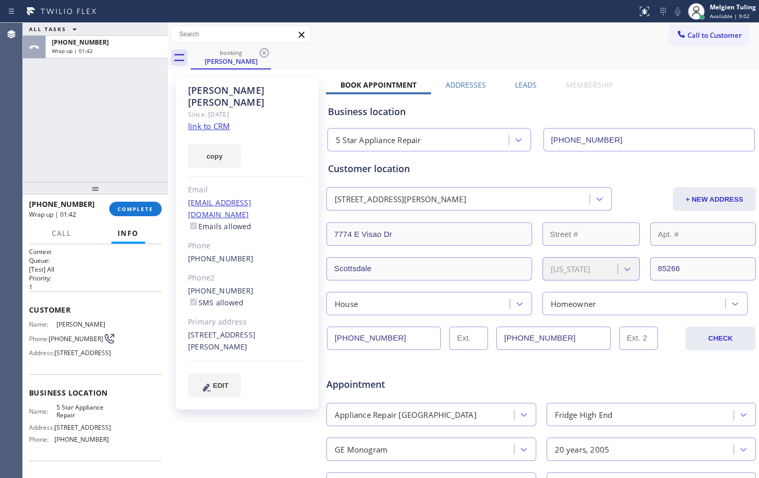
click at [197, 121] on link "link to CRM" at bounding box center [209, 126] width 42 height 10
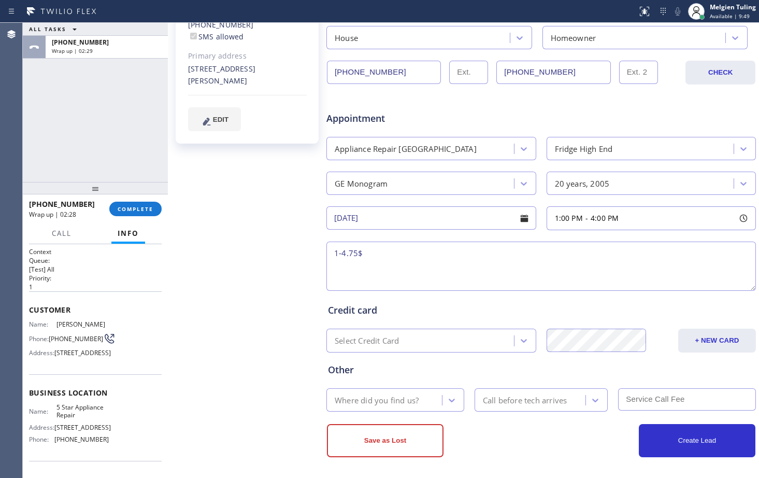
scroll to position [268, 0]
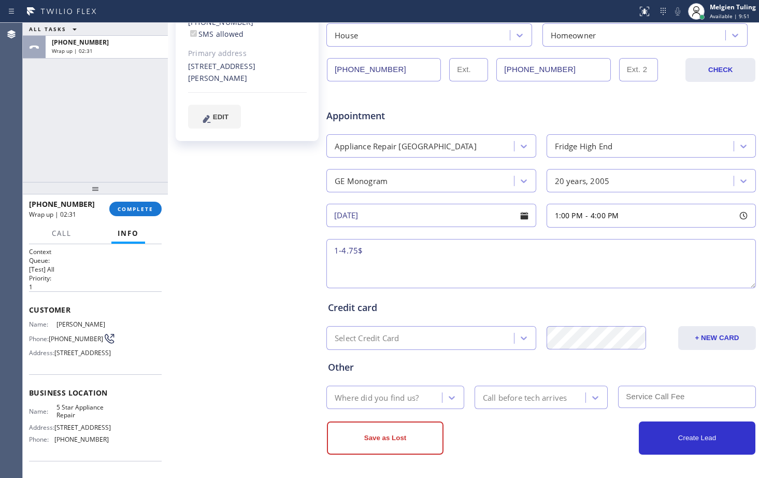
click at [383, 255] on textarea "1-4.75$" at bounding box center [541, 263] width 430 height 49
drag, startPoint x: 92, startPoint y: 369, endPoint x: 53, endPoint y: 358, distance: 40.0
click at [53, 357] on div "Address: [STREET_ADDRESS]" at bounding box center [69, 353] width 80 height 8
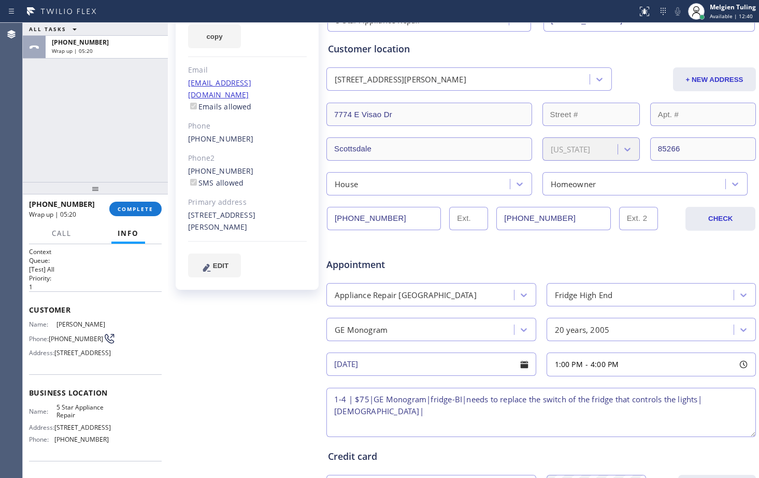
scroll to position [113, 0]
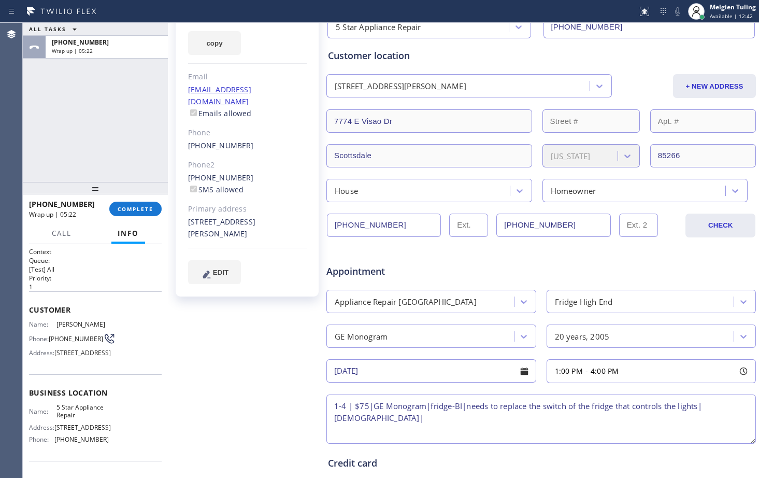
drag, startPoint x: 208, startPoint y: 212, endPoint x: 188, endPoint y: 202, distance: 22.7
click at [188, 202] on div "[PERSON_NAME] Since: [DATE] link to CRM copy Email [EMAIL_ADDRESS][DOMAIN_NAME]…" at bounding box center [247, 130] width 143 height 332
copy div "[STREET_ADDRESS][PERSON_NAME]"
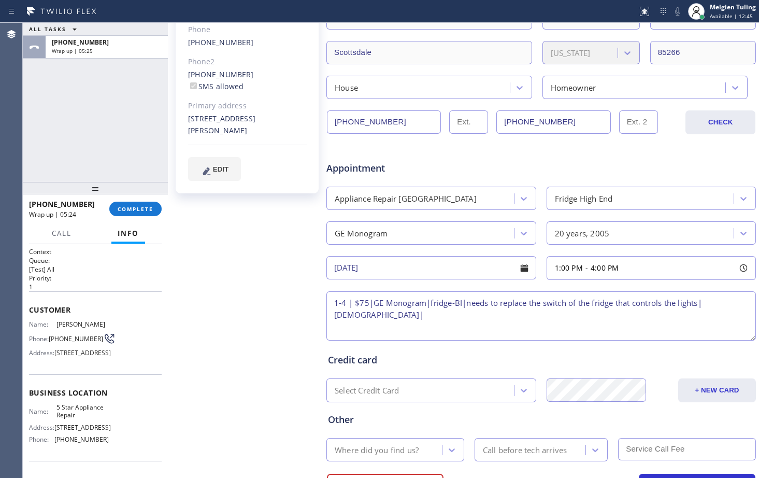
scroll to position [217, 0]
click at [358, 315] on textarea "1-4 | $75|GE Monogram|fridge-BI|needs to replace the switch of the fridge that …" at bounding box center [541, 315] width 430 height 49
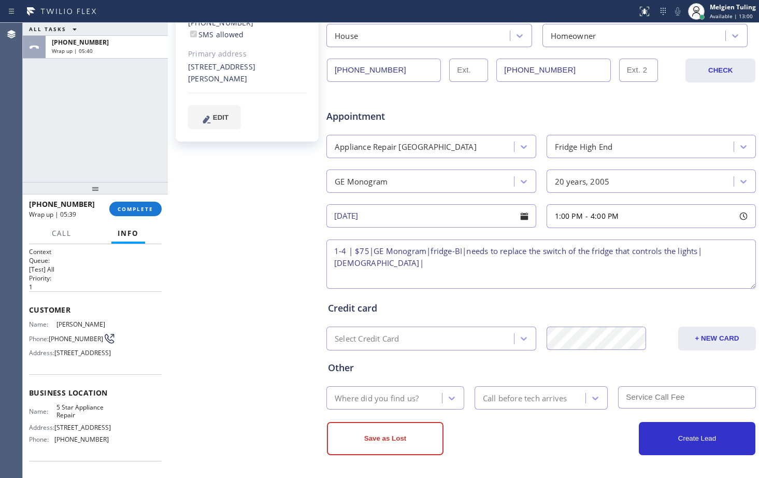
scroll to position [268, 0]
paste textarea "[STREET_ADDRESS][PERSON_NAME]"
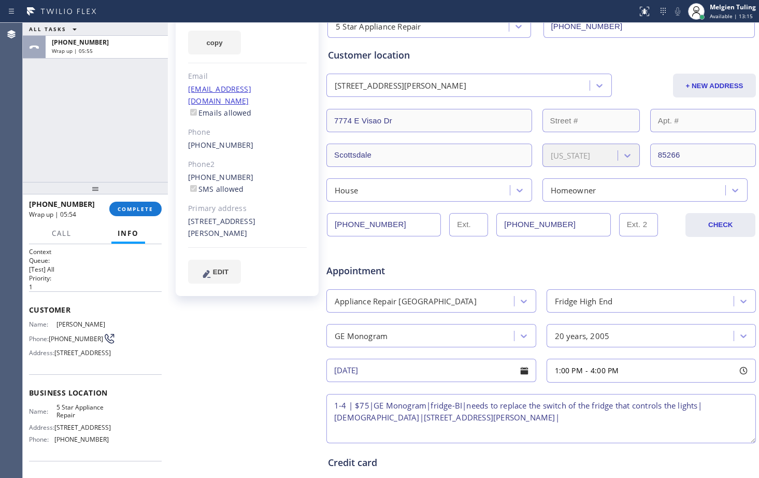
scroll to position [165, 0]
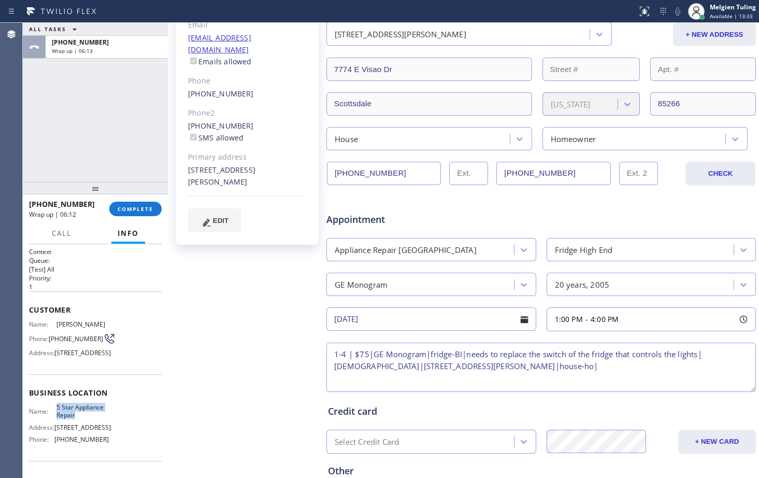
drag, startPoint x: 88, startPoint y: 438, endPoint x: 51, endPoint y: 431, distance: 38.1
click at [51, 419] on div "Name: 5 Star Appliance Repair" at bounding box center [69, 411] width 80 height 16
copy div "5 Star Appliance Repair"
click at [533, 363] on textarea "1-4 | $75|GE Monogram|fridge-BI|needs to replace the switch of the fridge that …" at bounding box center [541, 367] width 430 height 49
paste textarea "5 Star Appliance Repair"
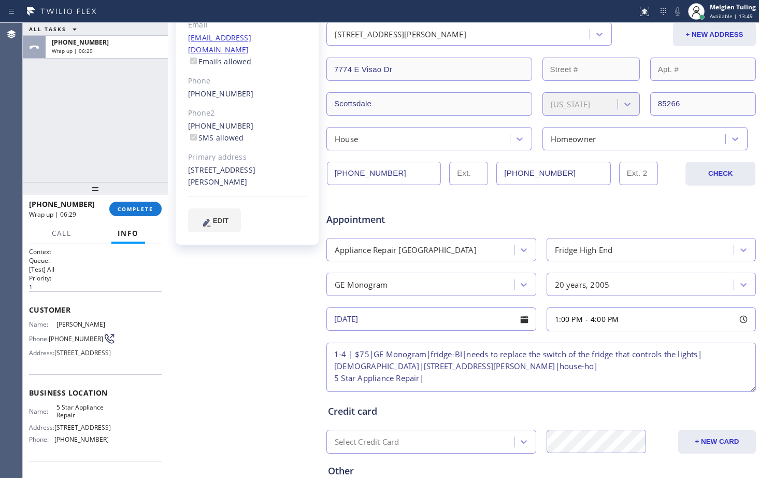
paste textarea "Please call customer 30 minutes prior to arrival"
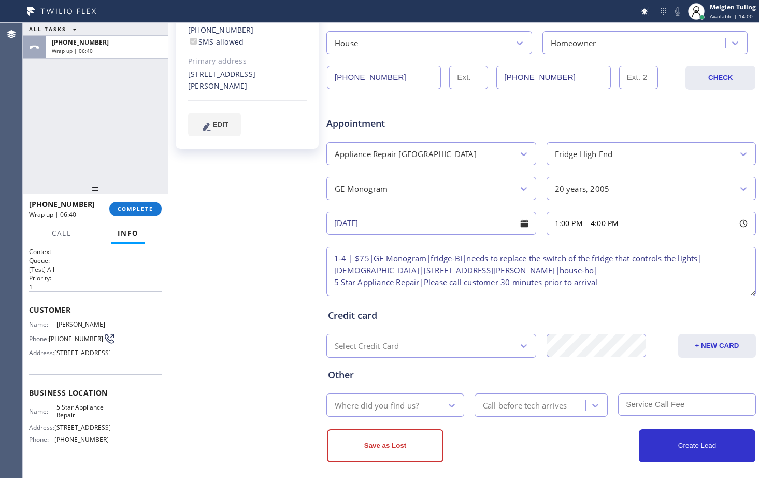
scroll to position [268, 0]
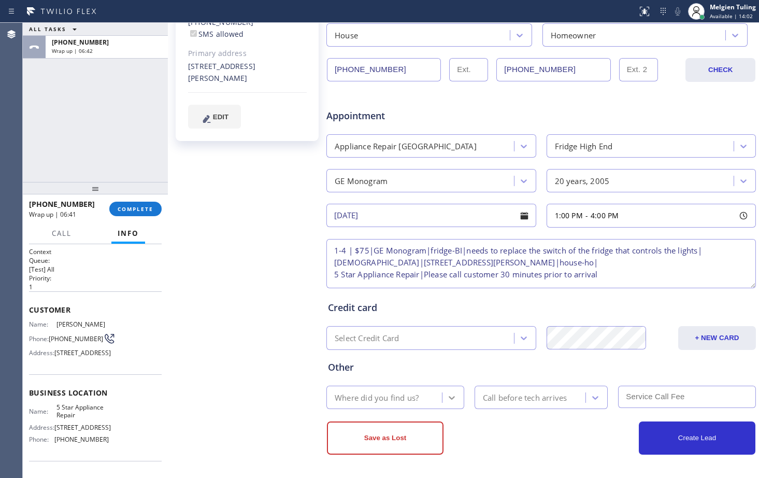
type textarea "1-4 | $75|GE Monogram|fridge-BI|needs to replace the switch of the fridge that …"
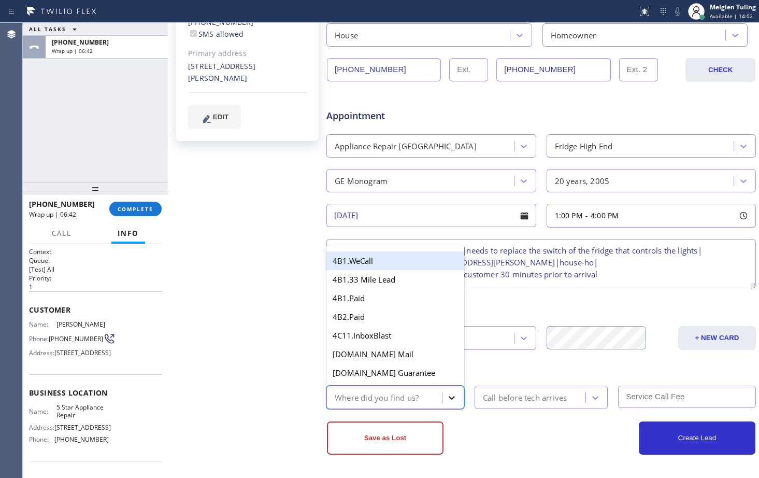
click at [448, 395] on icon at bounding box center [452, 397] width 10 height 10
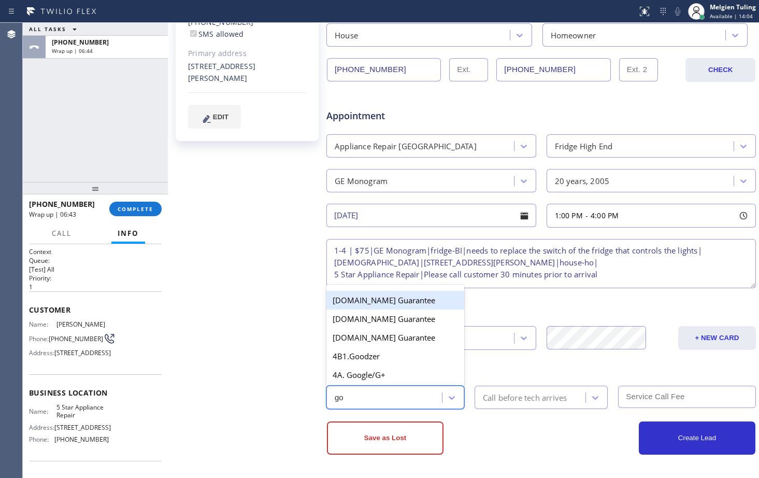
type input "goo"
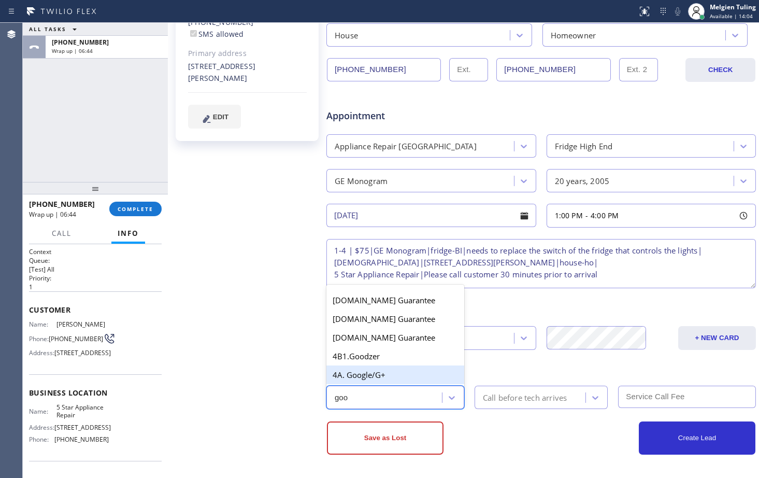
click at [382, 375] on div "4A. Google/G+" at bounding box center [395, 374] width 138 height 19
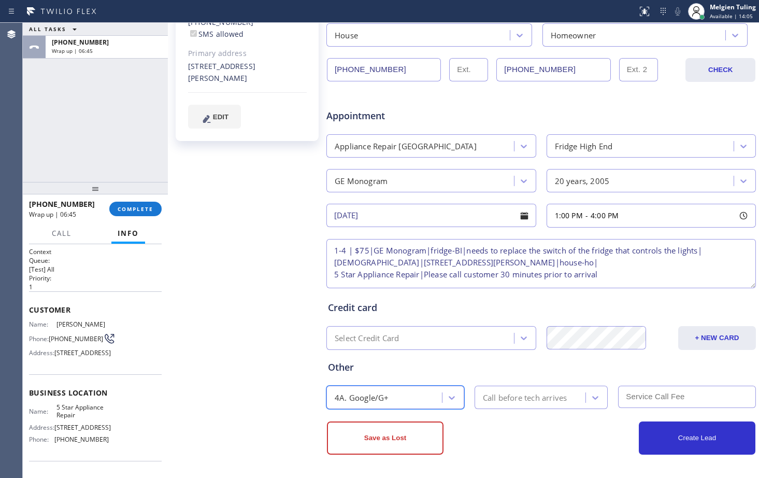
click at [580, 401] on div "Call before tech arrives" at bounding box center [532, 397] width 108 height 18
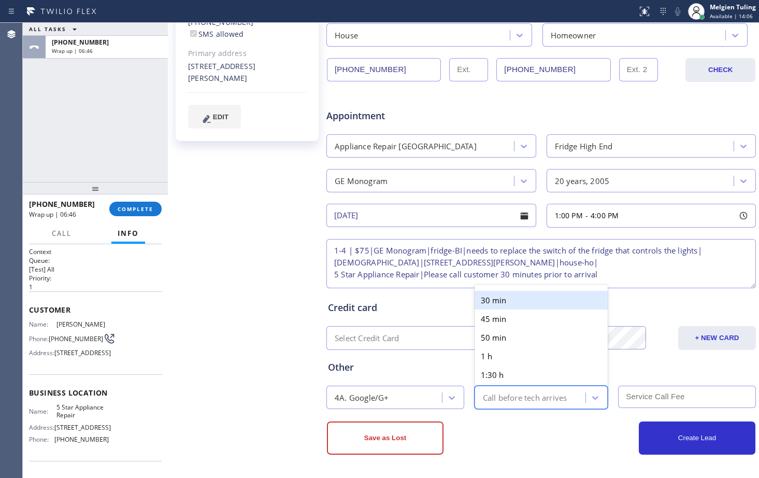
click at [500, 300] on div "30 min" at bounding box center [542, 300] width 134 height 19
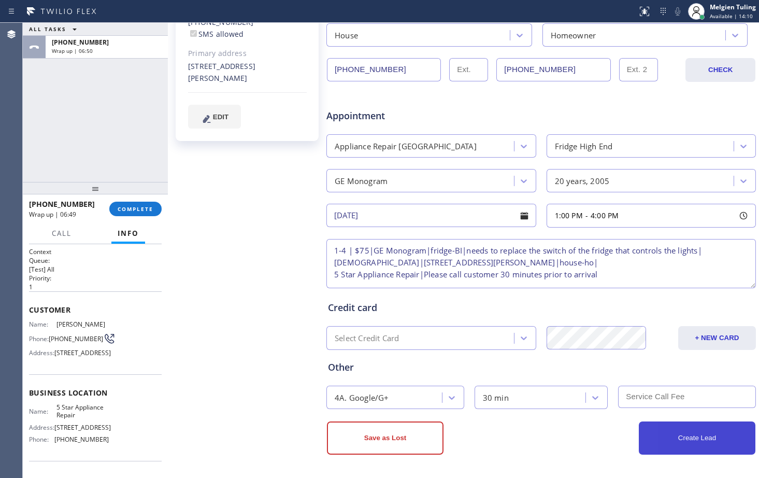
click at [691, 439] on button "Create Lead" at bounding box center [697, 437] width 117 height 33
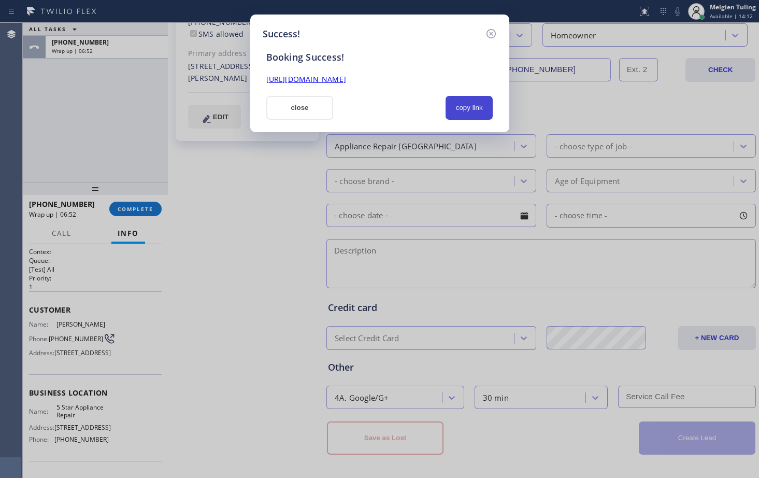
click at [456, 108] on button "copy link" at bounding box center [470, 108] width 48 height 24
click at [330, 78] on link "[URL][DOMAIN_NAME]" at bounding box center [306, 79] width 80 height 10
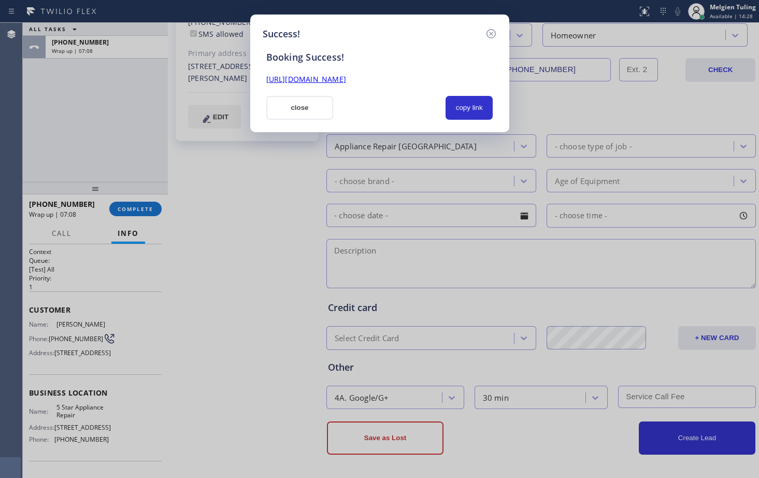
click at [315, 109] on button "close" at bounding box center [299, 108] width 67 height 24
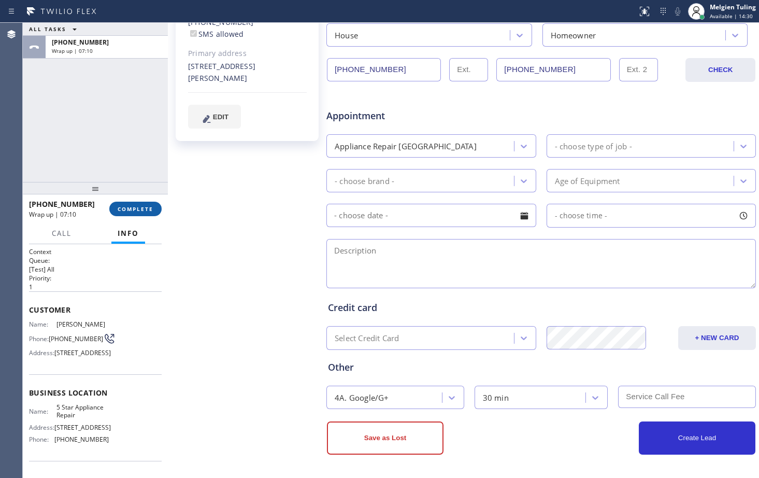
click at [141, 207] on span "COMPLETE" at bounding box center [136, 208] width 36 height 7
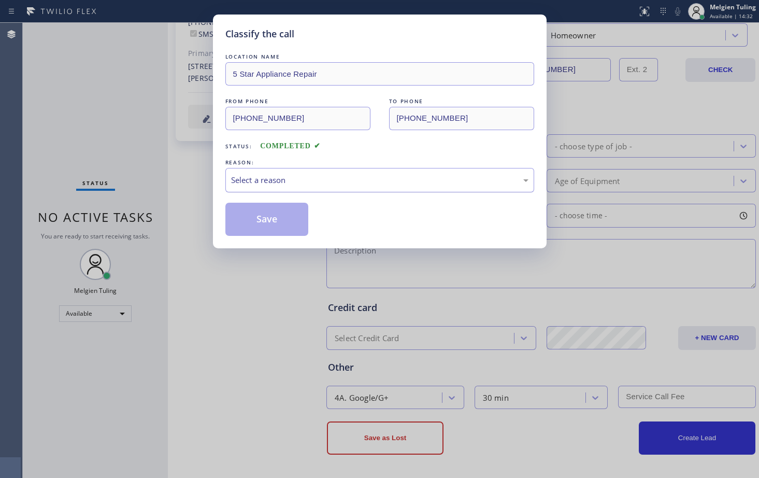
click at [267, 183] on div "Select a reason" at bounding box center [379, 180] width 297 height 12
click at [266, 222] on button "Save" at bounding box center [266, 219] width 83 height 33
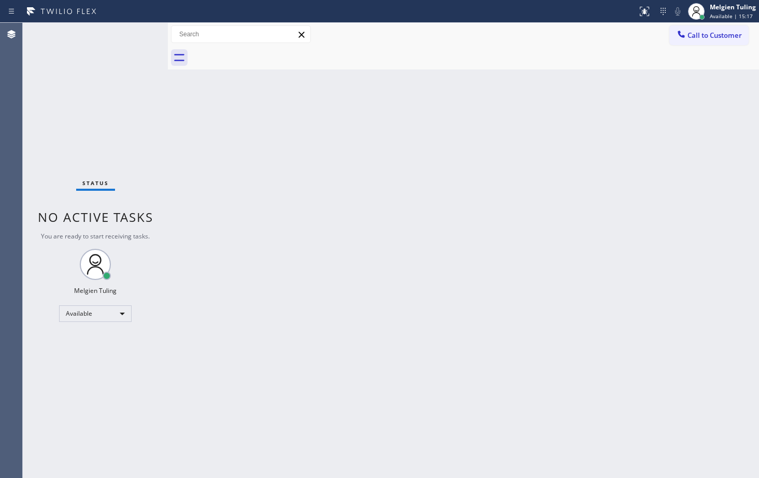
click at [374, 260] on div "Back to Dashboard Change Sender ID Customers Technicians Select a contact Outbo…" at bounding box center [463, 250] width 591 height 455
click at [123, 312] on div "Available" at bounding box center [95, 313] width 73 height 17
click at [86, 365] on li "Break" at bounding box center [95, 367] width 70 height 12
click at [461, 278] on div "Back to Dashboard Change Sender ID Customers Technicians Select a contact Outbo…" at bounding box center [463, 250] width 591 height 455
click at [121, 317] on div "Break" at bounding box center [95, 317] width 73 height 17
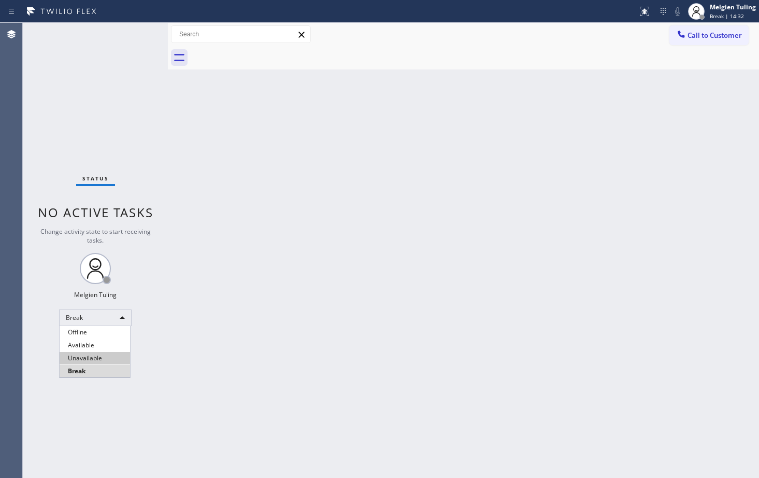
click at [84, 355] on li "Unavailable" at bounding box center [95, 358] width 70 height 12
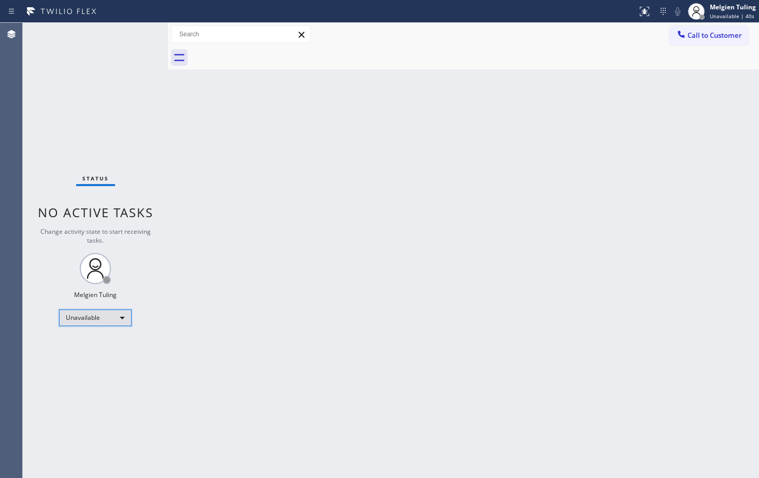
click at [125, 317] on div "Unavailable" at bounding box center [95, 317] width 73 height 17
click at [95, 339] on li "Available" at bounding box center [95, 345] width 70 height 12
click at [316, 181] on div "Back to Dashboard Change Sender ID Customers Technicians Select a contact Outbo…" at bounding box center [463, 250] width 591 height 455
click at [465, 362] on div "Back to Dashboard Change Sender ID Customers Technicians Select a contact Outbo…" at bounding box center [463, 250] width 591 height 455
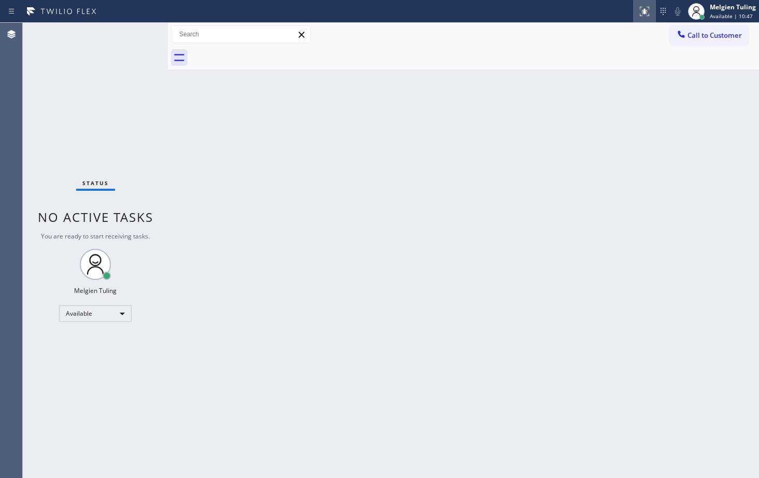
click at [646, 12] on icon at bounding box center [643, 10] width 6 height 7
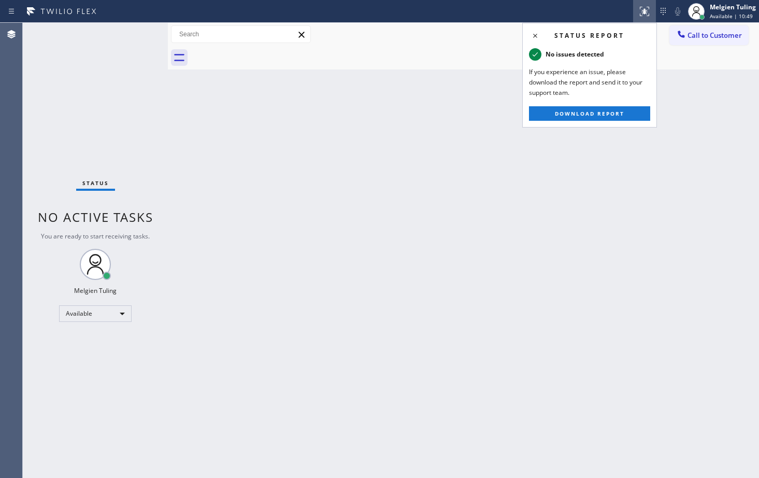
click at [449, 133] on div "Back to Dashboard Change Sender ID Customers Technicians Select a contact Outbo…" at bounding box center [463, 250] width 591 height 455
